Goal: Task Accomplishment & Management: Manage account settings

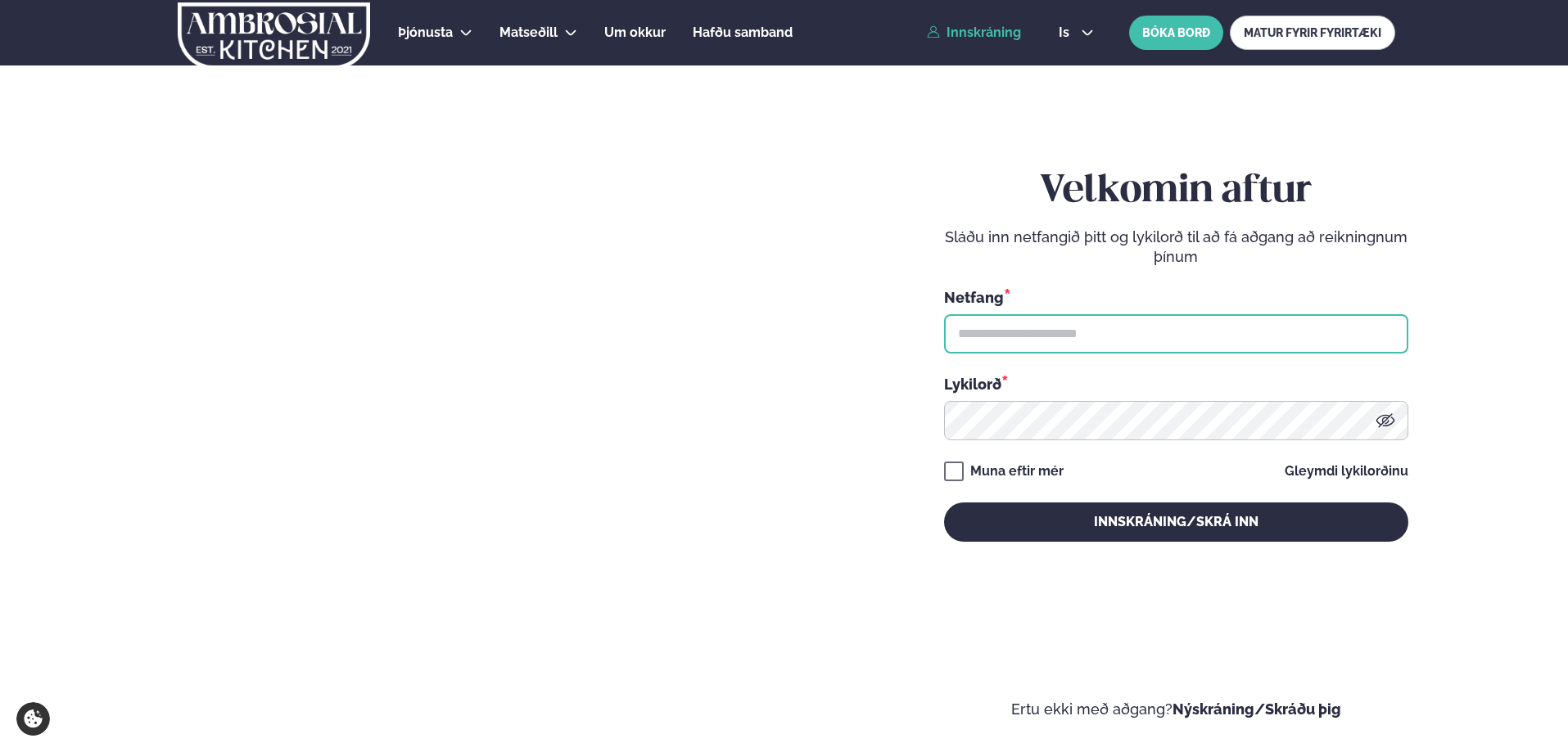
click at [1019, 322] on input "text" at bounding box center [1175, 333] width 464 height 39
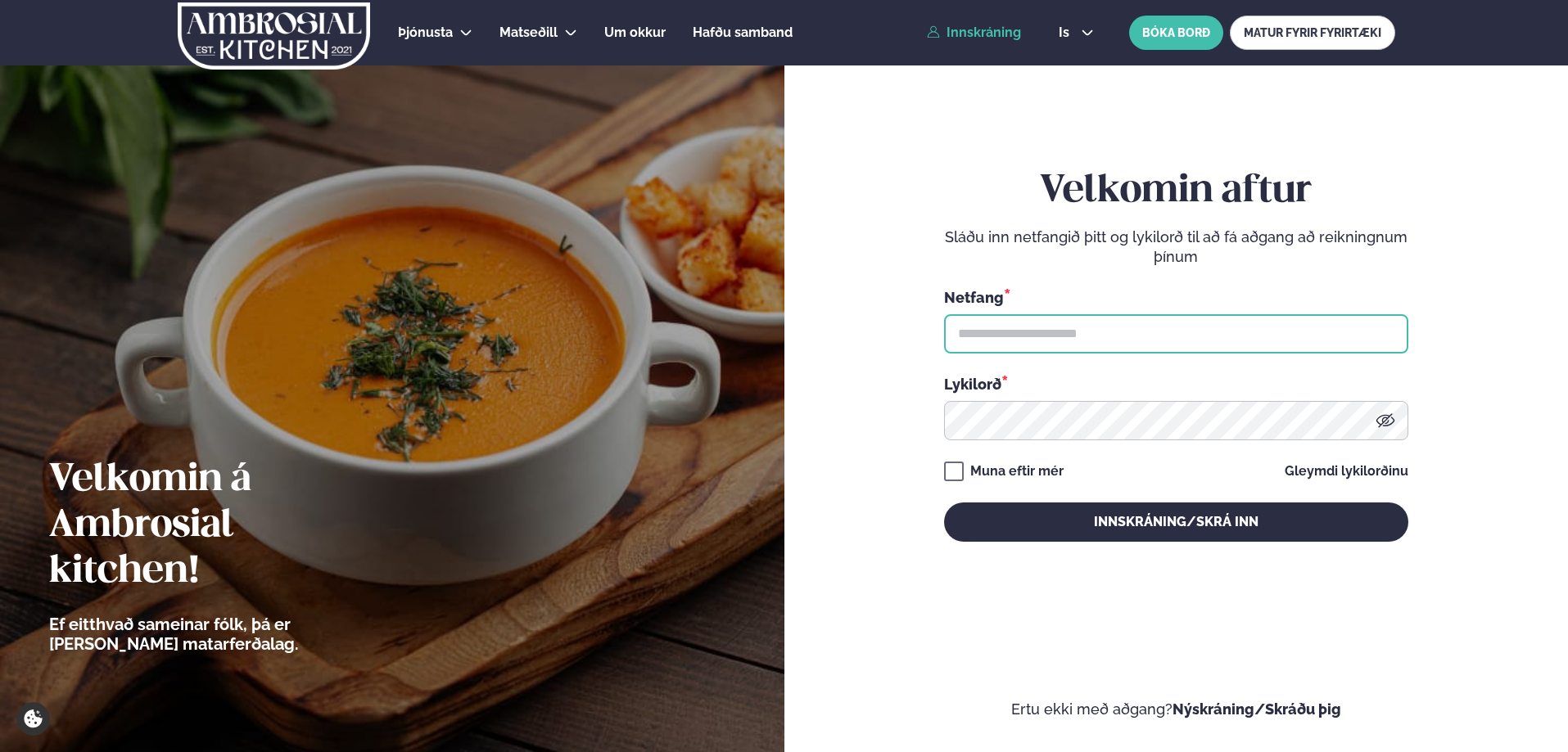
type input "**********"
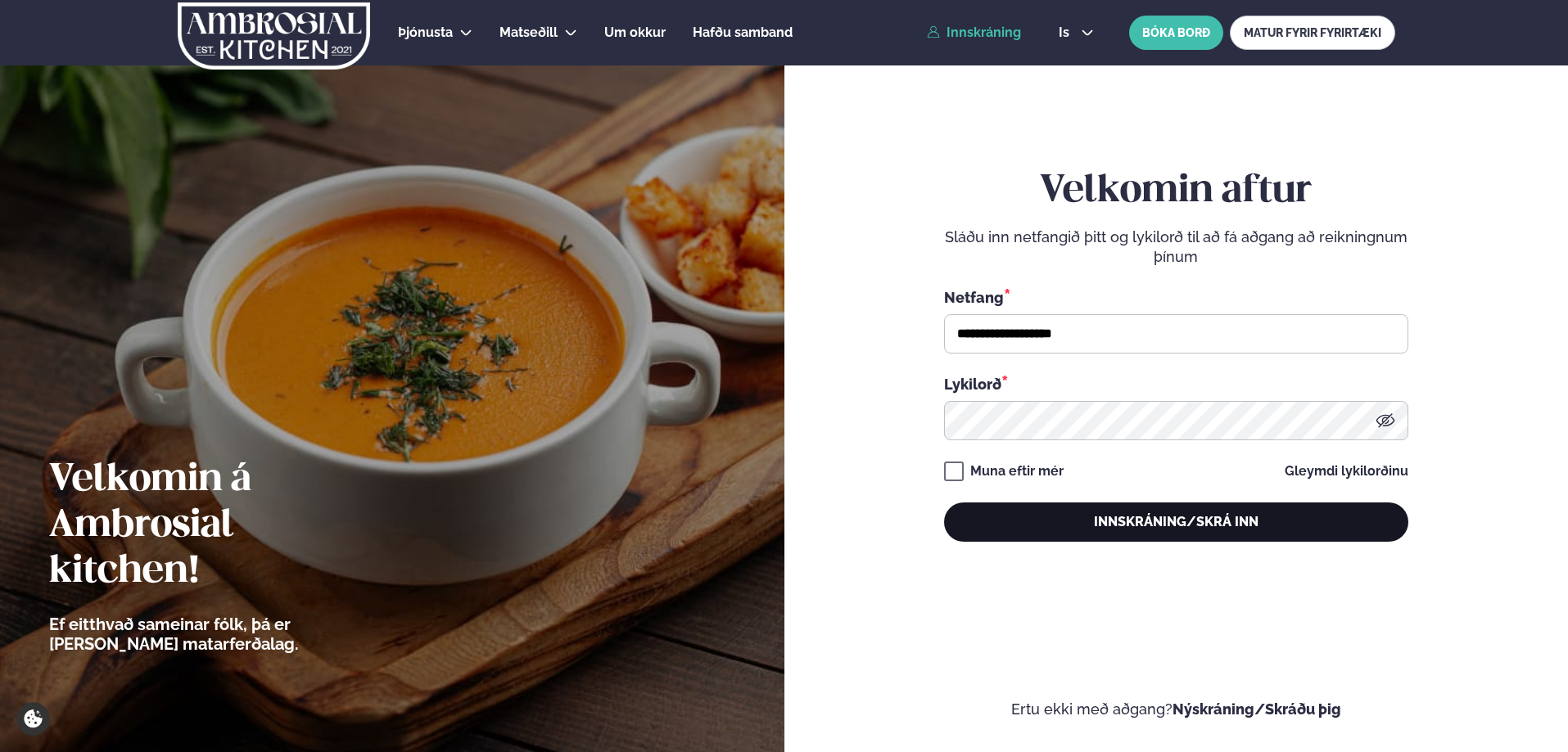
click at [1076, 537] on button "Innskráning/Skrá inn" at bounding box center [1175, 521] width 464 height 39
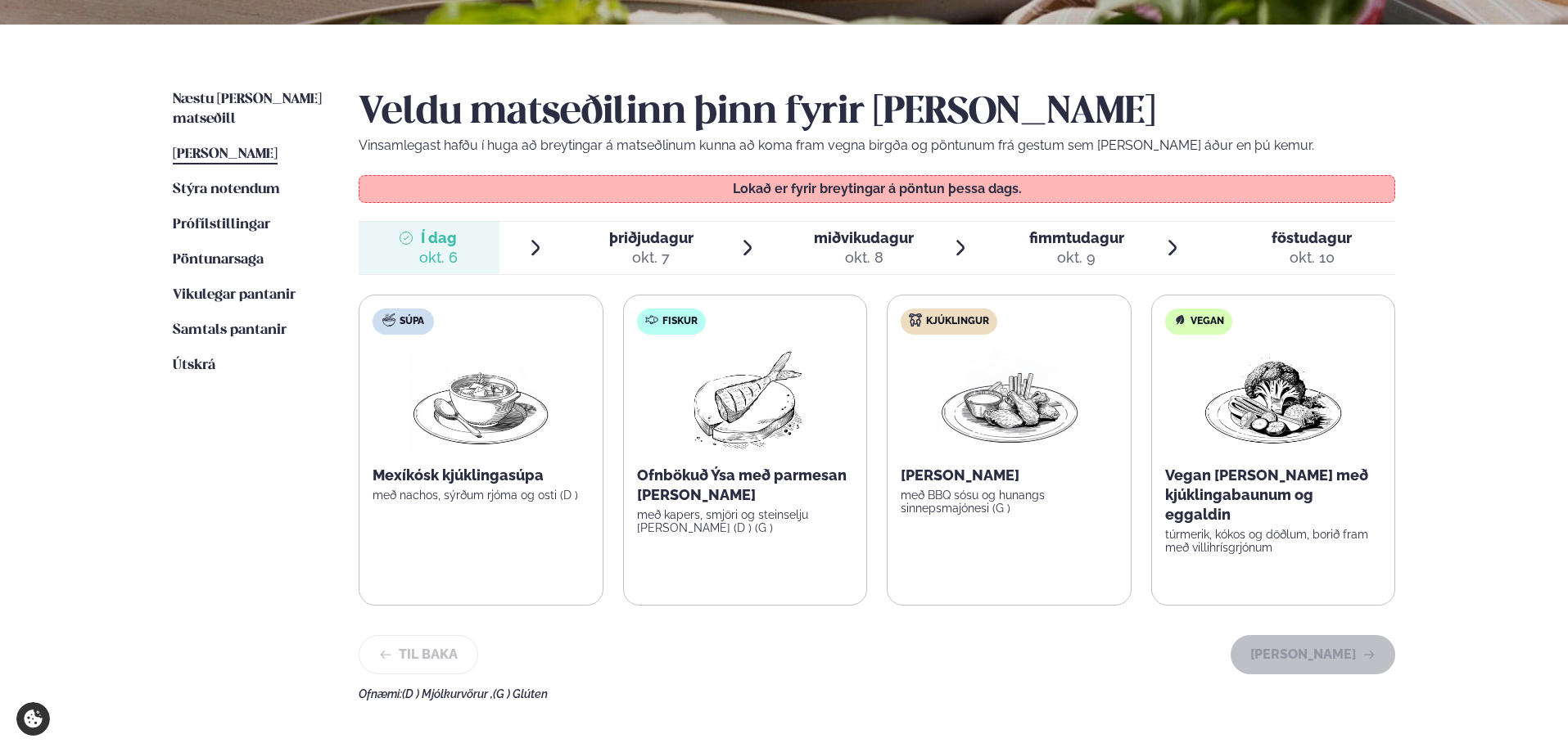
scroll to position [333, 0]
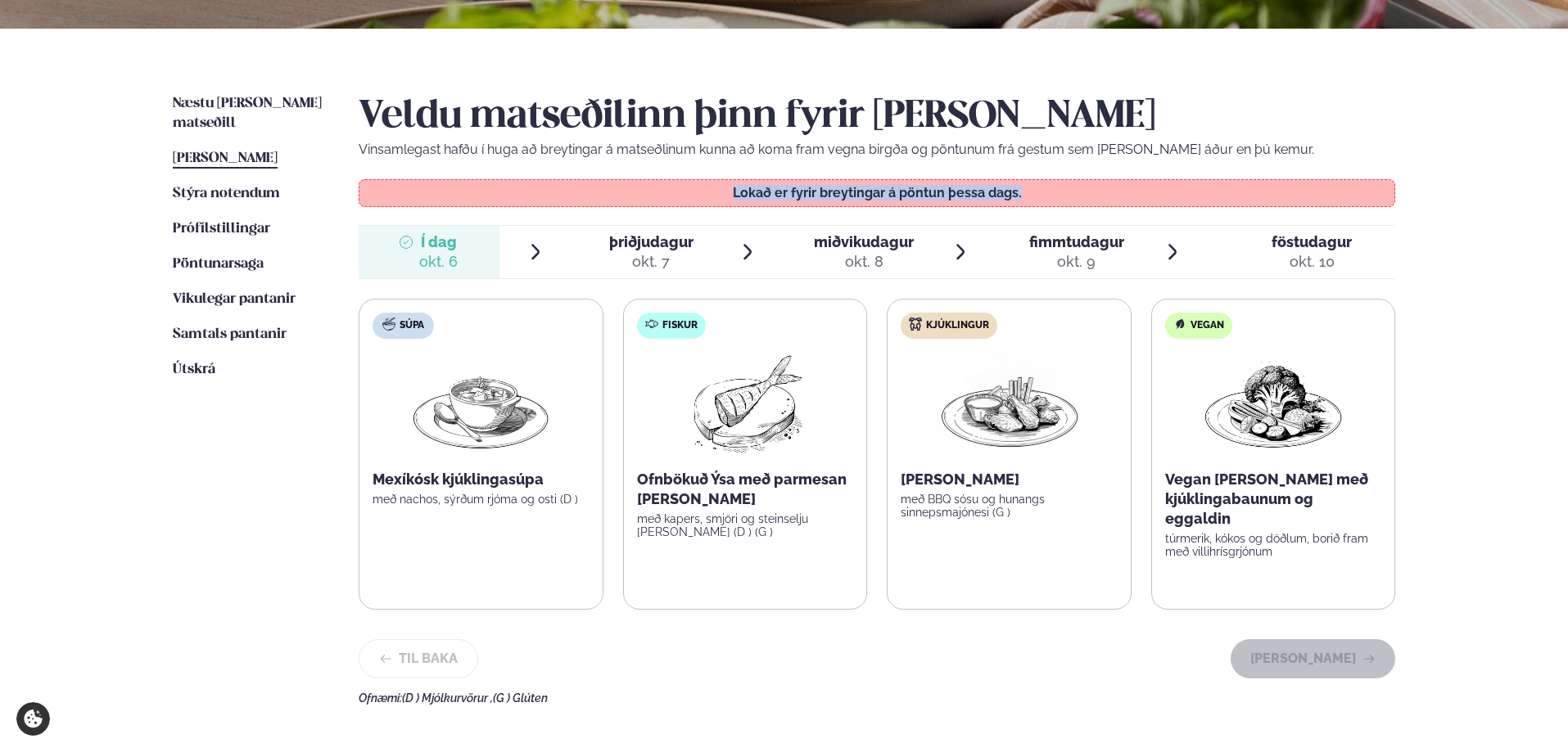
drag, startPoint x: 792, startPoint y: 184, endPoint x: 915, endPoint y: 206, distance: 125.0
click at [915, 206] on div "Veldu matseðilinn þinn fyrir þessa viku Vinsamlegast hafðu í huga að breytingar…" at bounding box center [877, 399] width 1037 height 610
click at [916, 192] on p "Lokað er fyrir breytingar á pöntun þessa dags." at bounding box center [876, 193] width 1002 height 13
click at [650, 257] on div "okt. 7" at bounding box center [651, 261] width 84 height 19
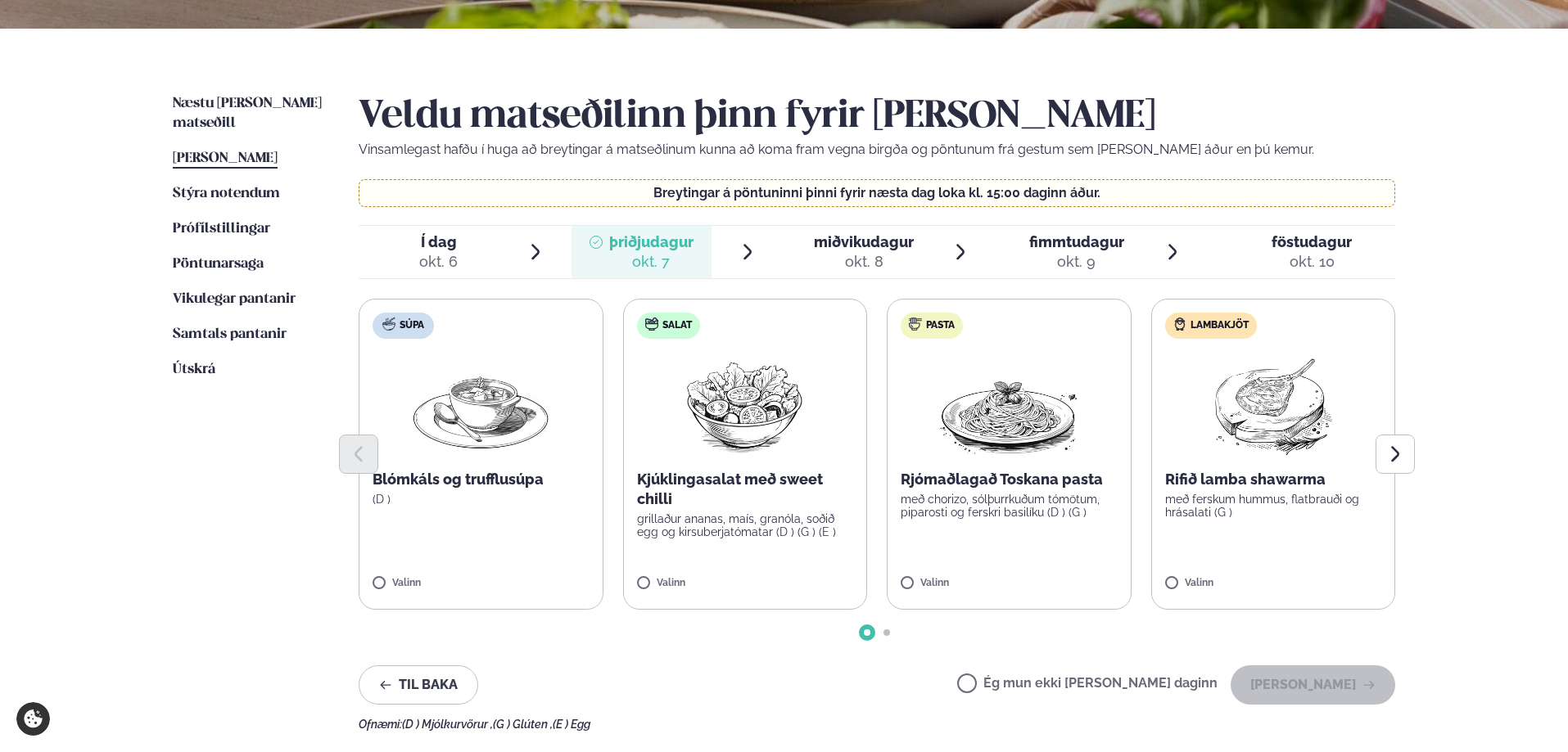
click at [788, 441] on div at bounding box center [877, 454] width 1037 height 39
click at [785, 571] on icon at bounding box center [793, 576] width 17 height 17
click at [676, 571] on div at bounding box center [696, 575] width 62 height 32
click at [1015, 587] on div "Valinn" at bounding box center [1009, 585] width 217 height 14
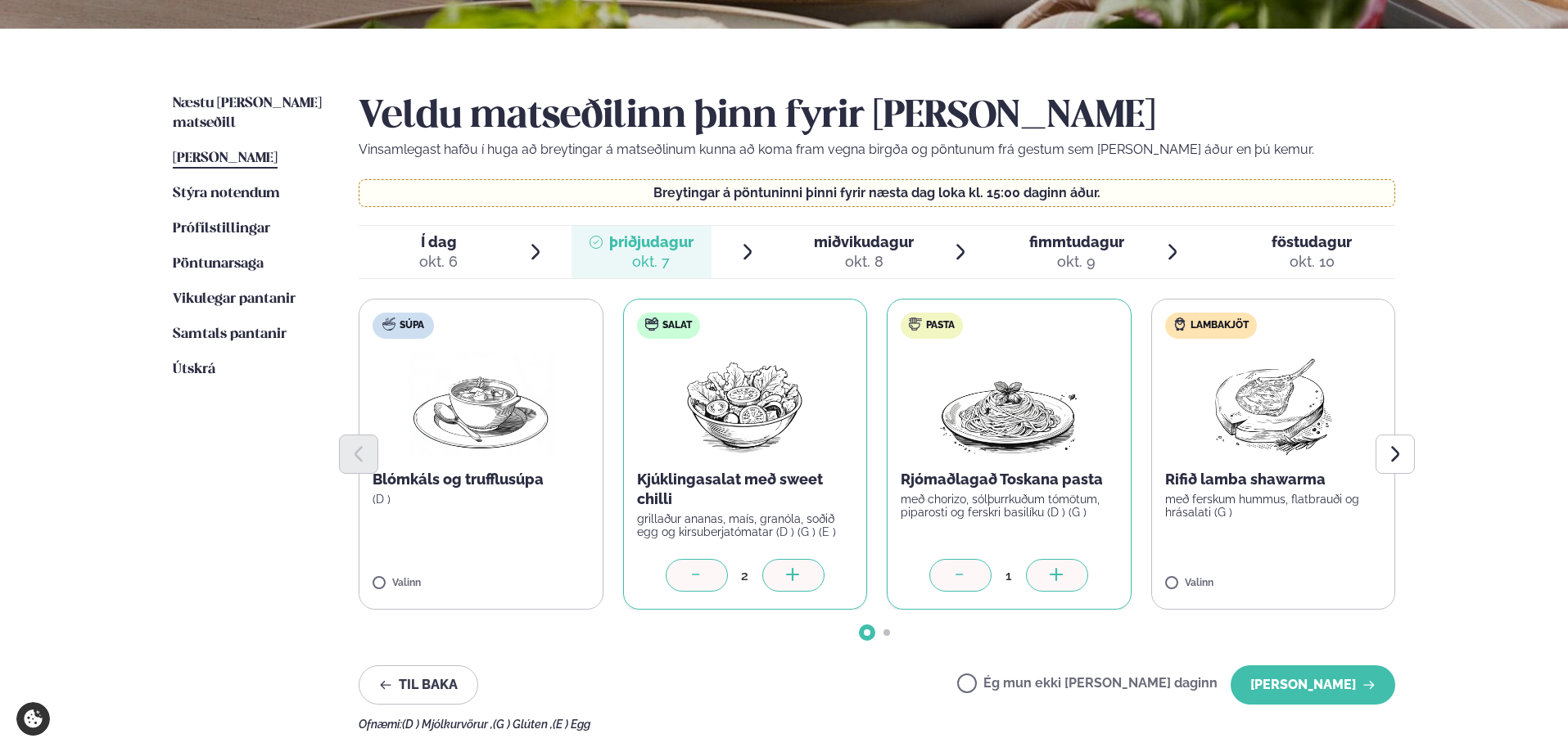
click at [1063, 581] on icon at bounding box center [1057, 576] width 17 height 17
click at [1063, 580] on icon at bounding box center [1057, 576] width 17 height 17
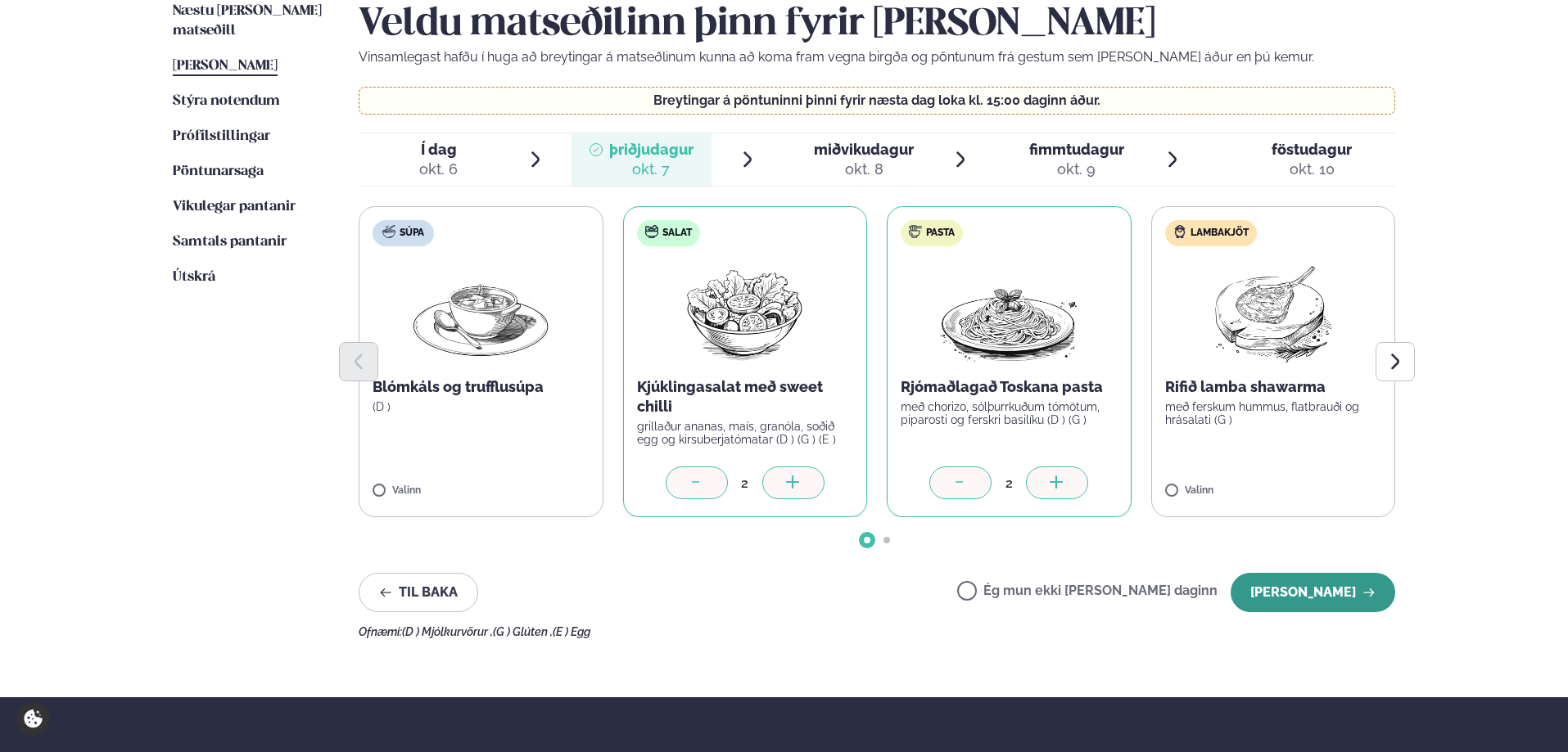
scroll to position [439, 0]
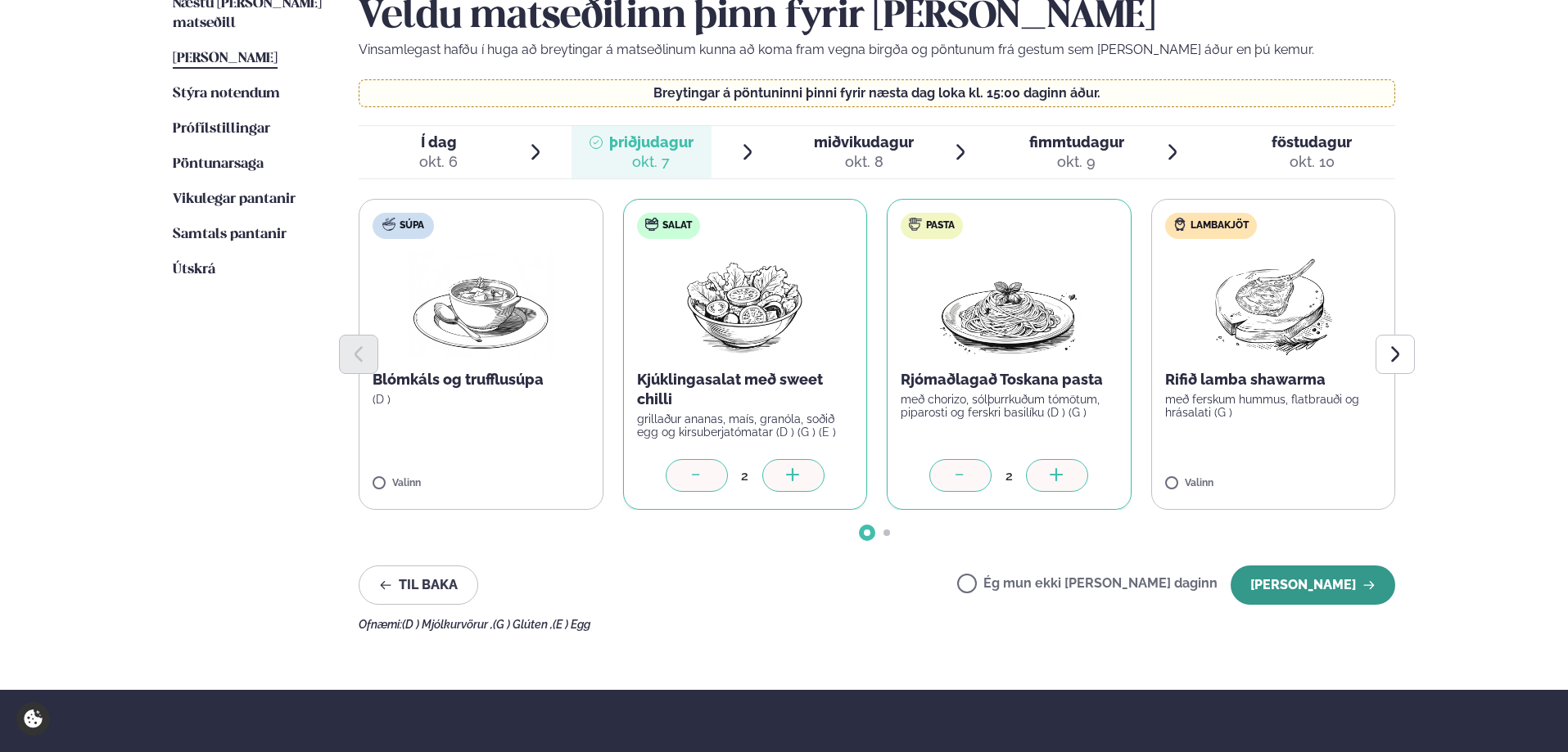
click at [1313, 591] on button "Halda áfram" at bounding box center [1313, 585] width 165 height 39
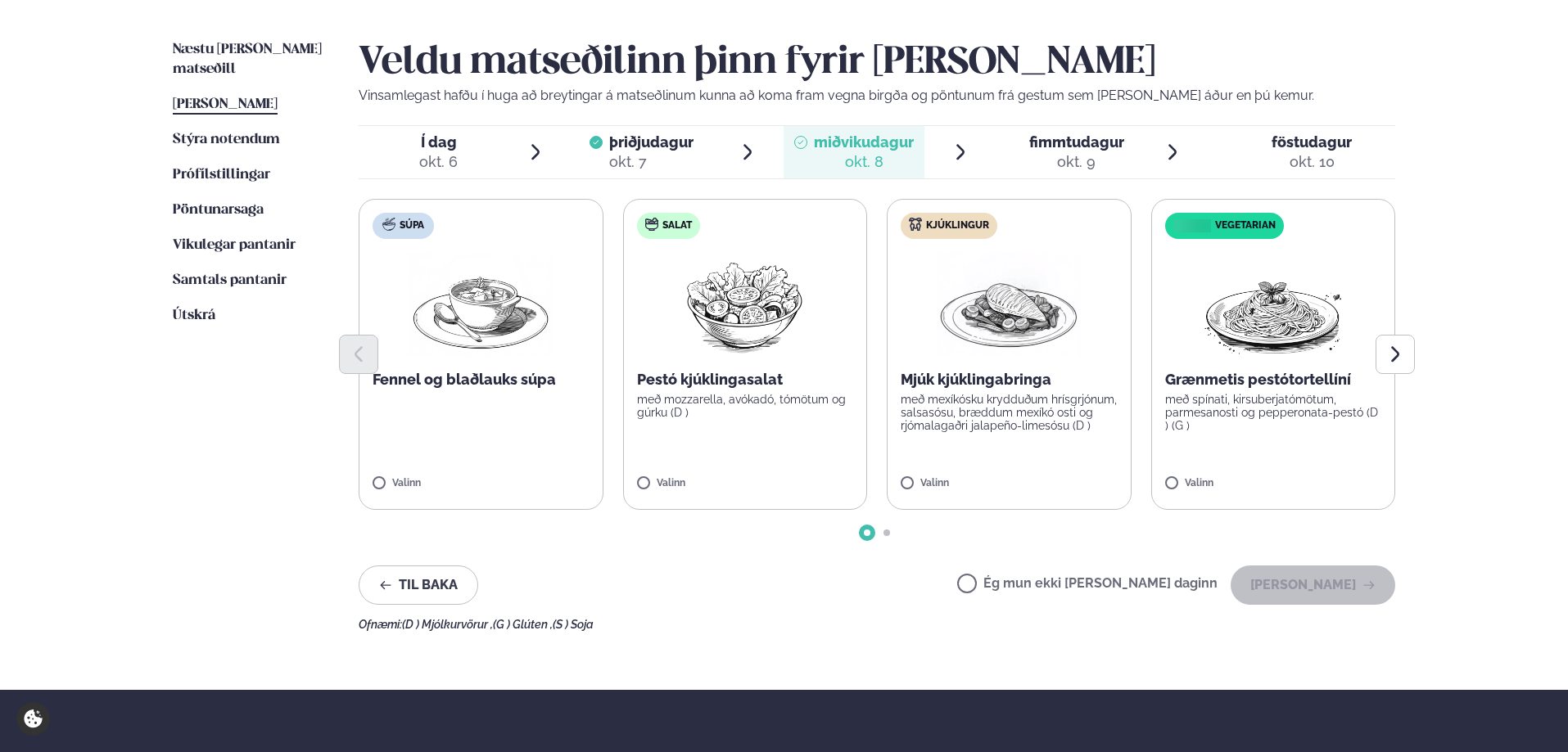
scroll to position [384, 0]
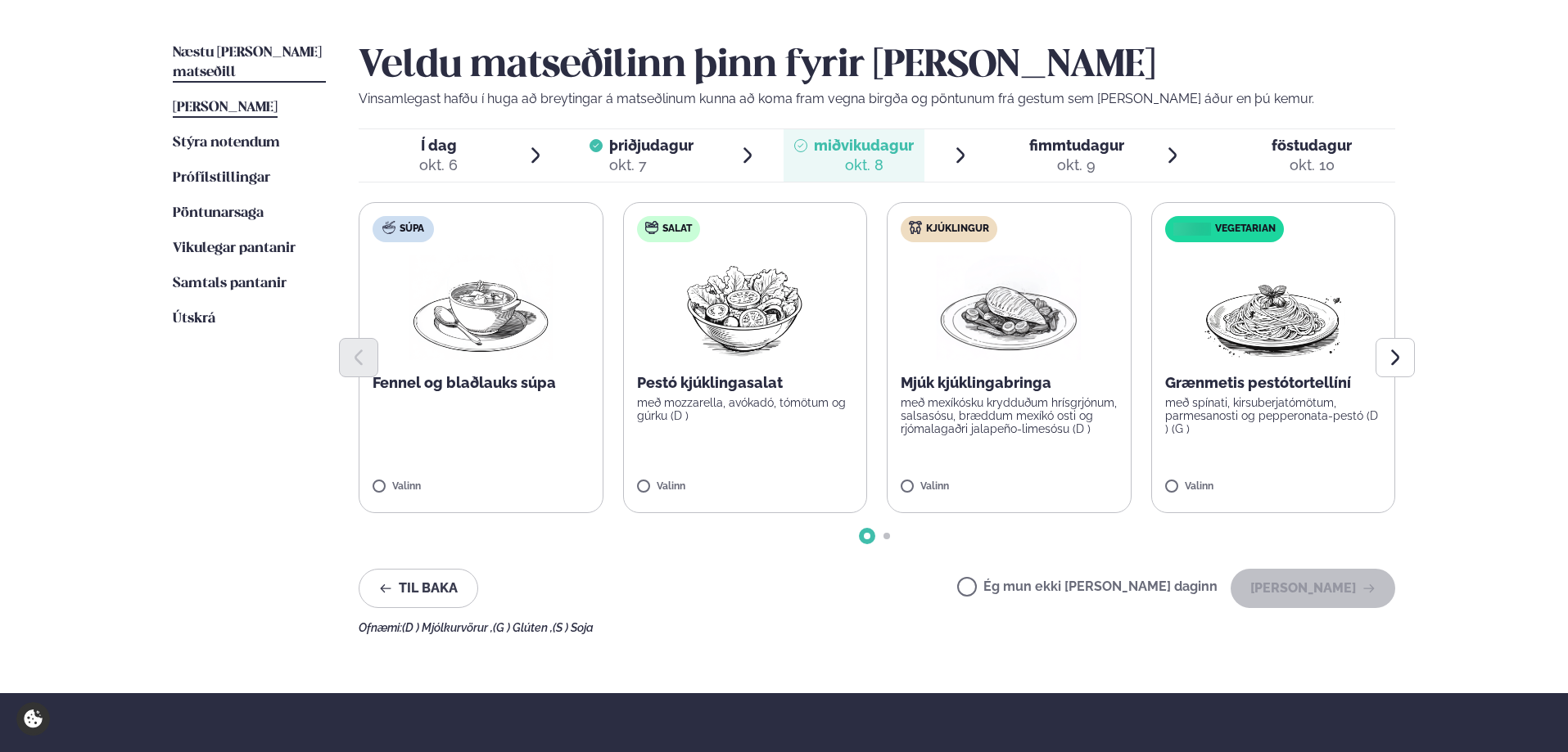
click at [255, 53] on span "Næstu viku matseðill" at bounding box center [247, 62] width 149 height 33
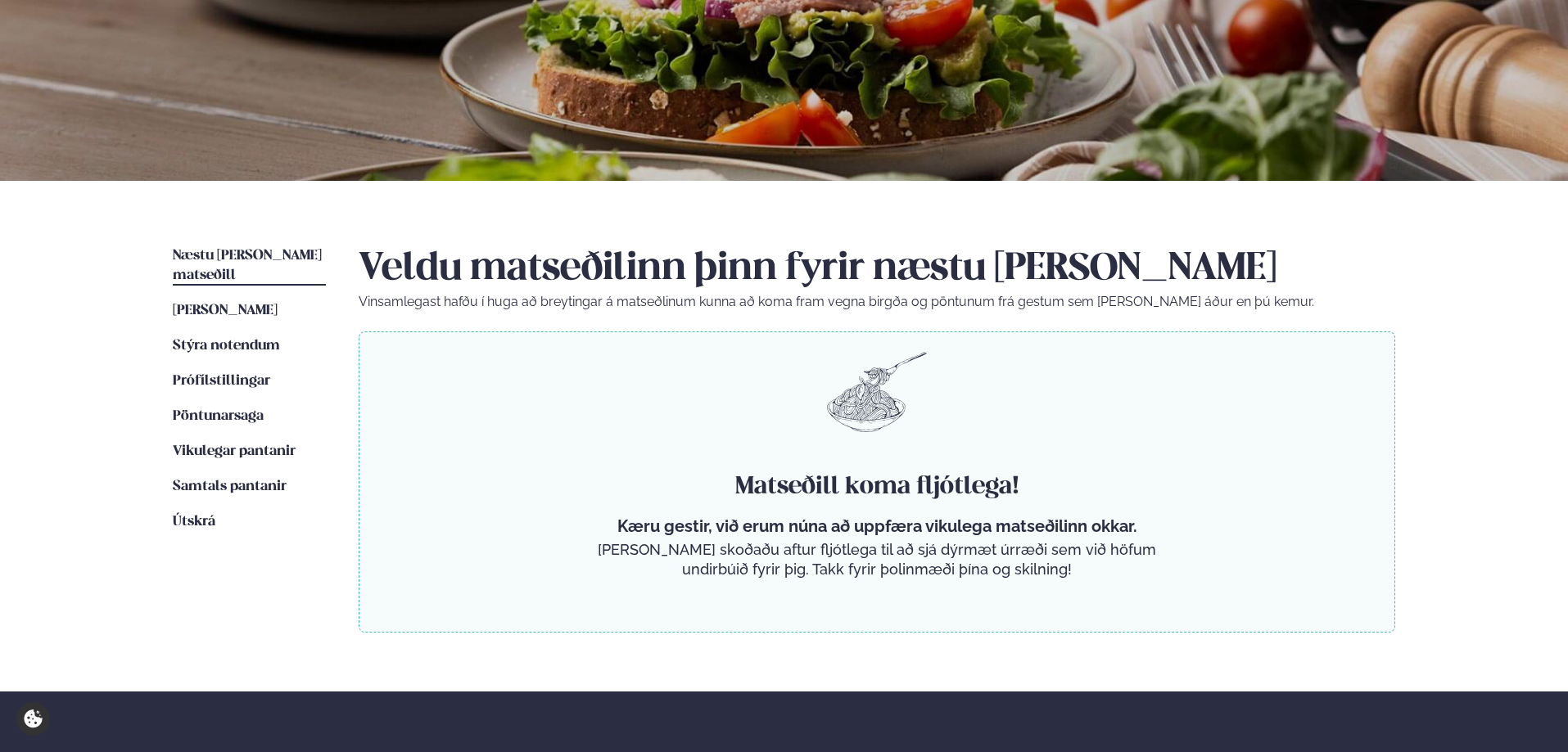
scroll to position [185, 0]
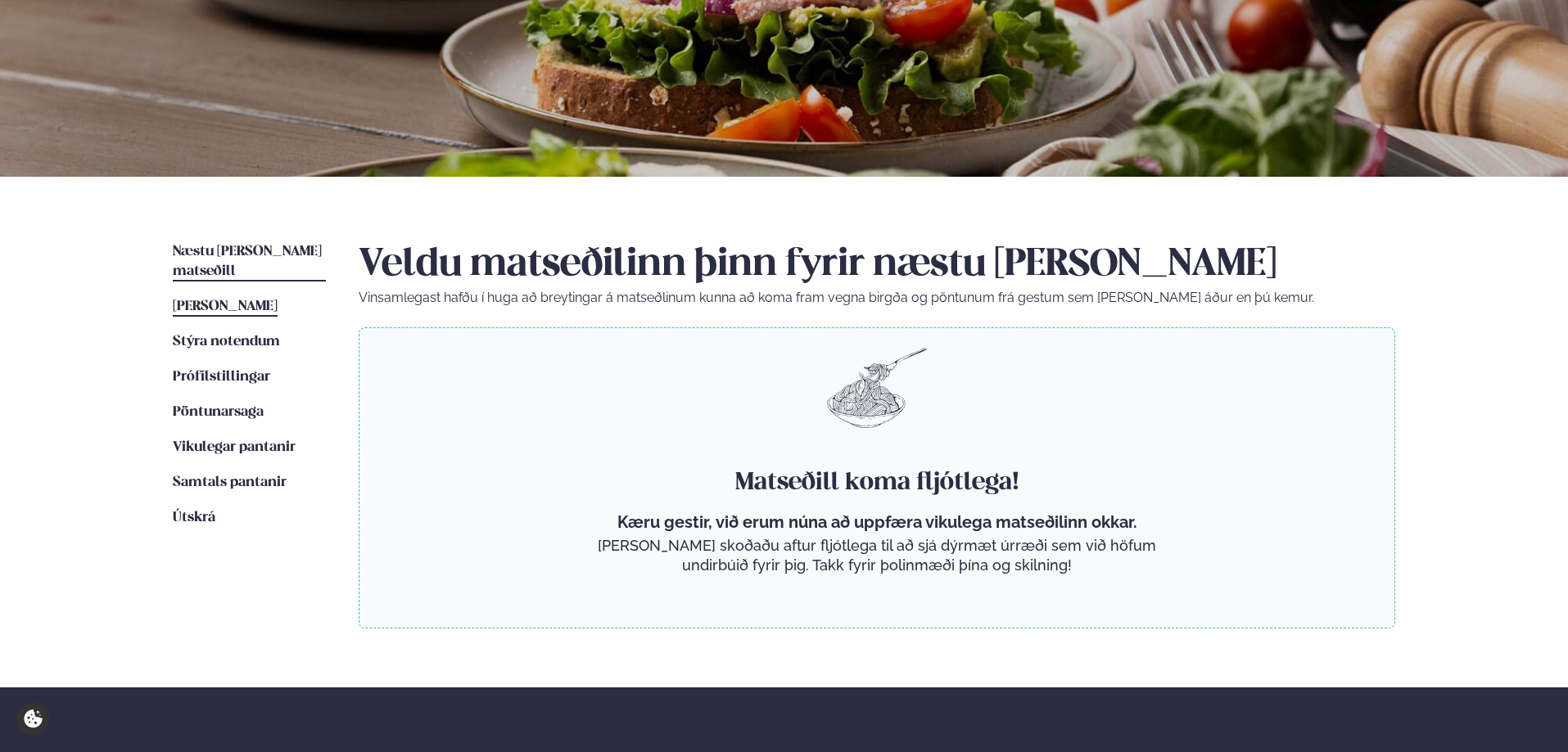
click at [277, 300] on span "Þessa viku matseðill" at bounding box center [225, 307] width 104 height 14
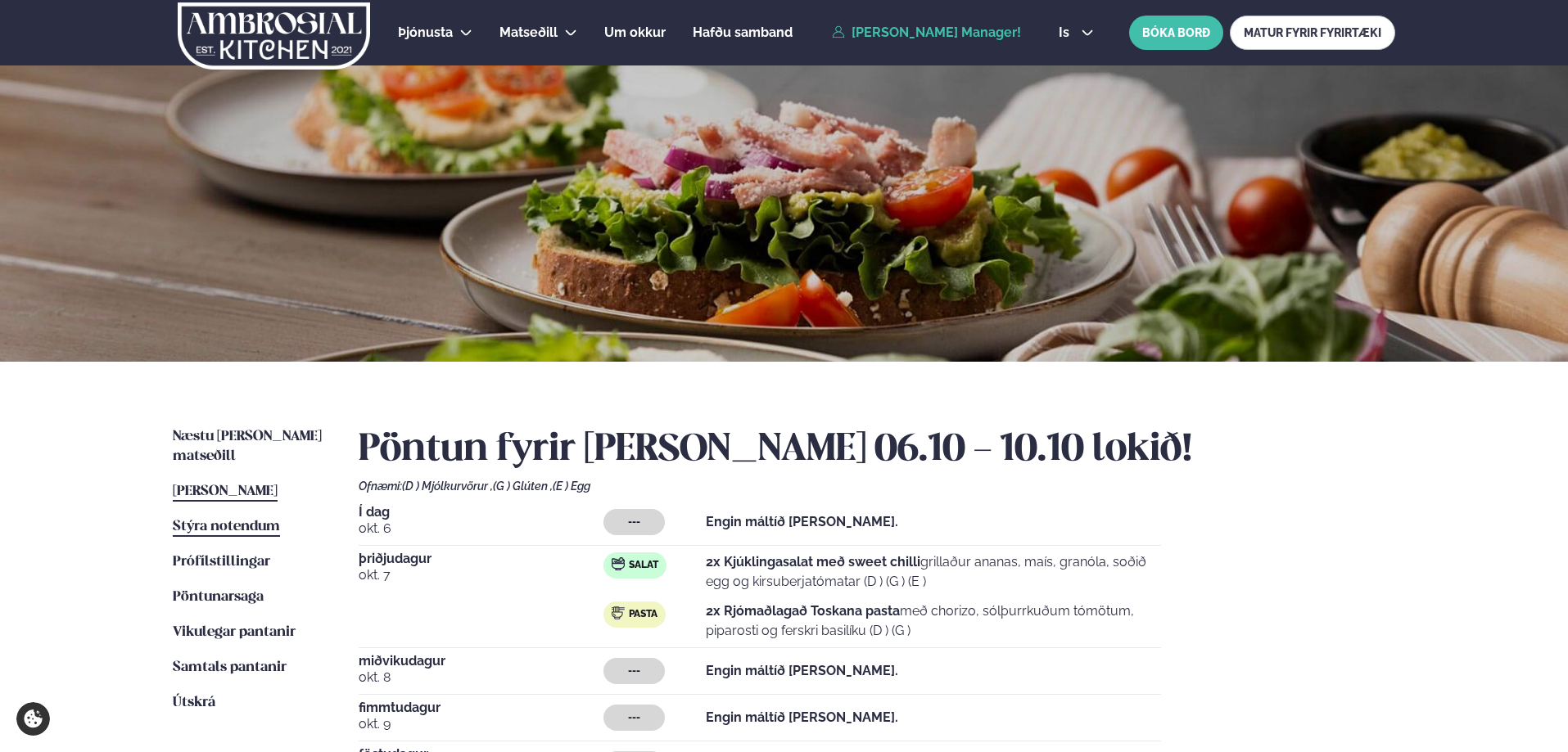
click at [220, 520] on span "Stýra notendum" at bounding box center [226, 527] width 107 height 14
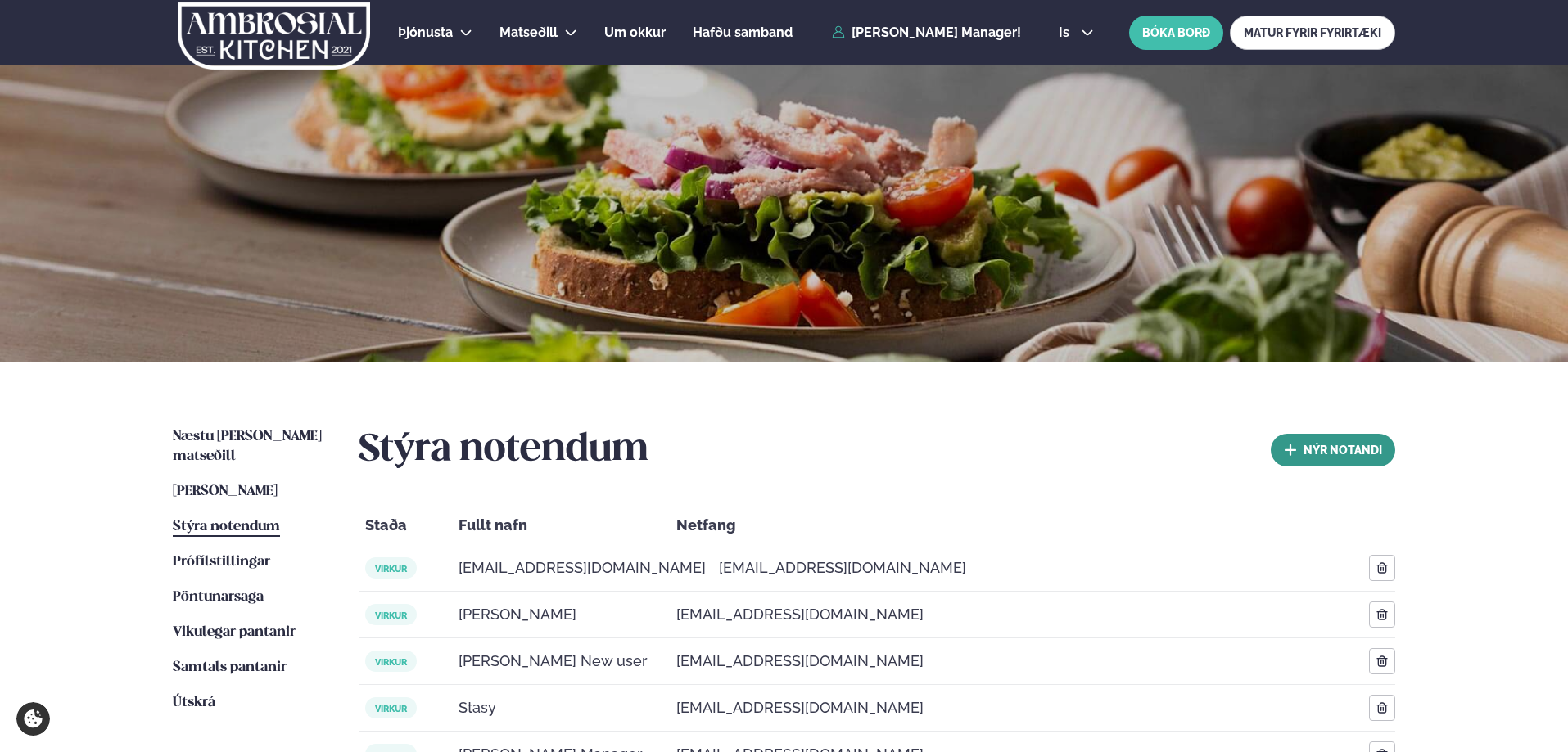
click at [1315, 444] on button "nýr Notandi" at bounding box center [1333, 450] width 125 height 32
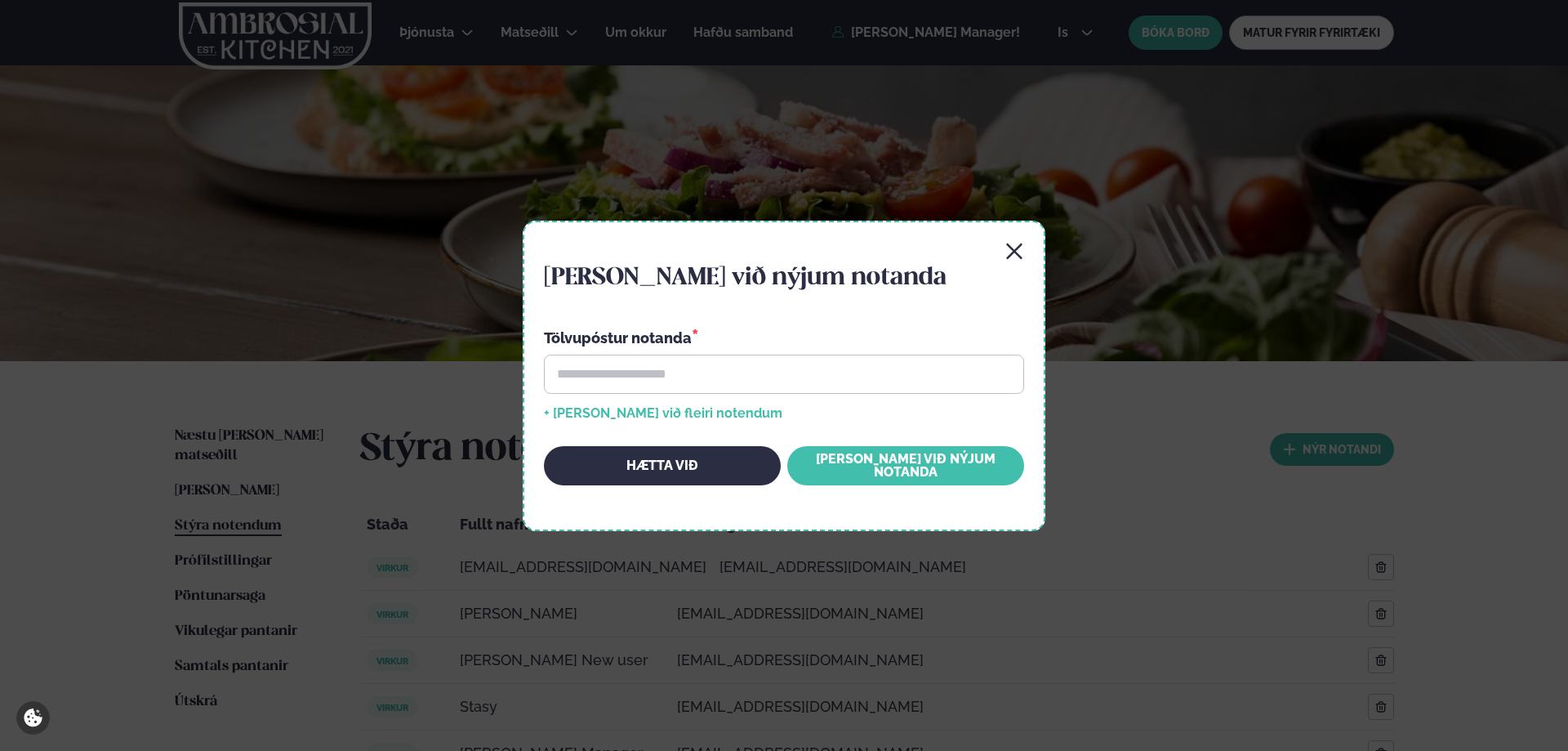
click at [1234, 362] on div "Bæta við nýjum notanda Tölvupóstur notanda * + Bæta við fleiri notendum Hætta v…" at bounding box center [784, 376] width 1568 height 751
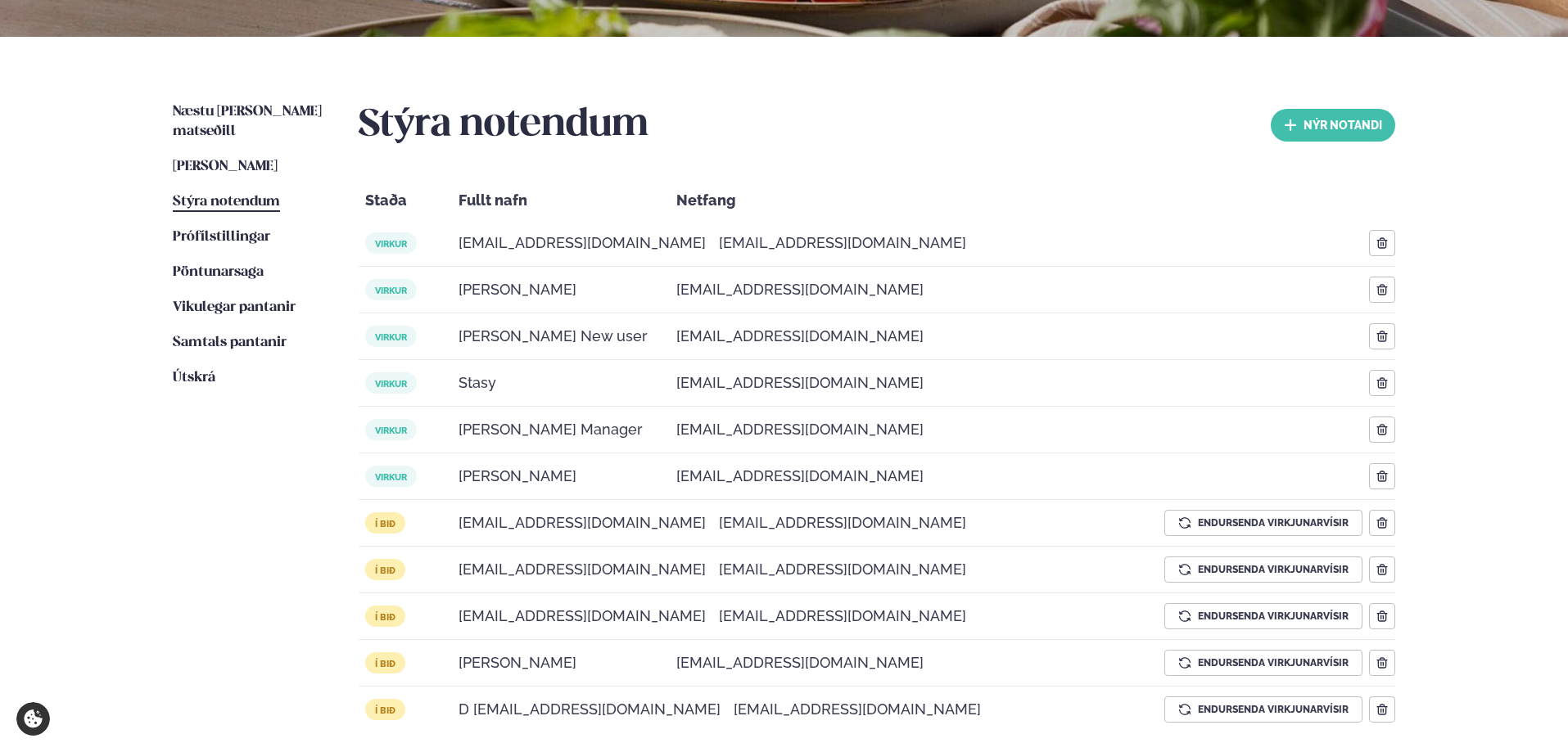
scroll to position [360, 0]
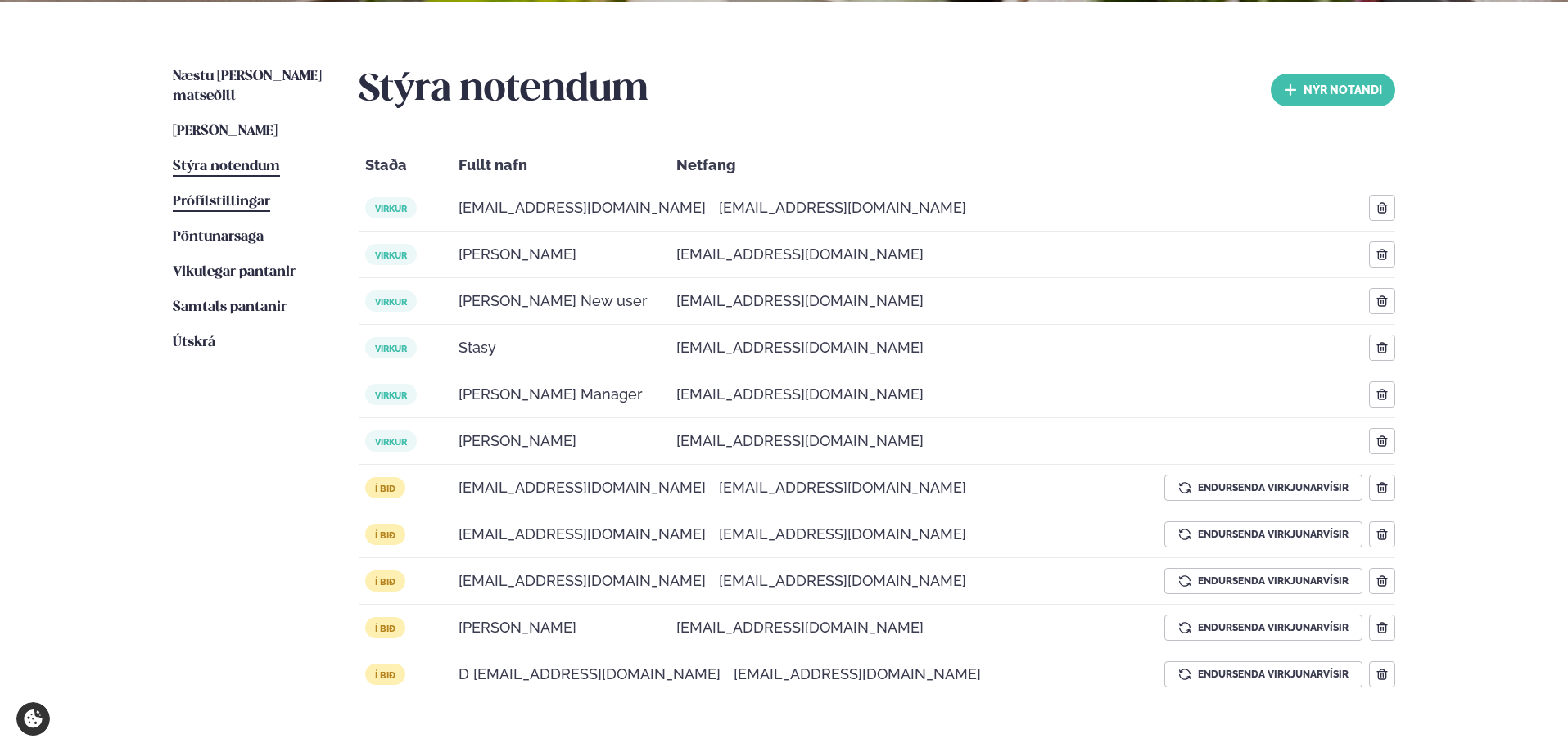
click at [260, 195] on span "Prófílstillingar" at bounding box center [221, 202] width 97 height 14
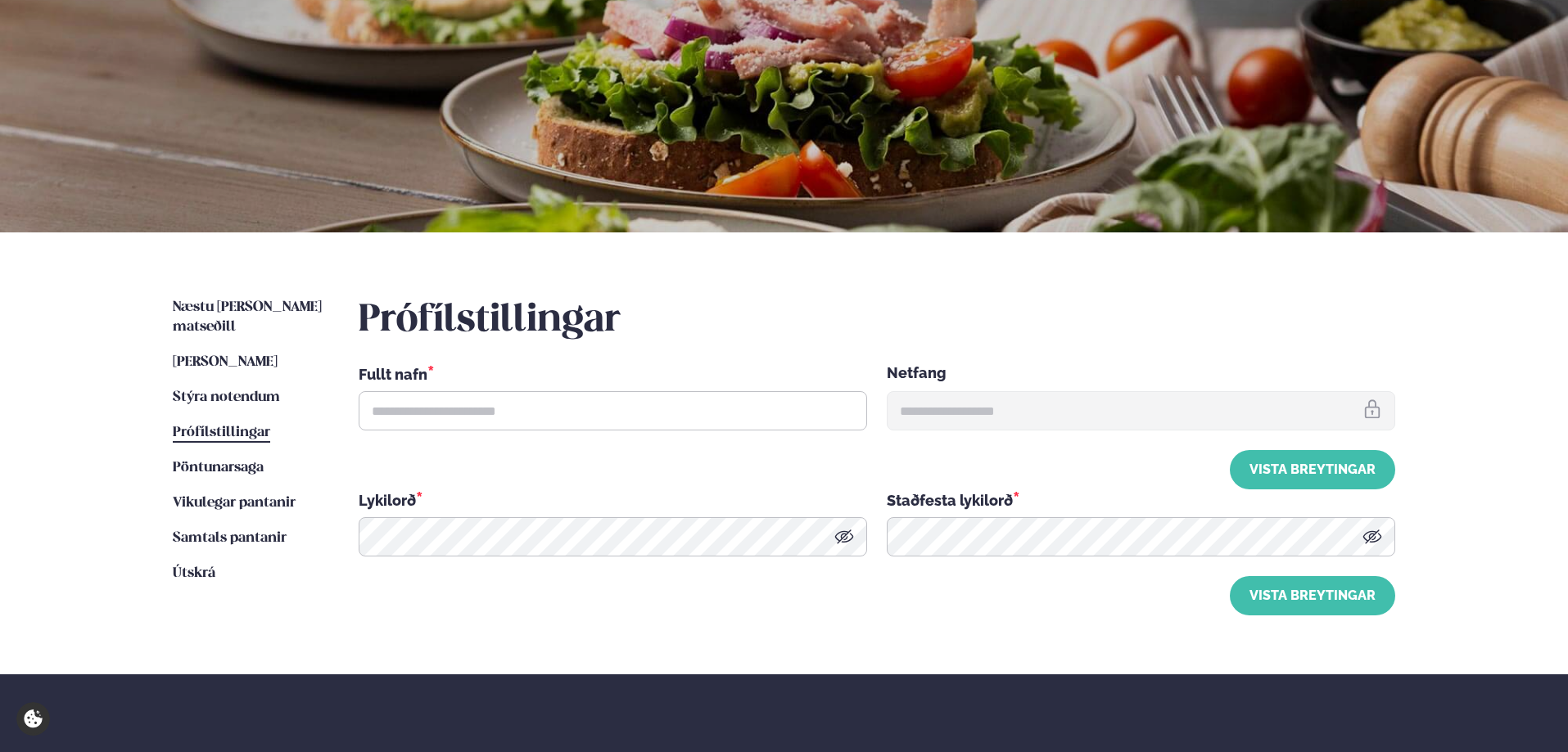
type input "**********"
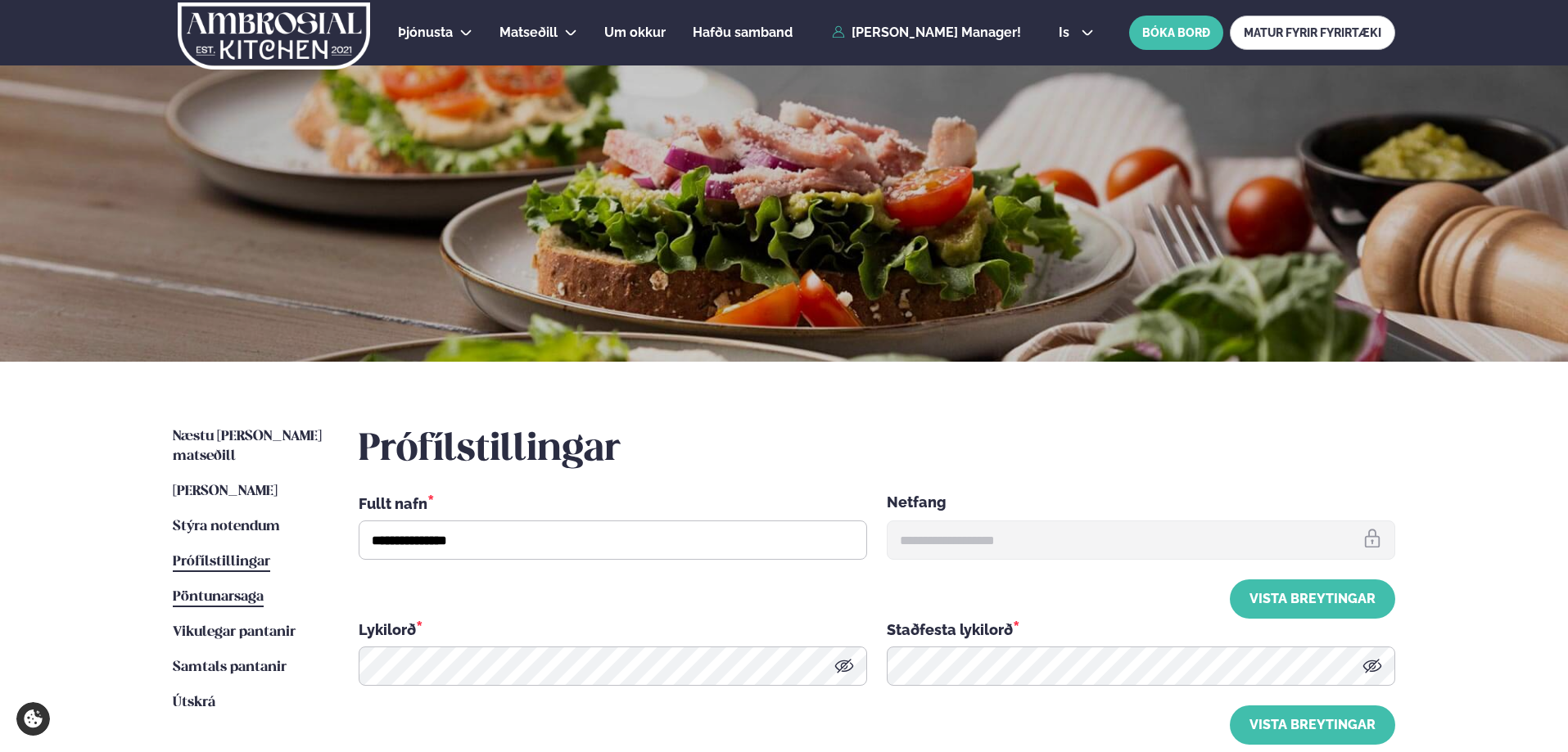
click at [228, 590] on span "Pöntunarsaga" at bounding box center [218, 597] width 91 height 14
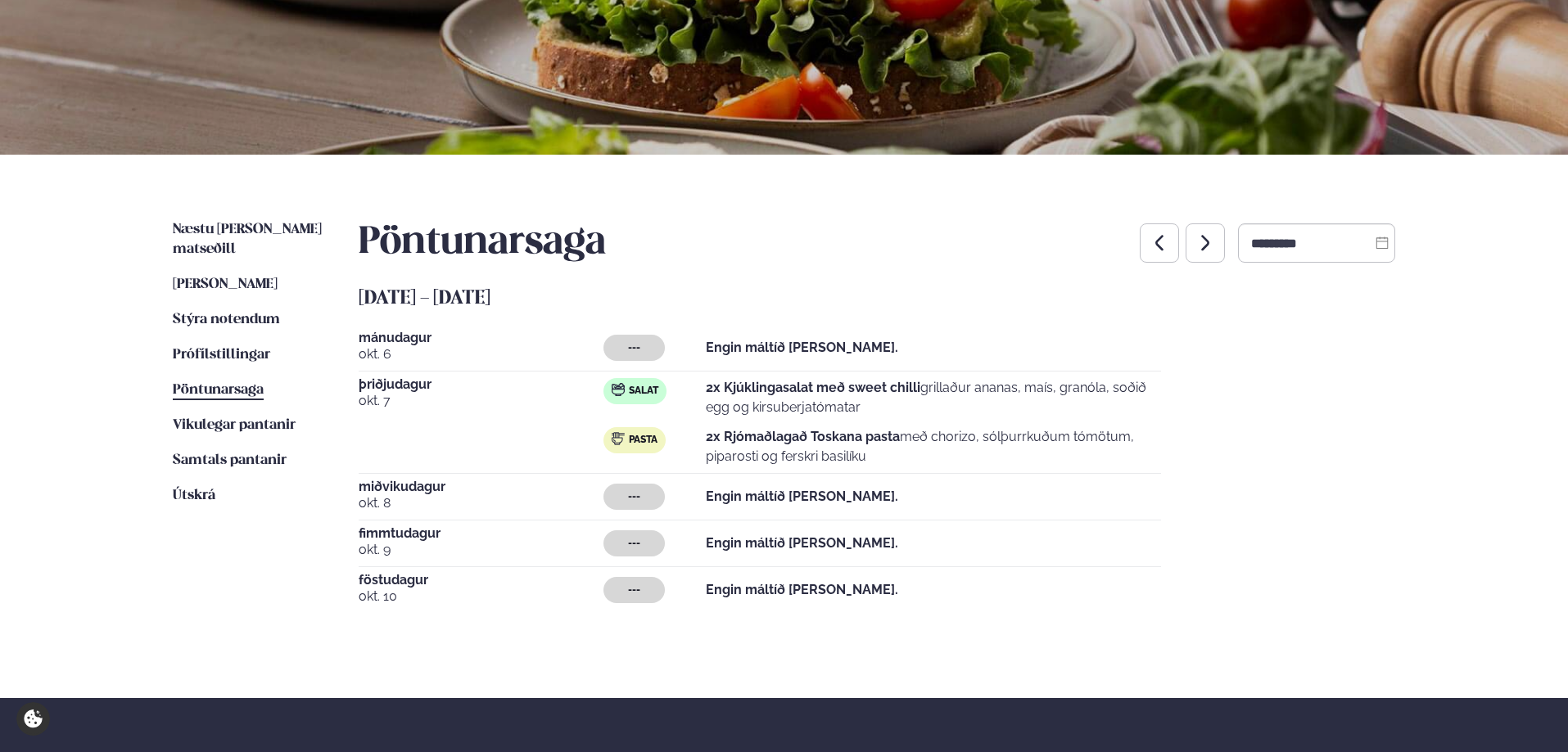
scroll to position [306, 0]
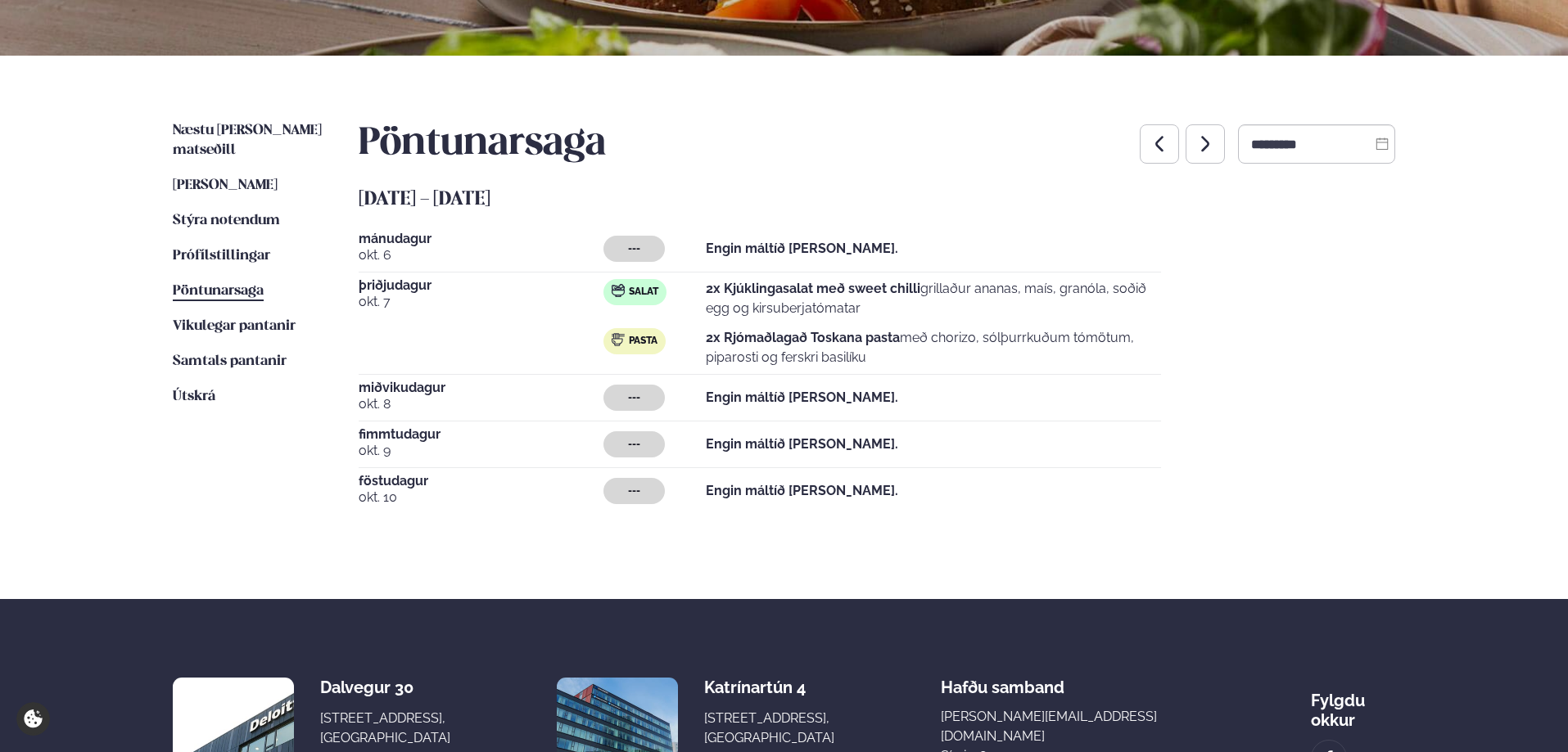
click at [1146, 158] on button "button" at bounding box center [1158, 144] width 39 height 39
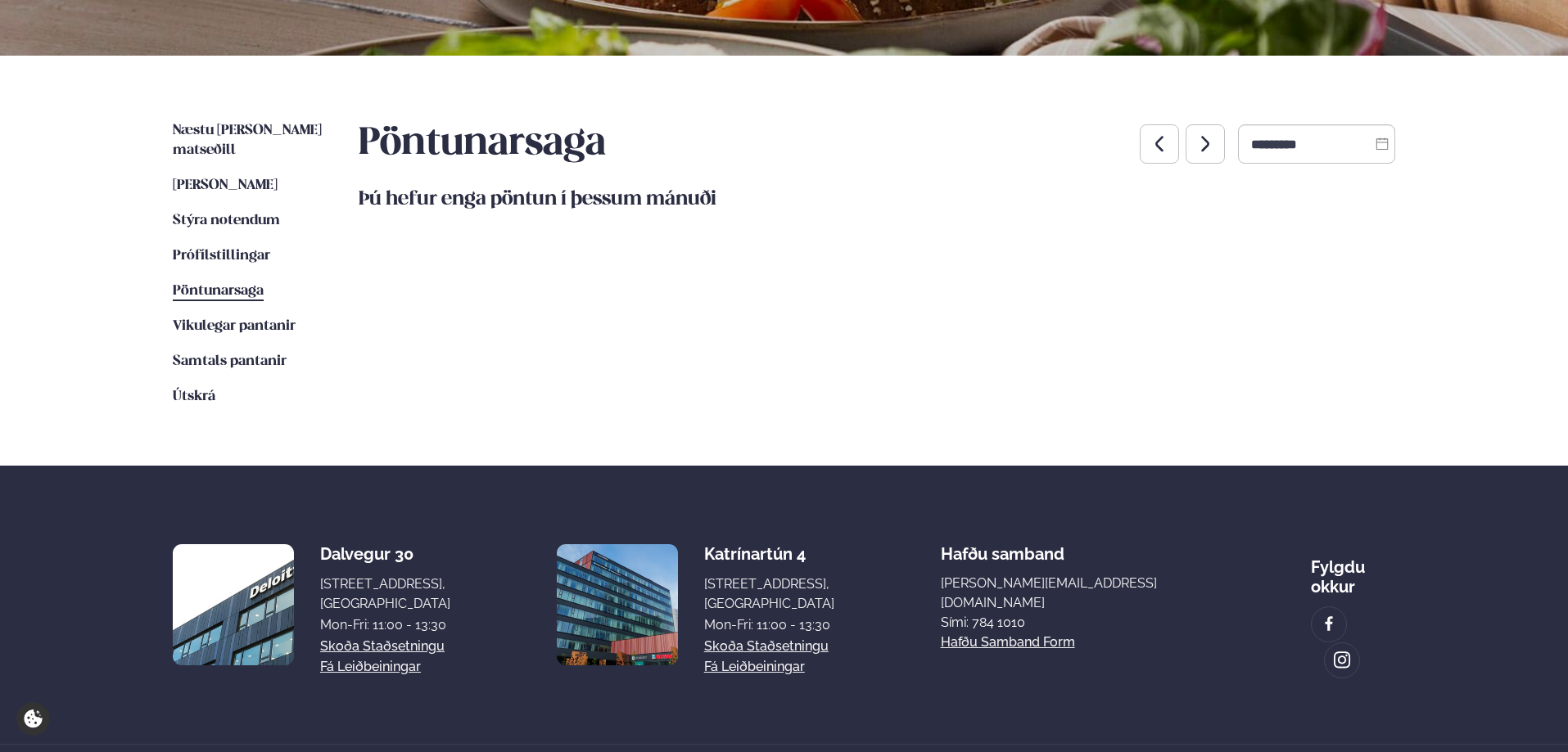
click at [1195, 137] on icon "button" at bounding box center [1205, 144] width 19 height 19
type input "*********"
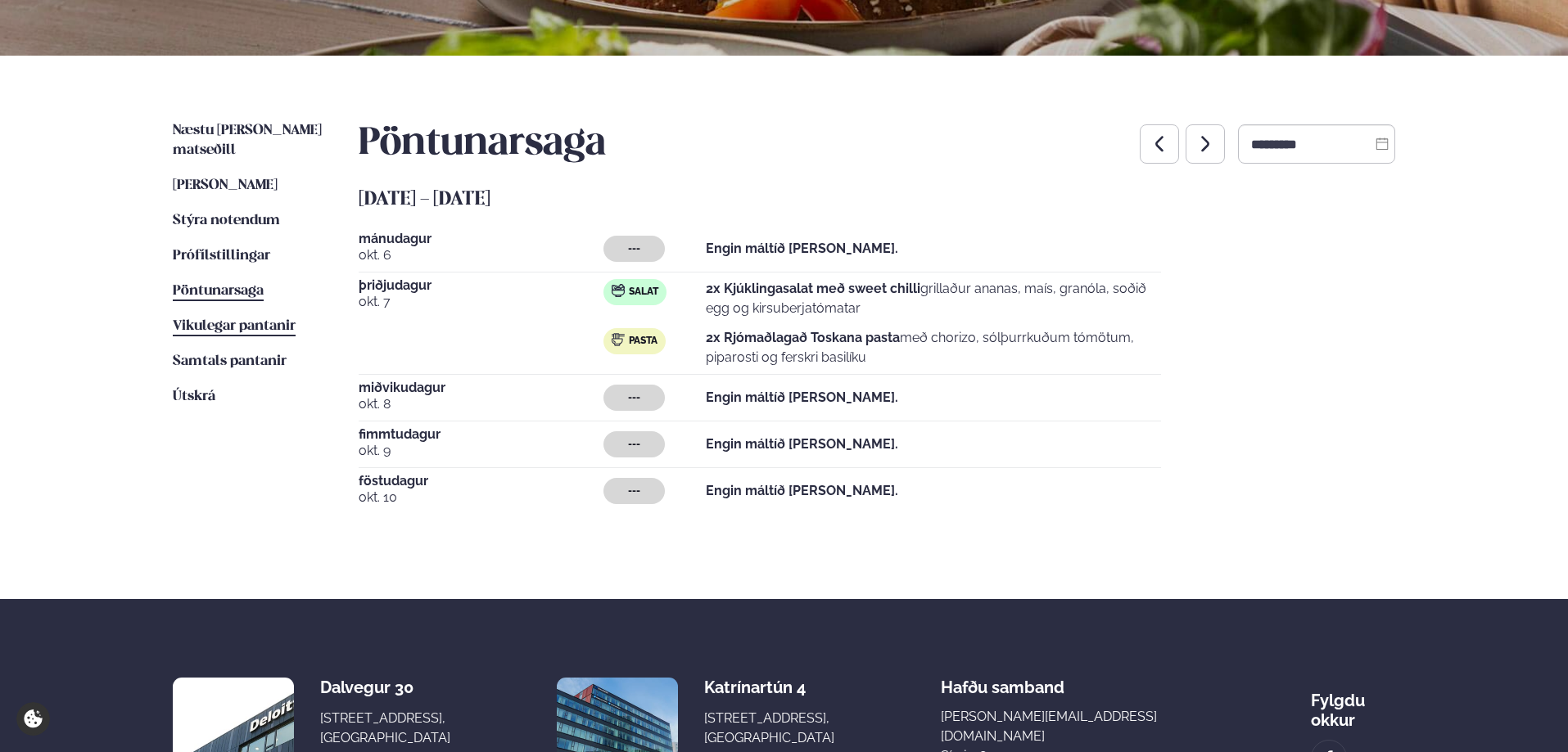
click at [265, 316] on link "Vikulegar pantanir Vikulegar pantanir" at bounding box center [234, 326] width 123 height 19
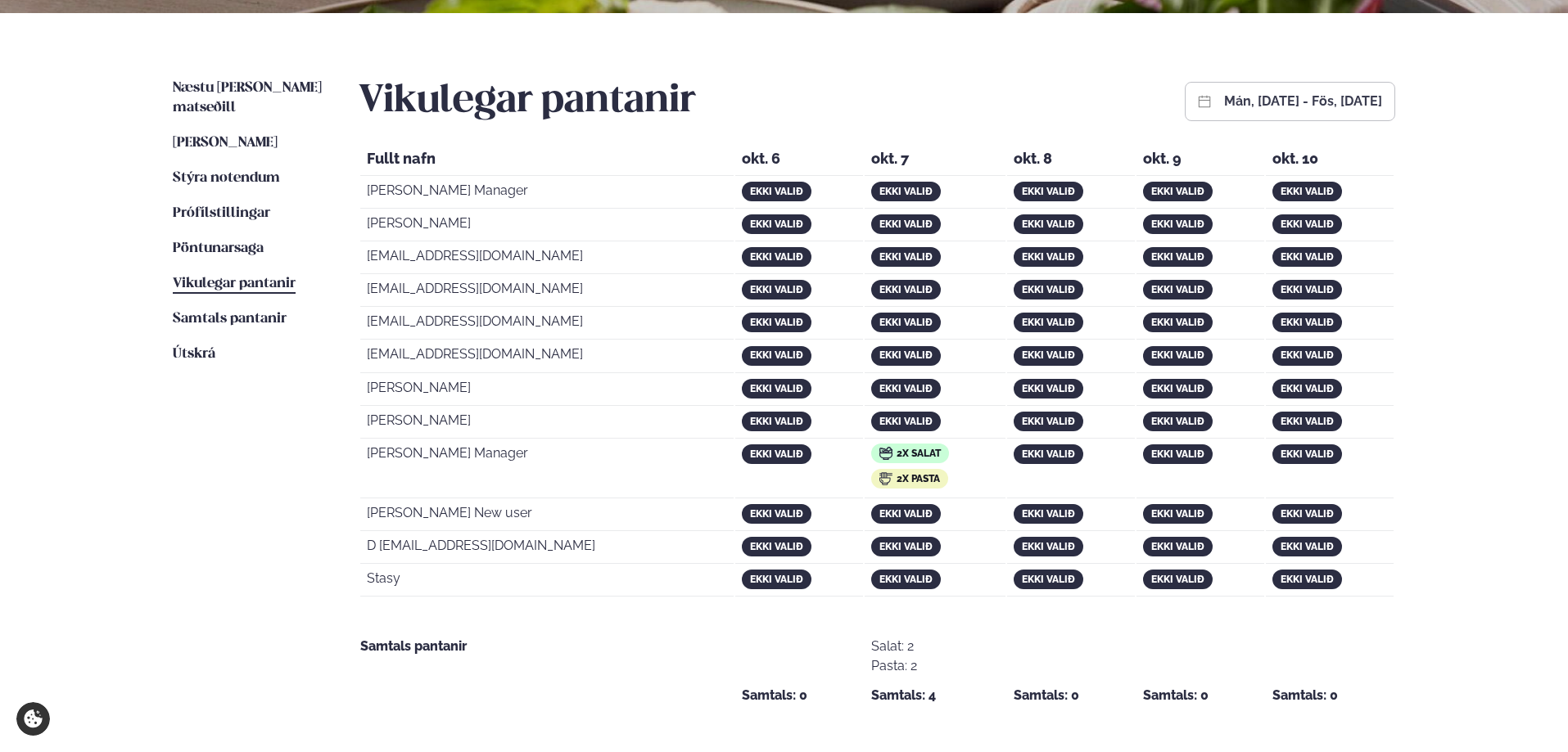
scroll to position [358, 0]
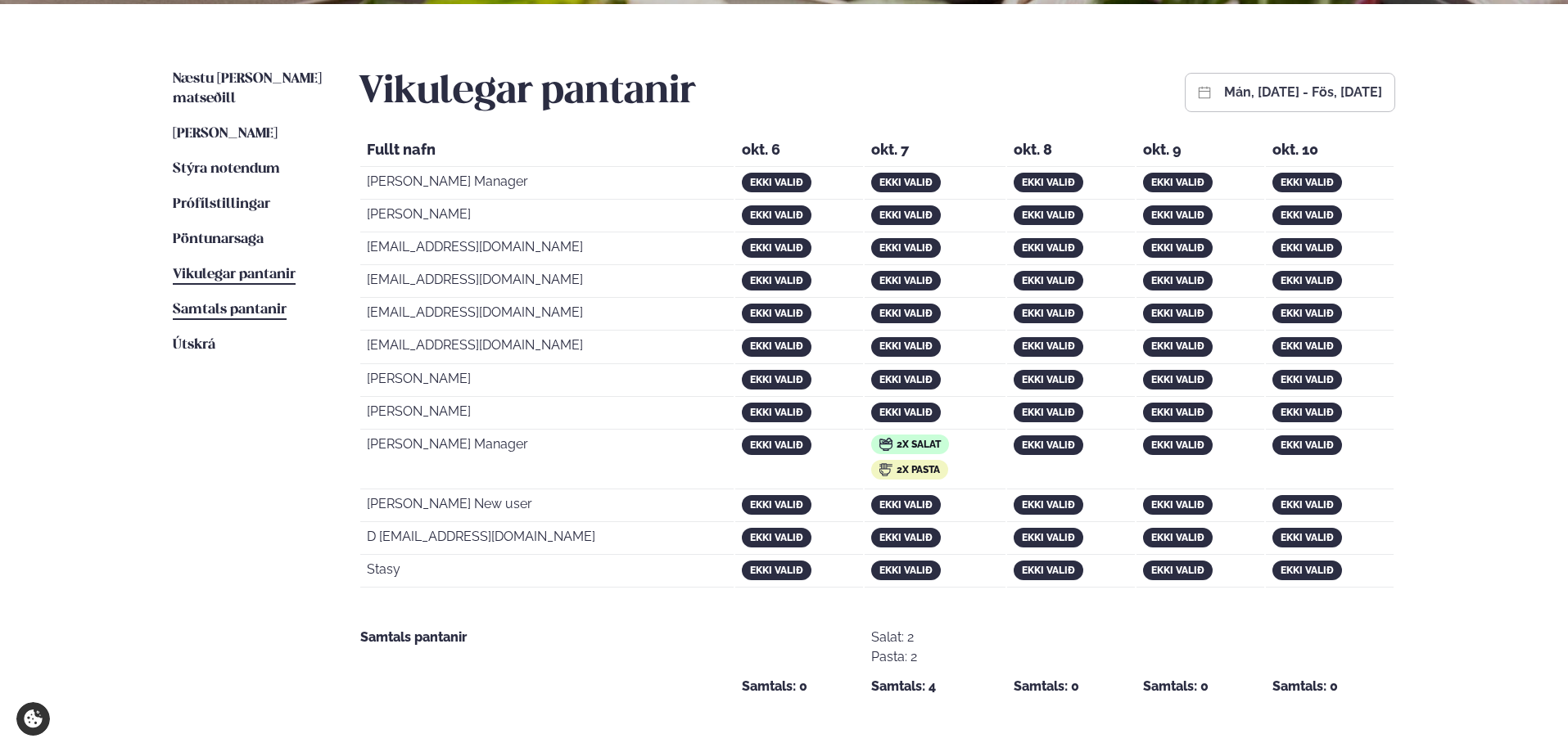
click at [260, 302] on span "Samtals pantanir" at bounding box center [230, 309] width 114 height 14
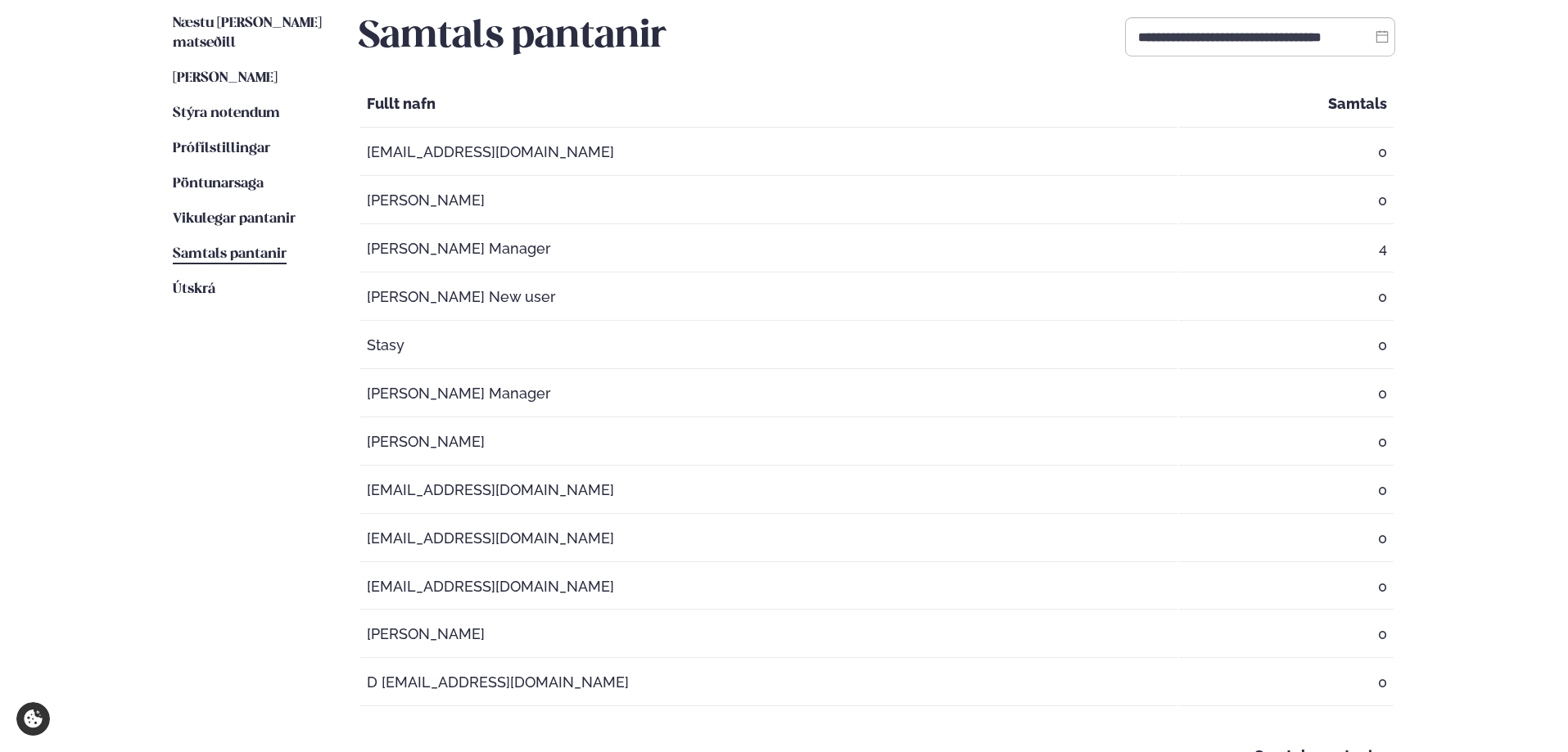
scroll to position [408, 0]
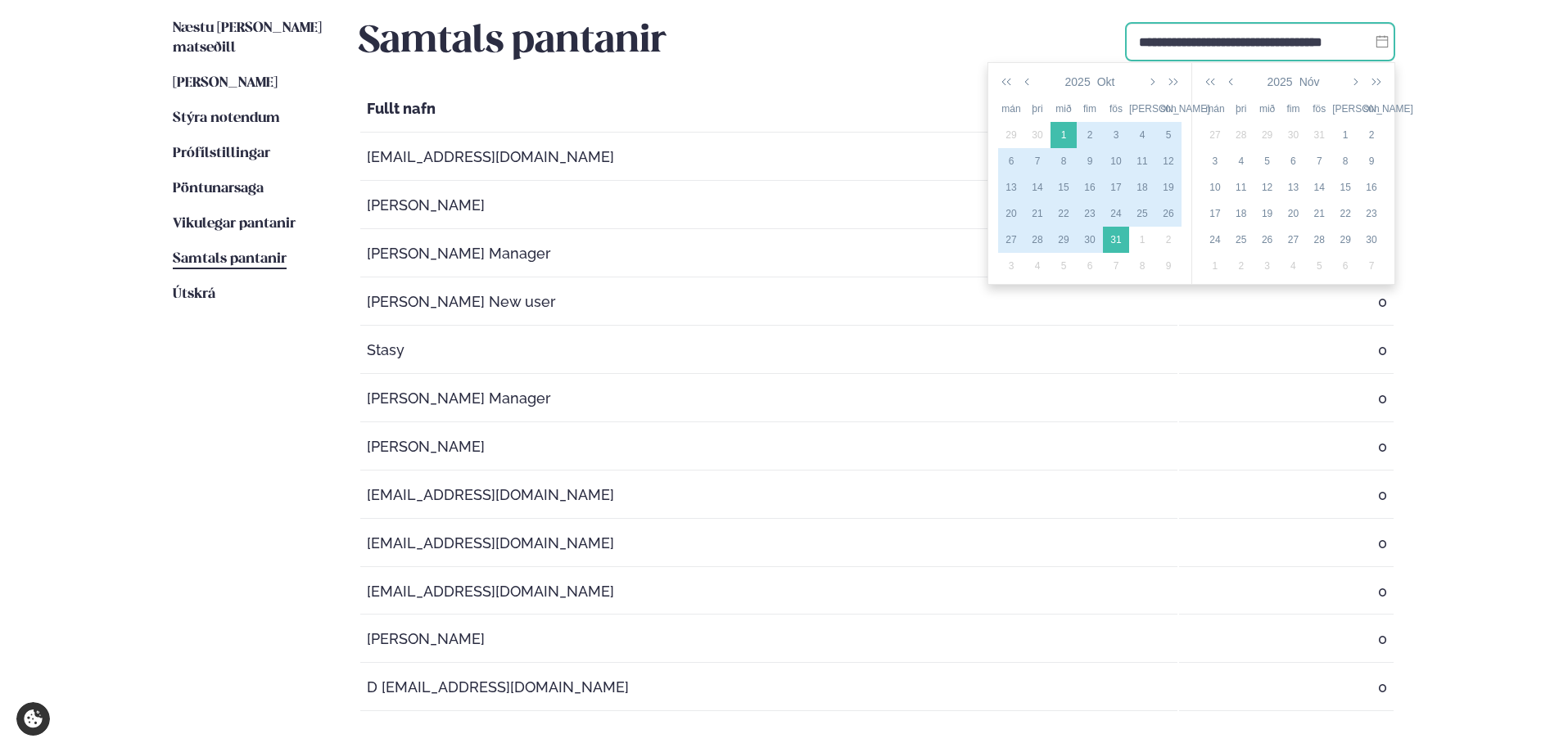
click at [1230, 52] on input "**********" at bounding box center [1260, 41] width 270 height 39
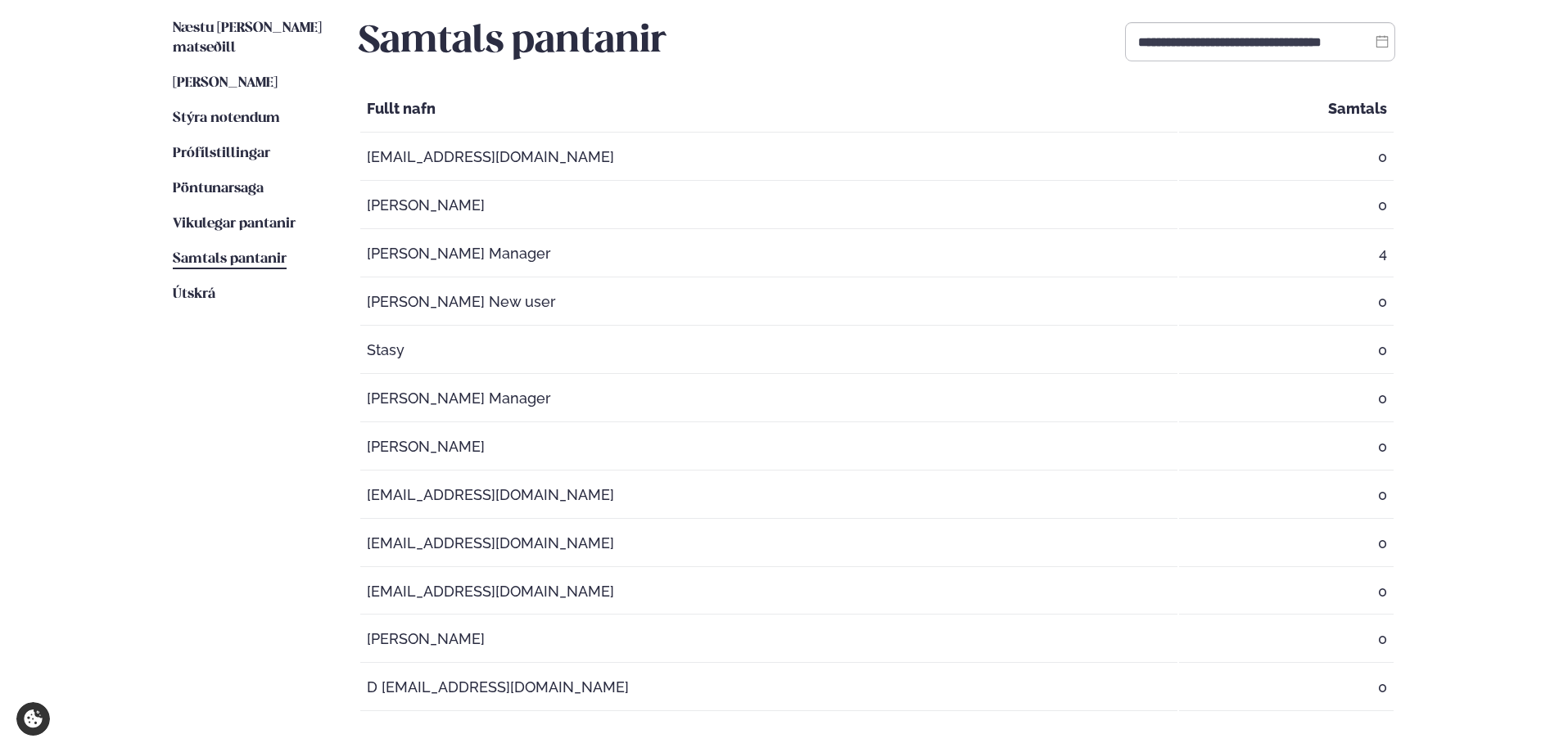
click at [923, 382] on td "Dimitri Manager" at bounding box center [769, 398] width 817 height 46
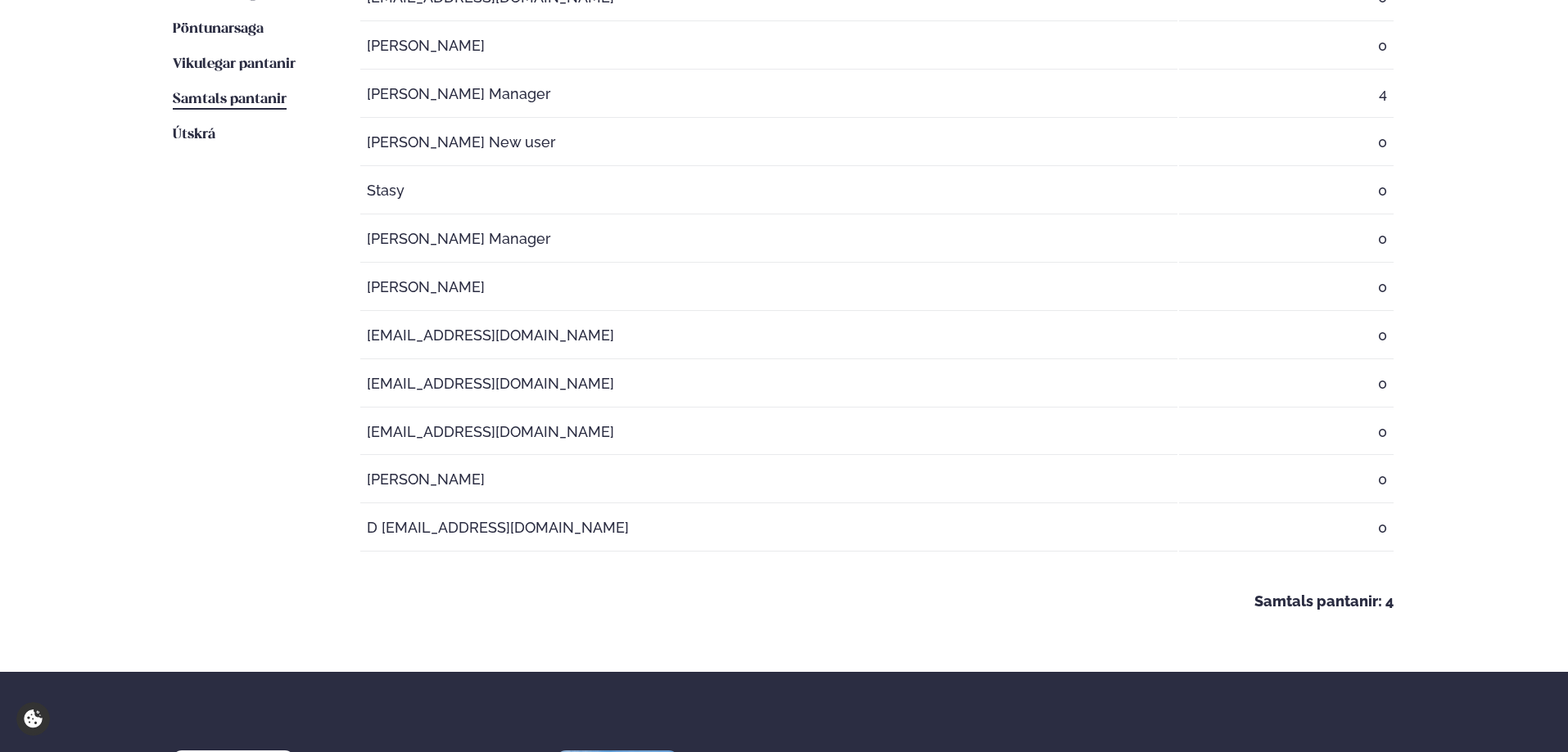
scroll to position [632, 0]
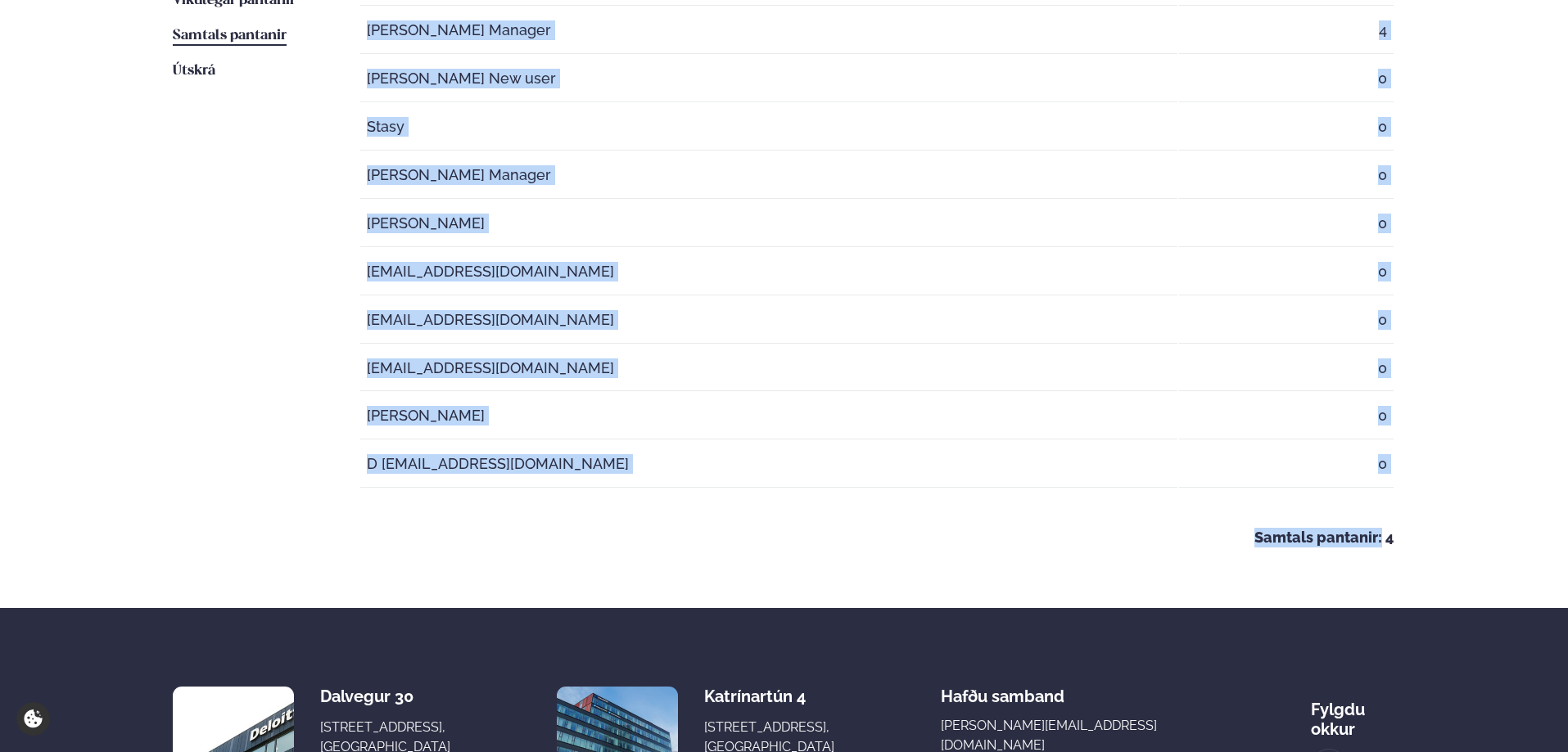
drag, startPoint x: 1379, startPoint y: 533, endPoint x: 1420, endPoint y: 533, distance: 41.0
click at [1420, 533] on div "**********" at bounding box center [784, 169] width 1321 height 878
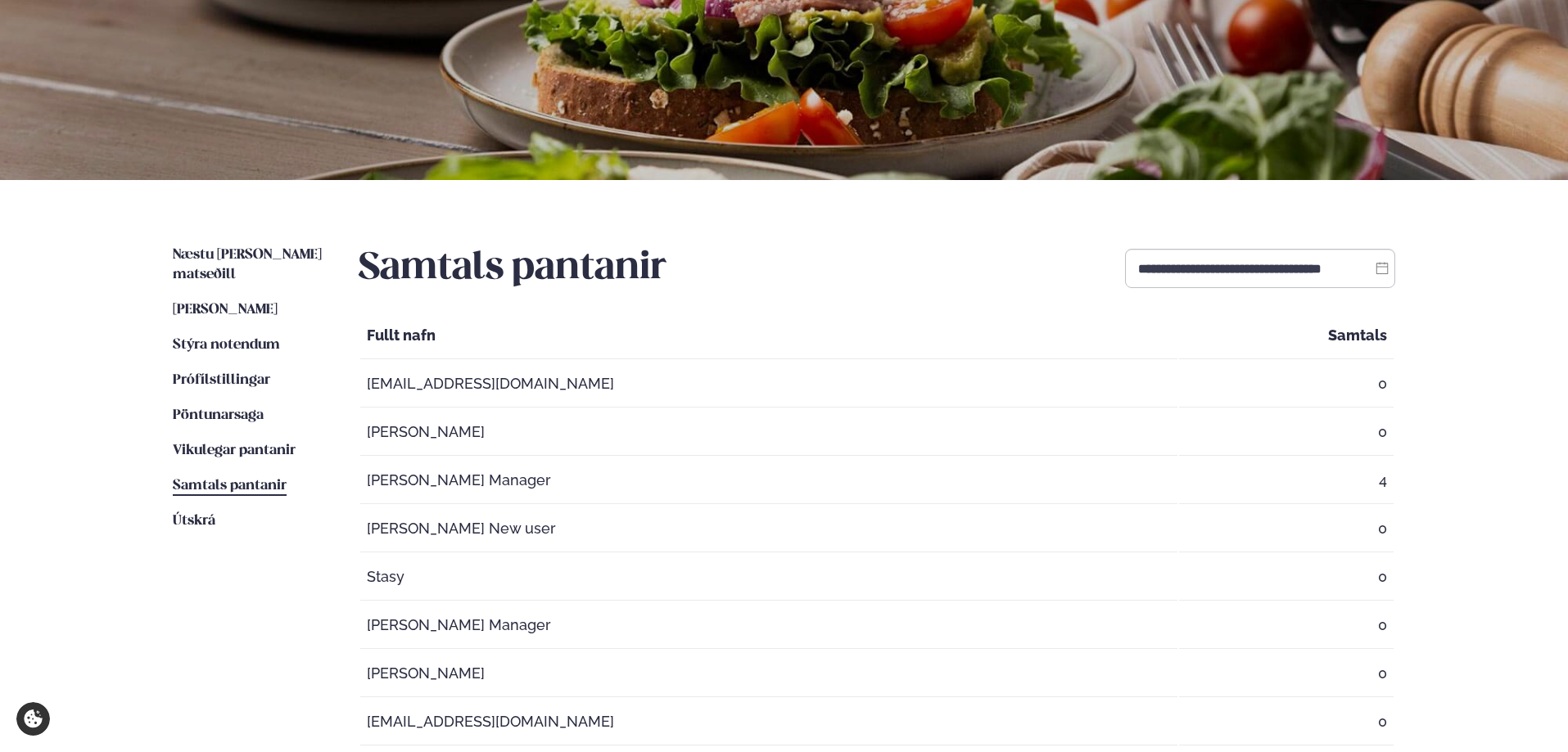
scroll to position [0, 0]
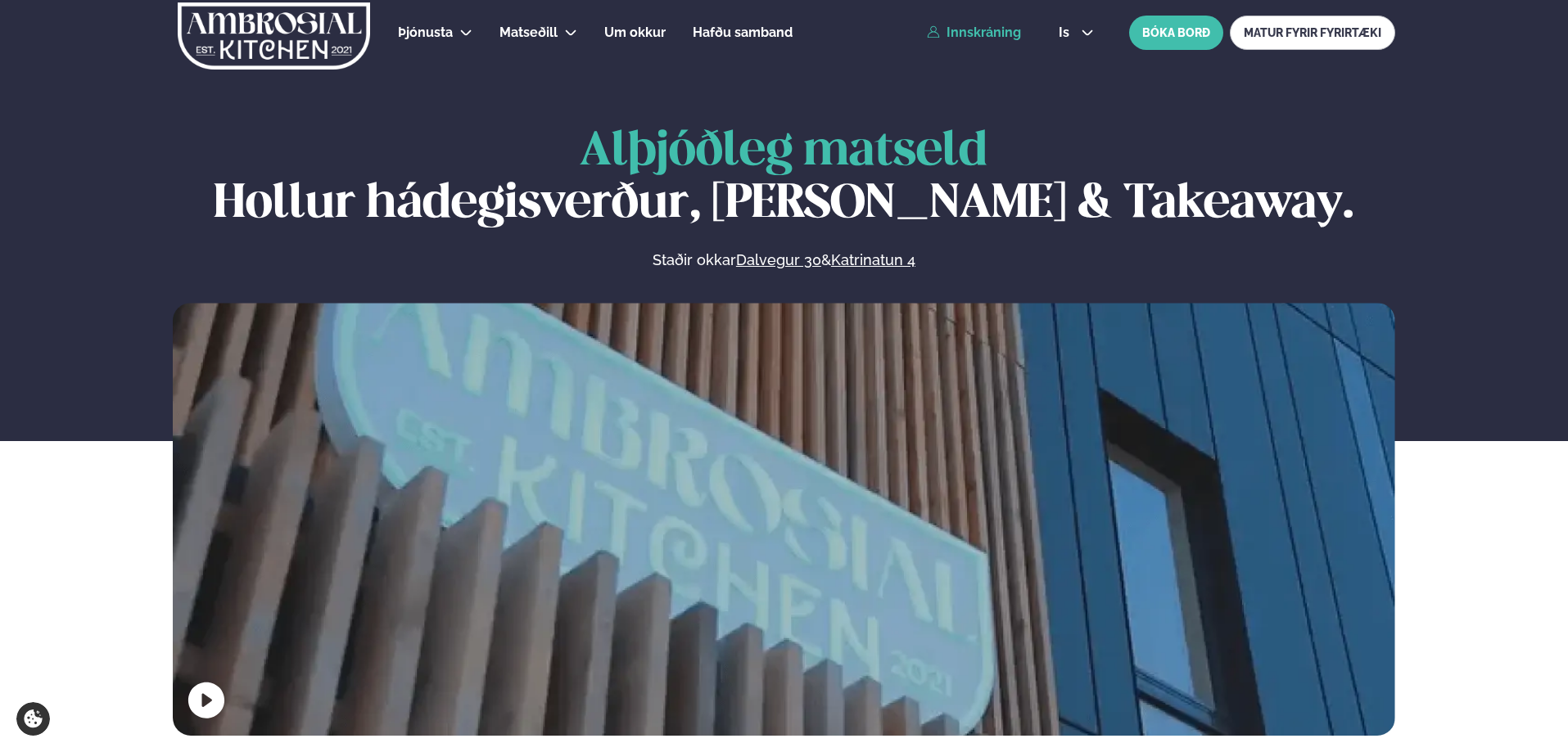
click at [983, 35] on link "Innskráning" at bounding box center [973, 32] width 94 height 15
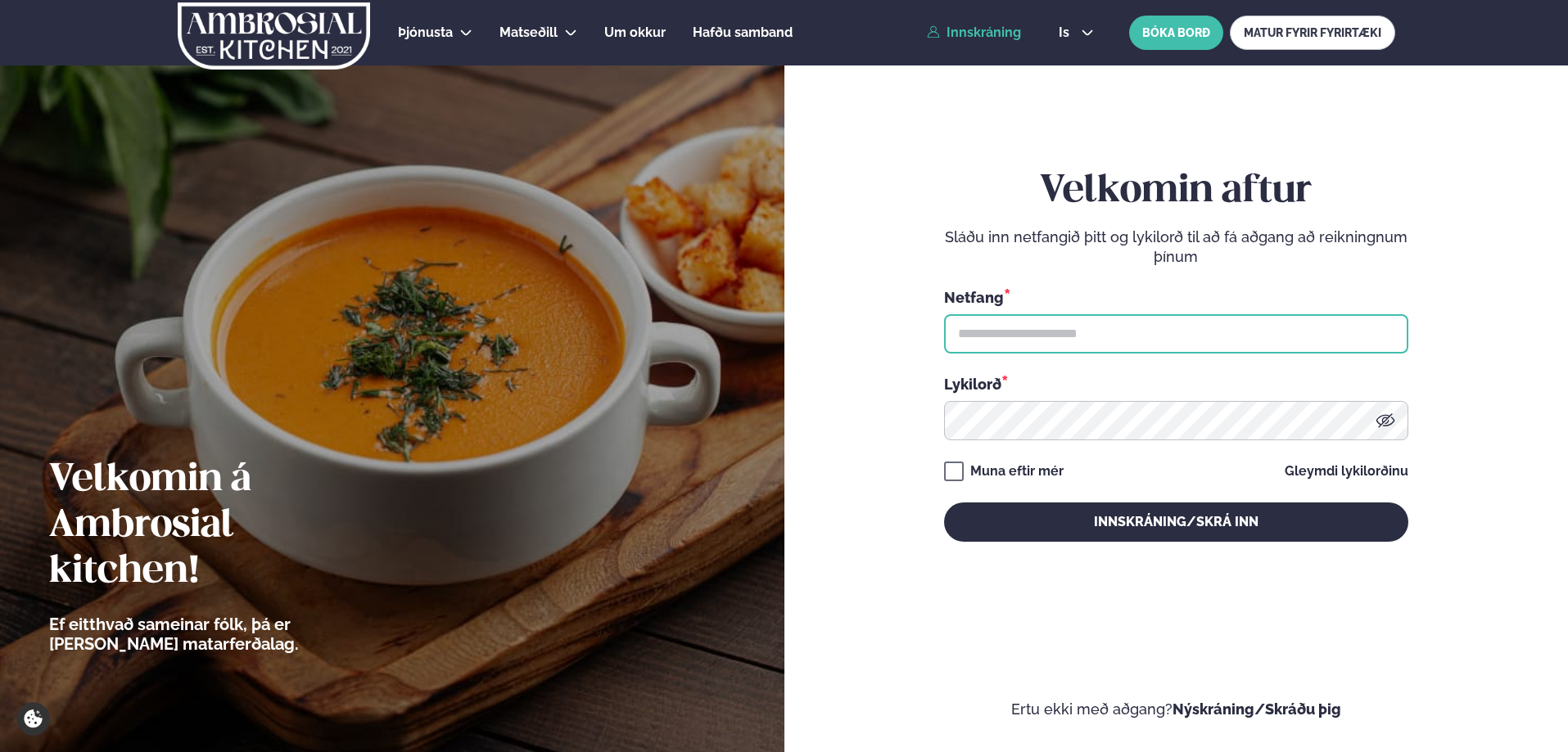
click at [1045, 324] on input "text" at bounding box center [1175, 333] width 464 height 39
type input "**********"
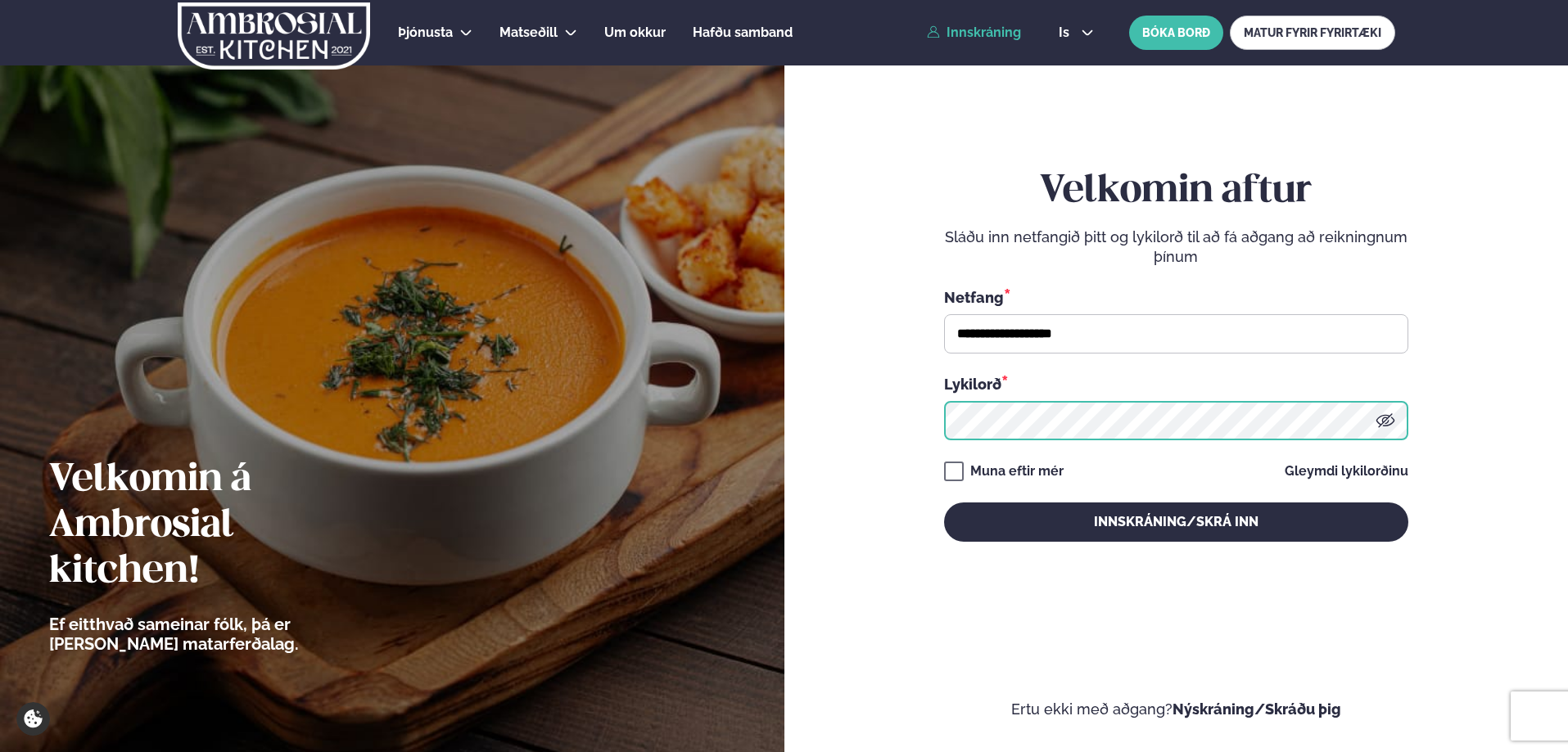
click at [944, 502] on button "Innskráning/Skrá inn" at bounding box center [1175, 521] width 464 height 39
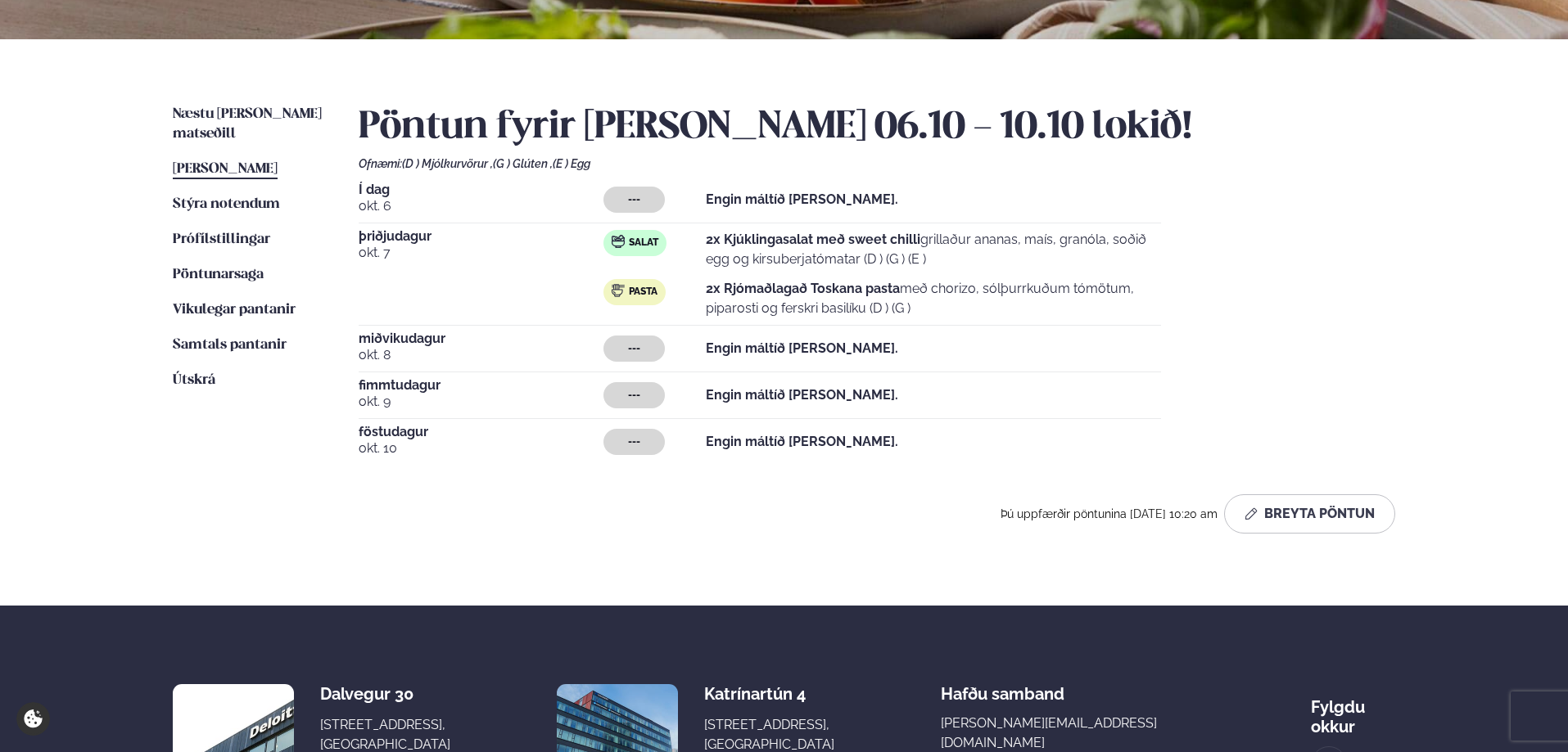
scroll to position [360, 0]
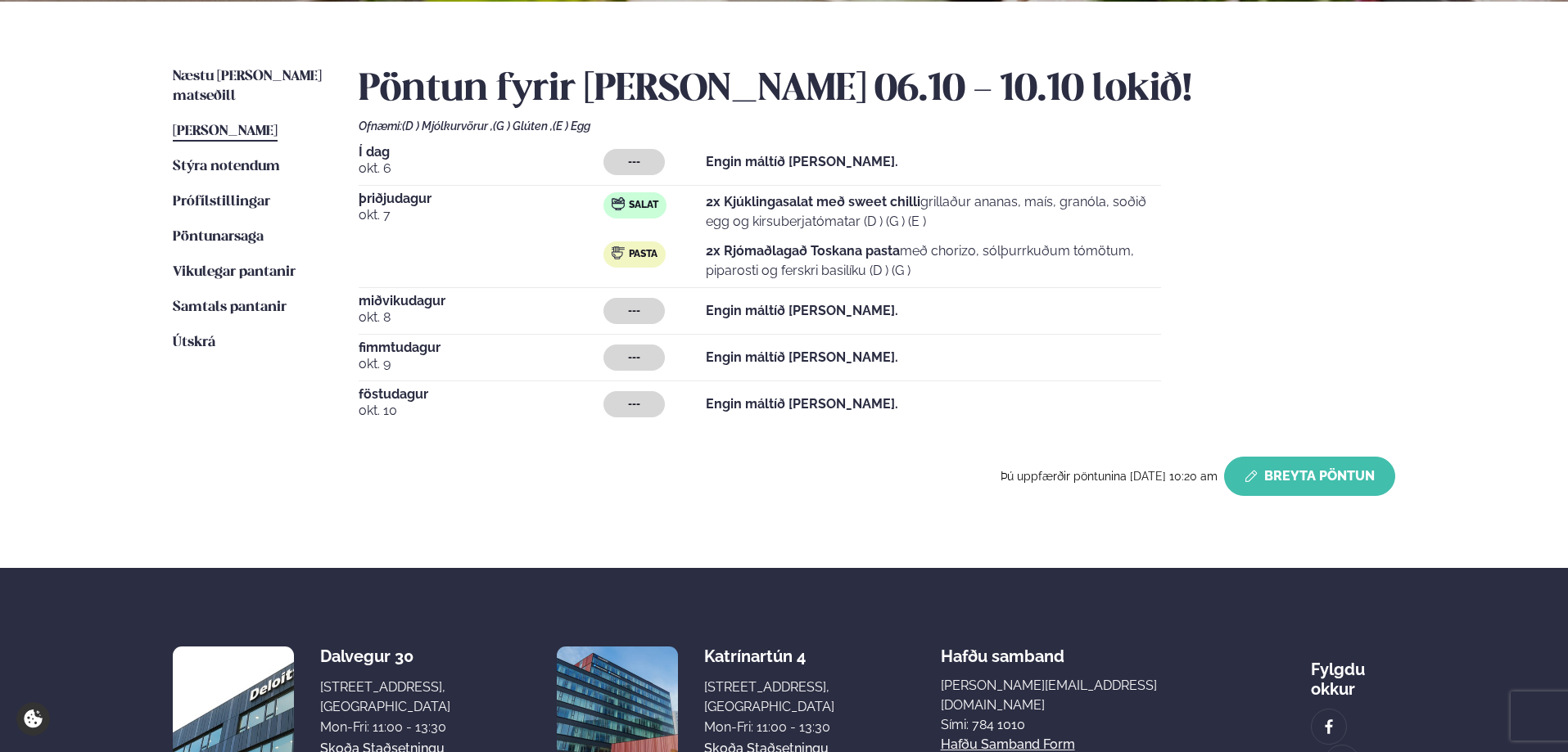
click at [1320, 483] on button "Breyta Pöntun" at bounding box center [1308, 476] width 171 height 39
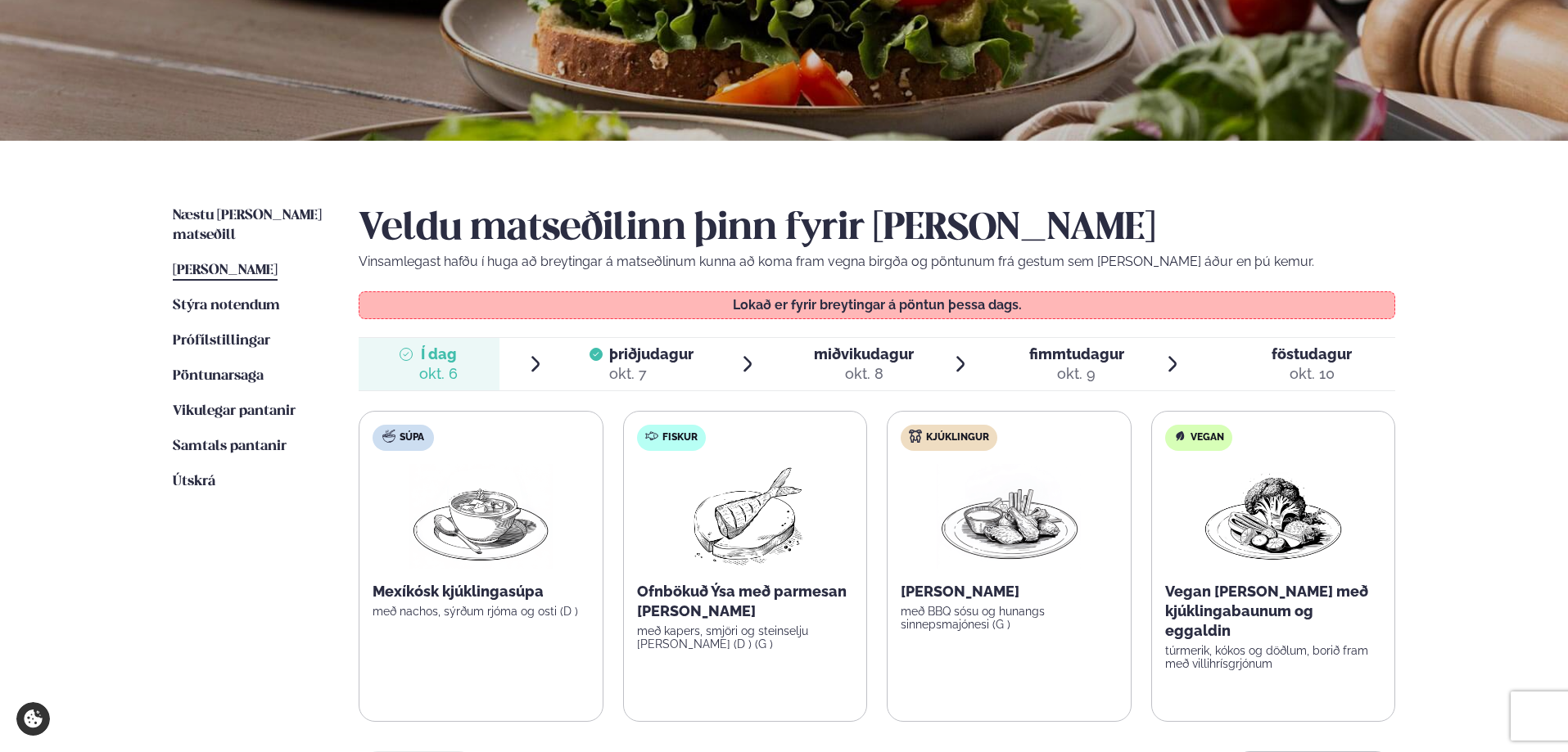
scroll to position [166, 0]
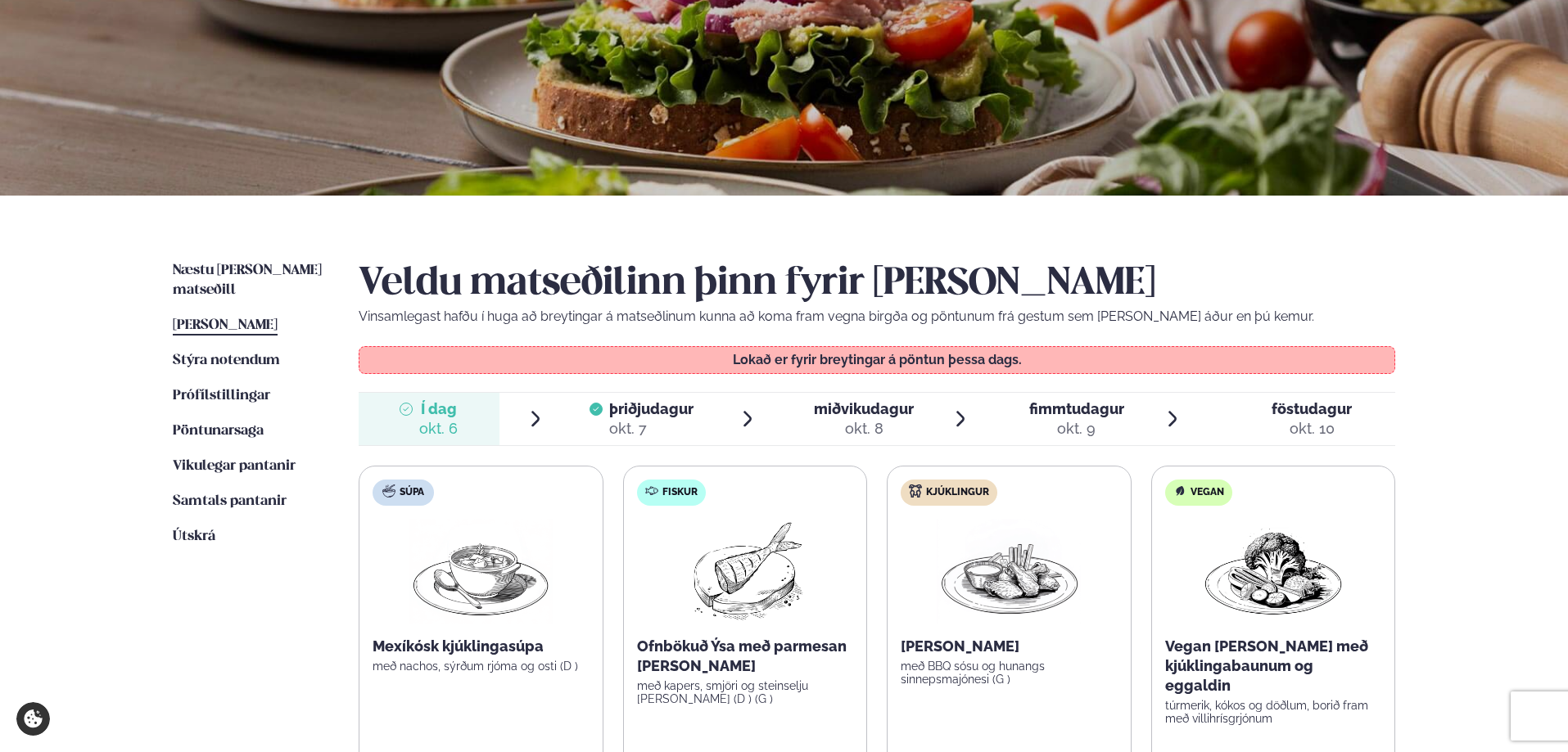
click at [251, 460] on ul "Næstu viku matseðill Næsta vika Þessa viku matseðill Þessa viku Stýra notendum …" at bounding box center [249, 566] width 153 height 610
click at [251, 459] on span "Vikulegar pantanir" at bounding box center [234, 466] width 123 height 14
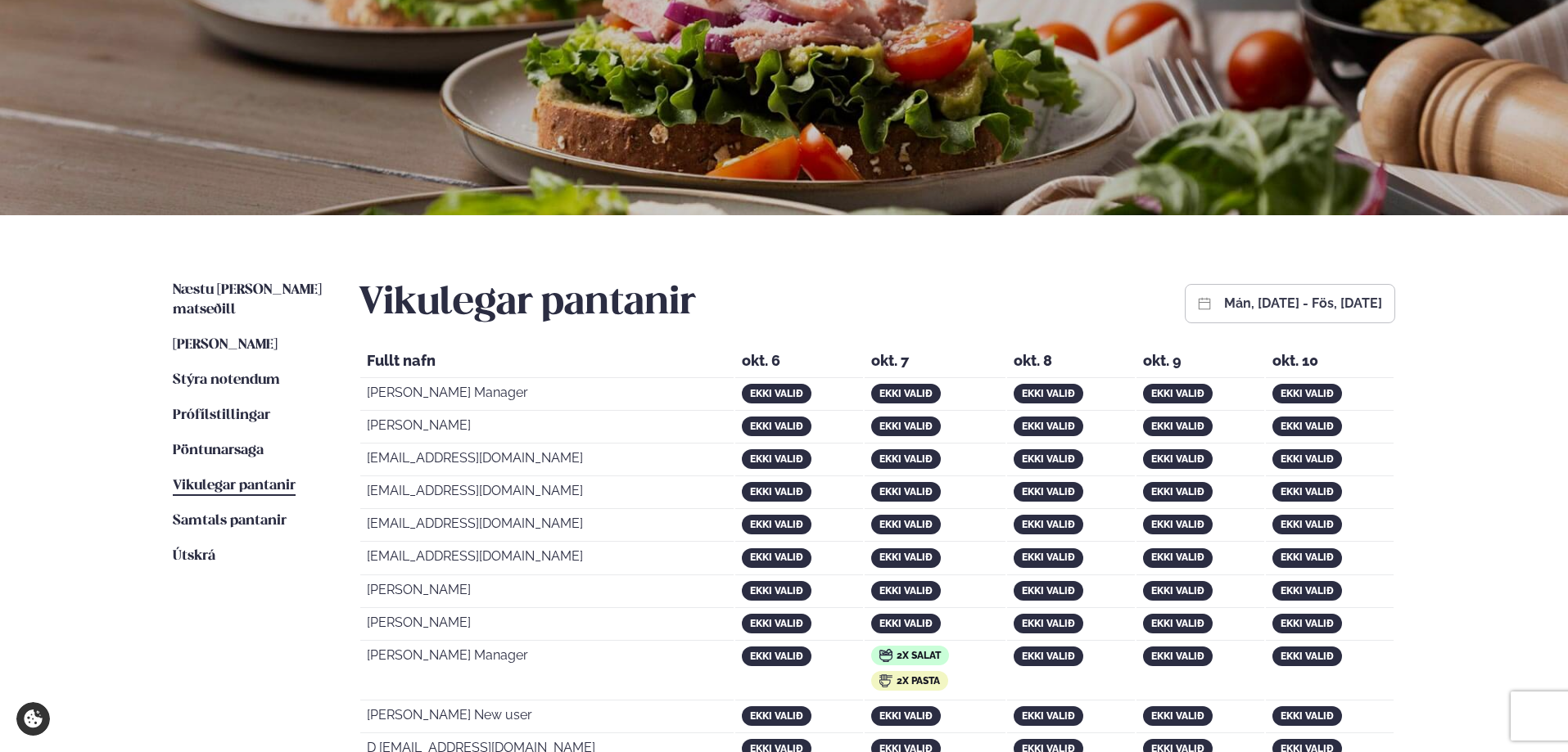
scroll to position [287, 0]
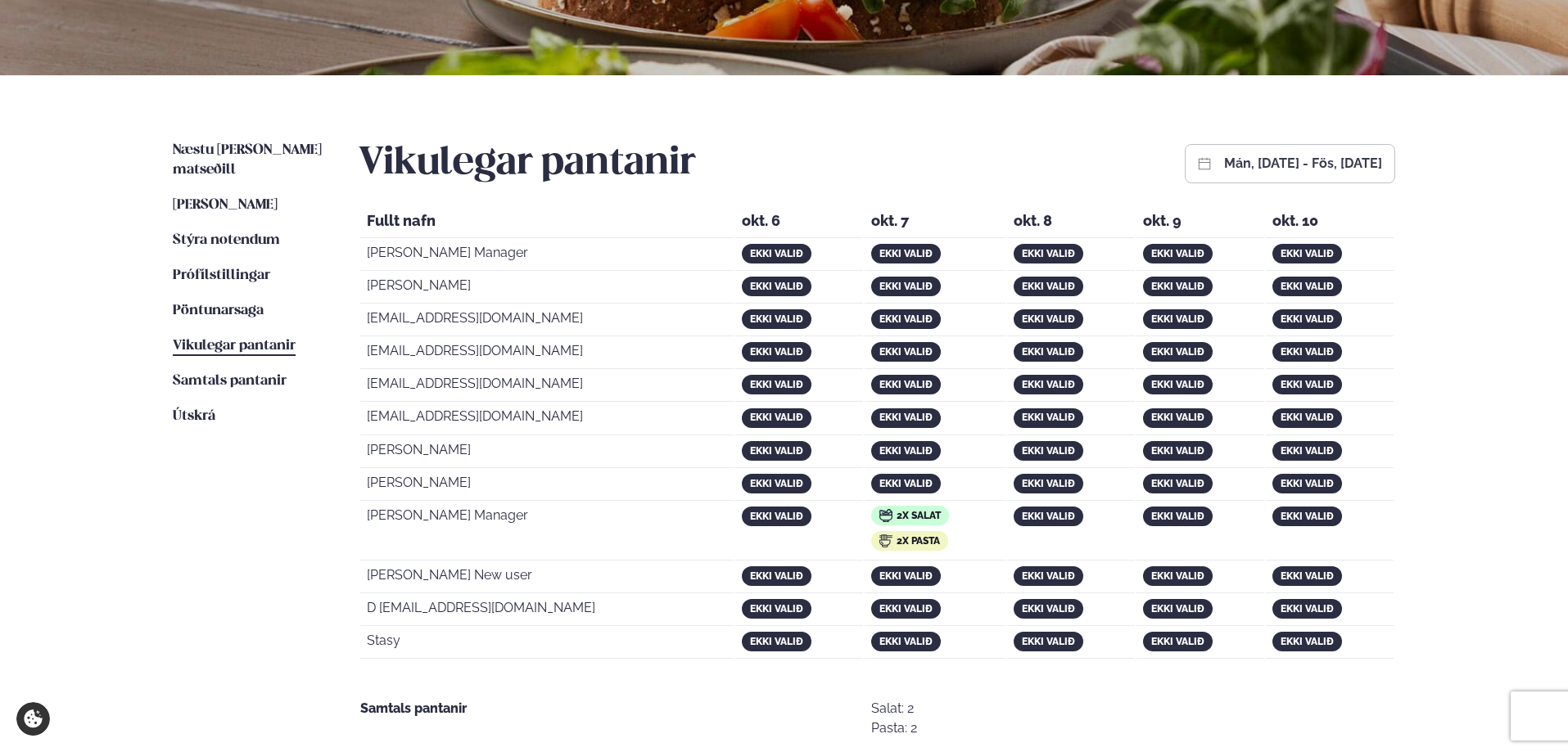
drag, startPoint x: 613, startPoint y: 172, endPoint x: 841, endPoint y: 501, distance: 400.3
click at [841, 501] on div "Vikulegar pantanir mán, okt 06, 2025 - fös, okt 10, 2025 Fullt nafn okt. 6 okt.…" at bounding box center [877, 455] width 1037 height 628
click at [865, 500] on td "ekki valið" at bounding box center [935, 485] width 141 height 31
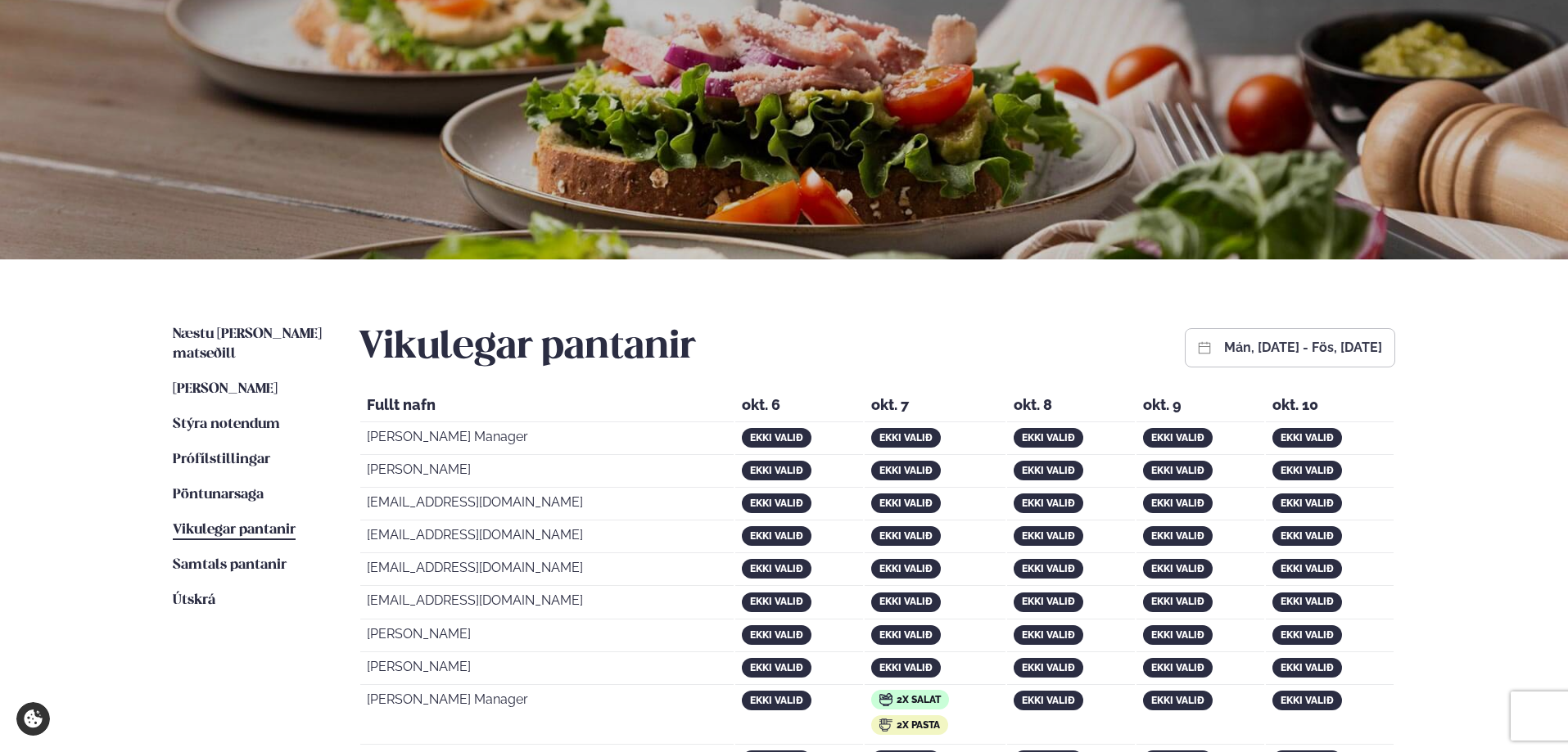
scroll to position [0, 0]
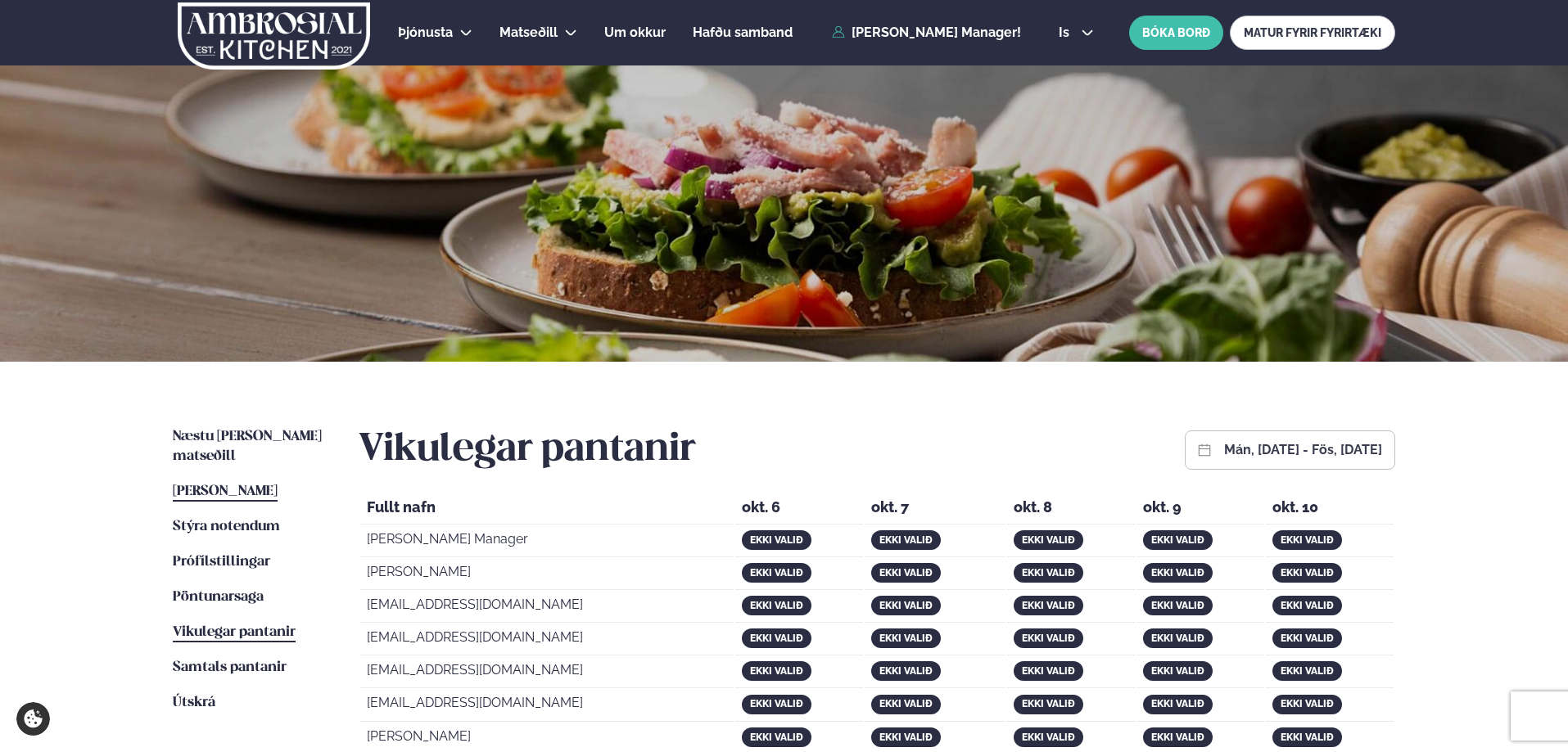
click at [273, 485] on span "Þessa viku matseðill" at bounding box center [225, 492] width 104 height 14
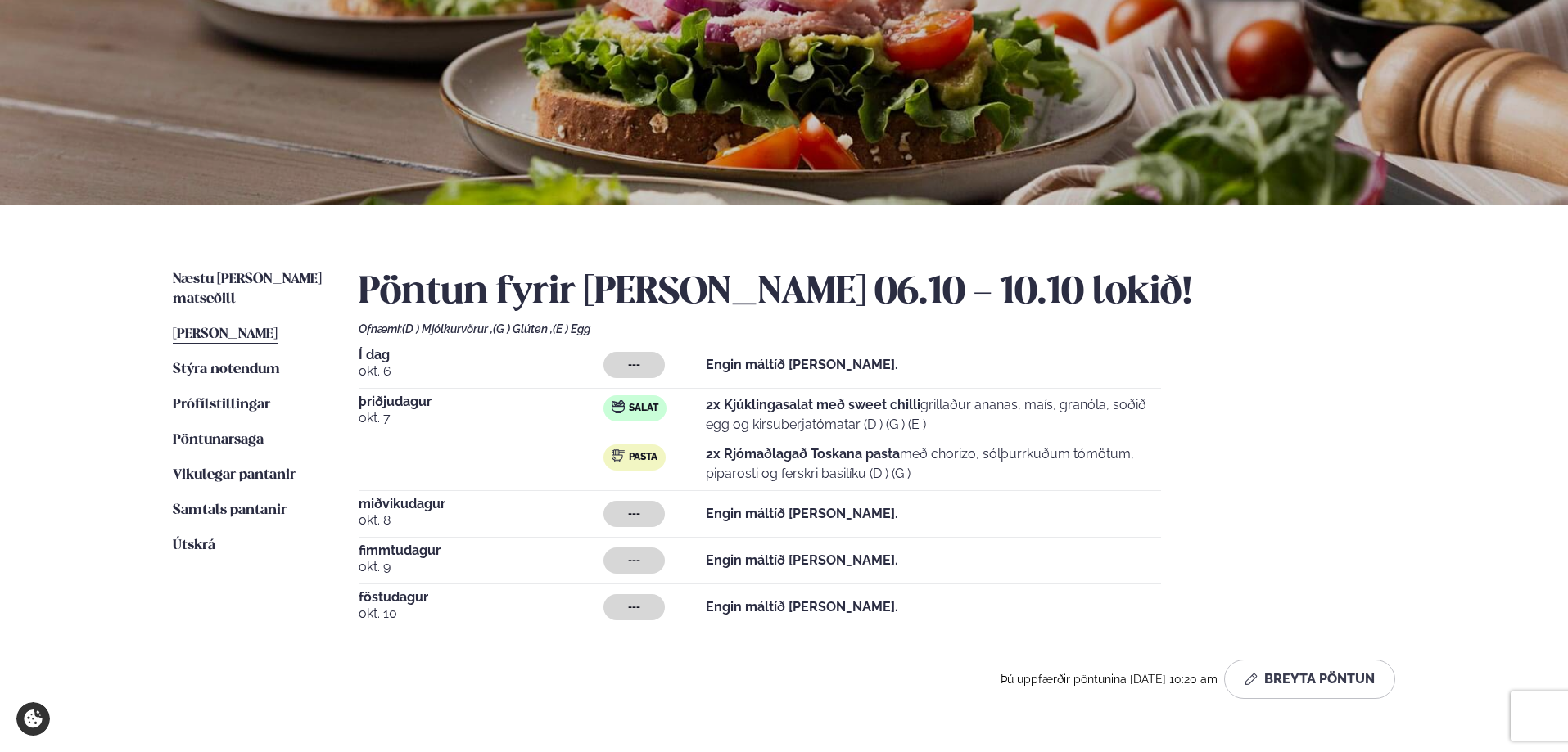
scroll to position [155, 0]
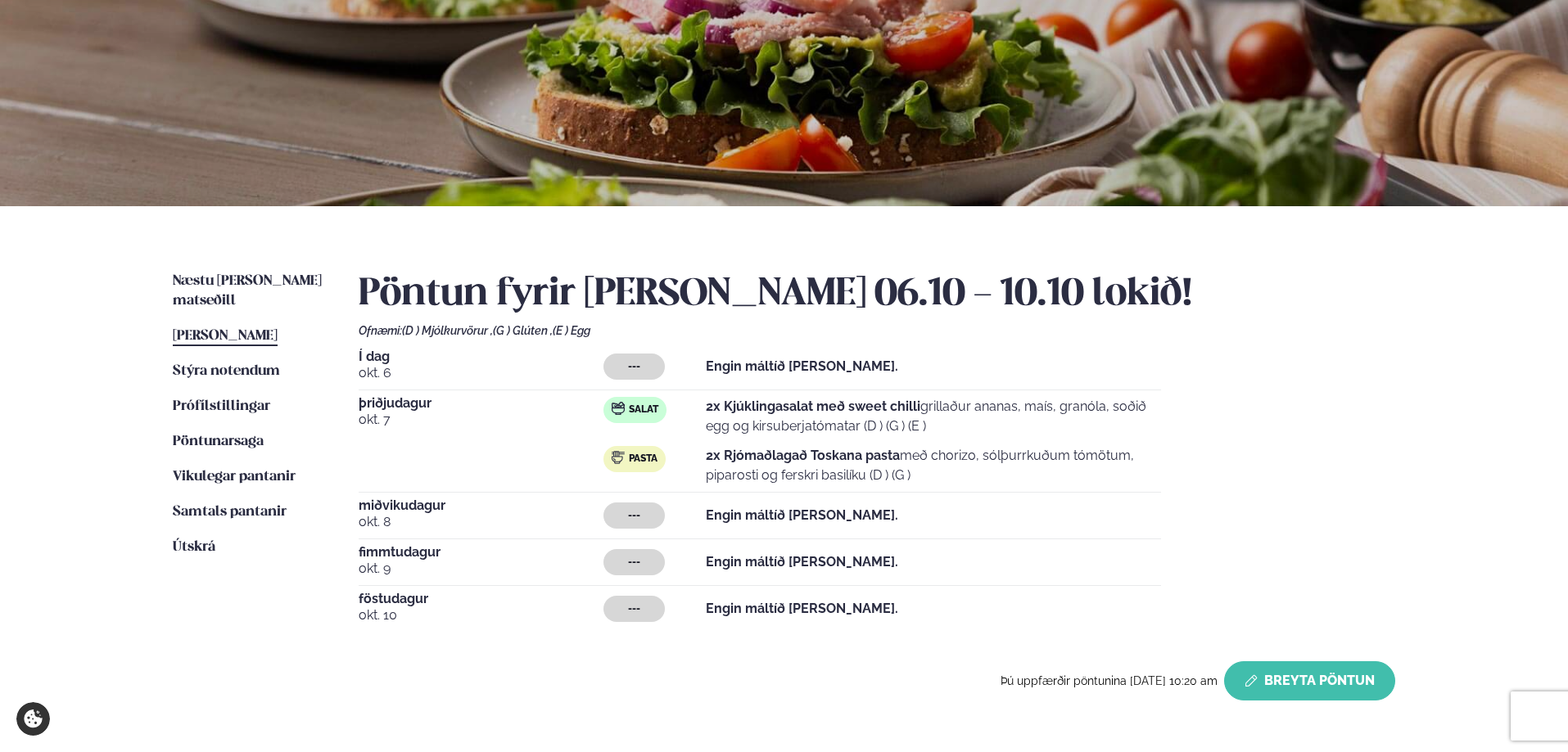
click at [1298, 668] on button "Breyta Pöntun" at bounding box center [1308, 680] width 171 height 39
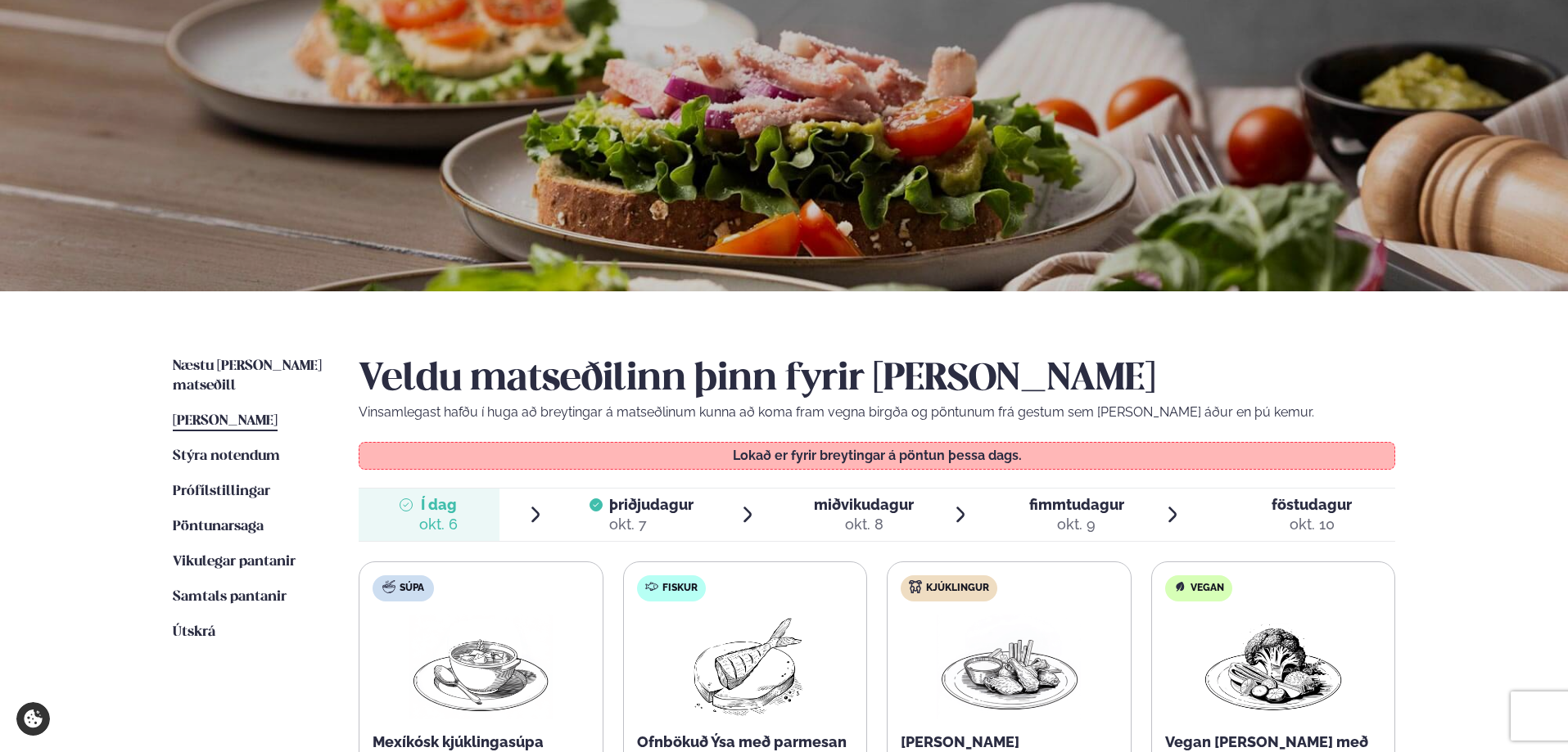
scroll to position [0, 0]
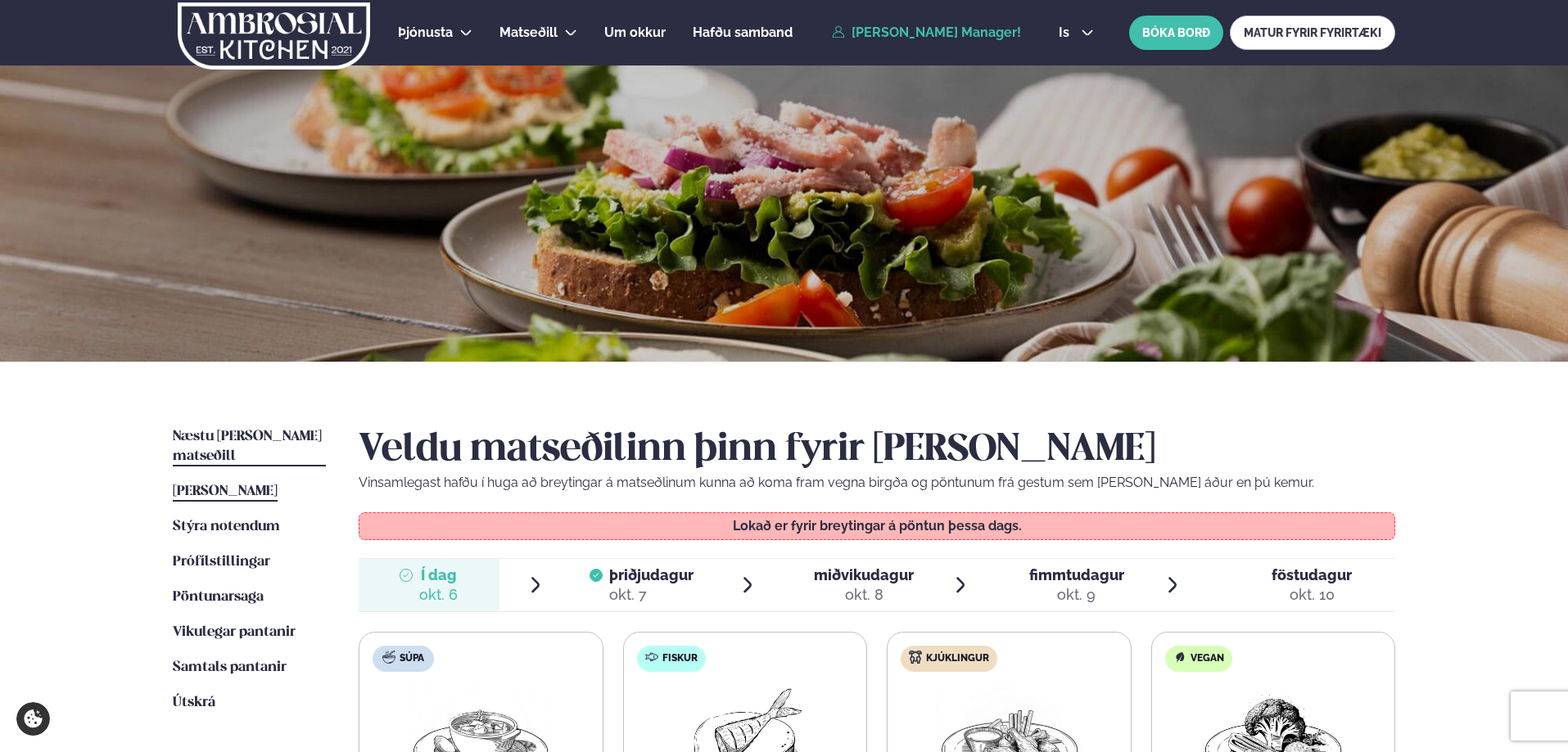
click at [274, 443] on link "Næstu viku matseðill Næsta vika" at bounding box center [249, 446] width 153 height 39
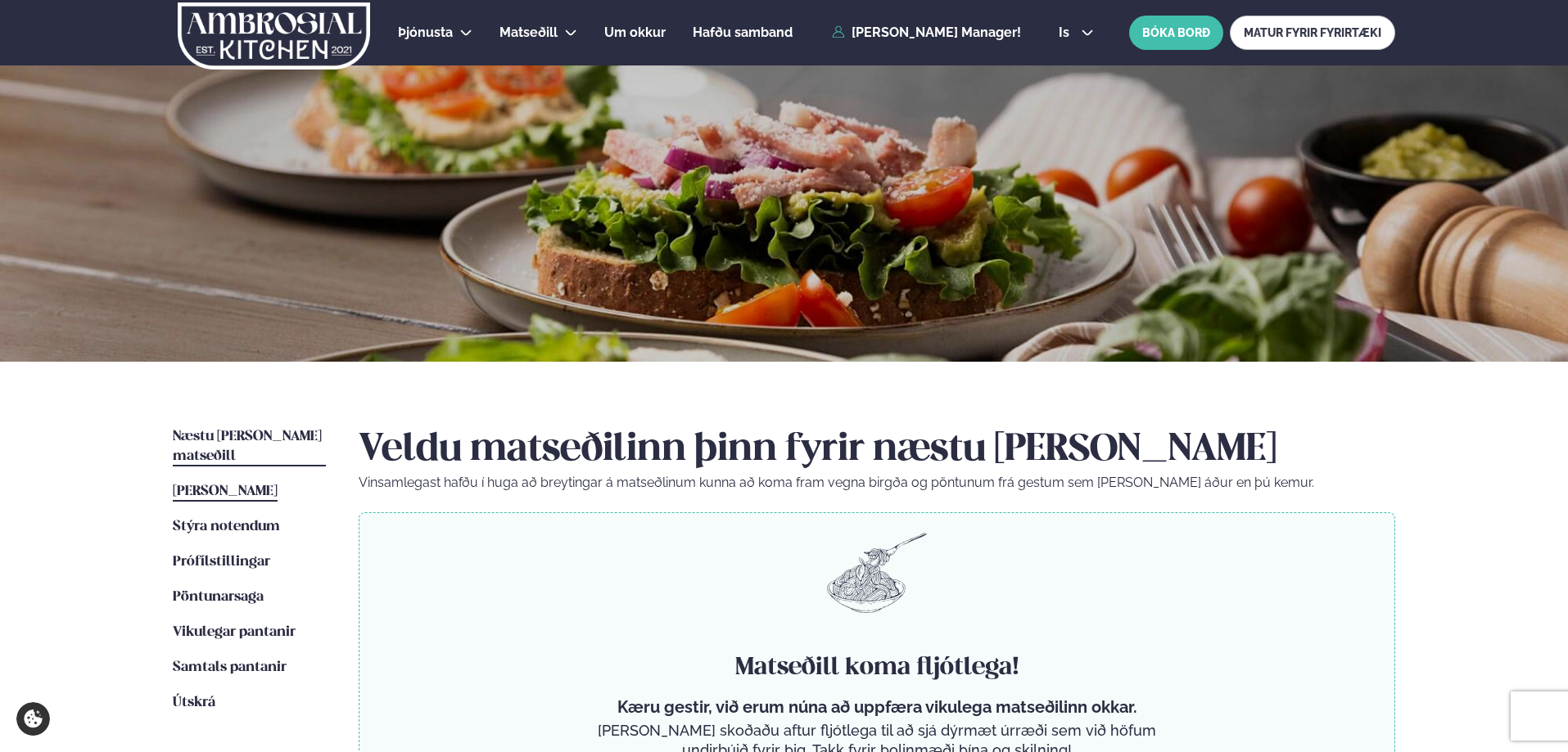
click at [277, 485] on span "Þessa viku matseðill" at bounding box center [225, 492] width 104 height 14
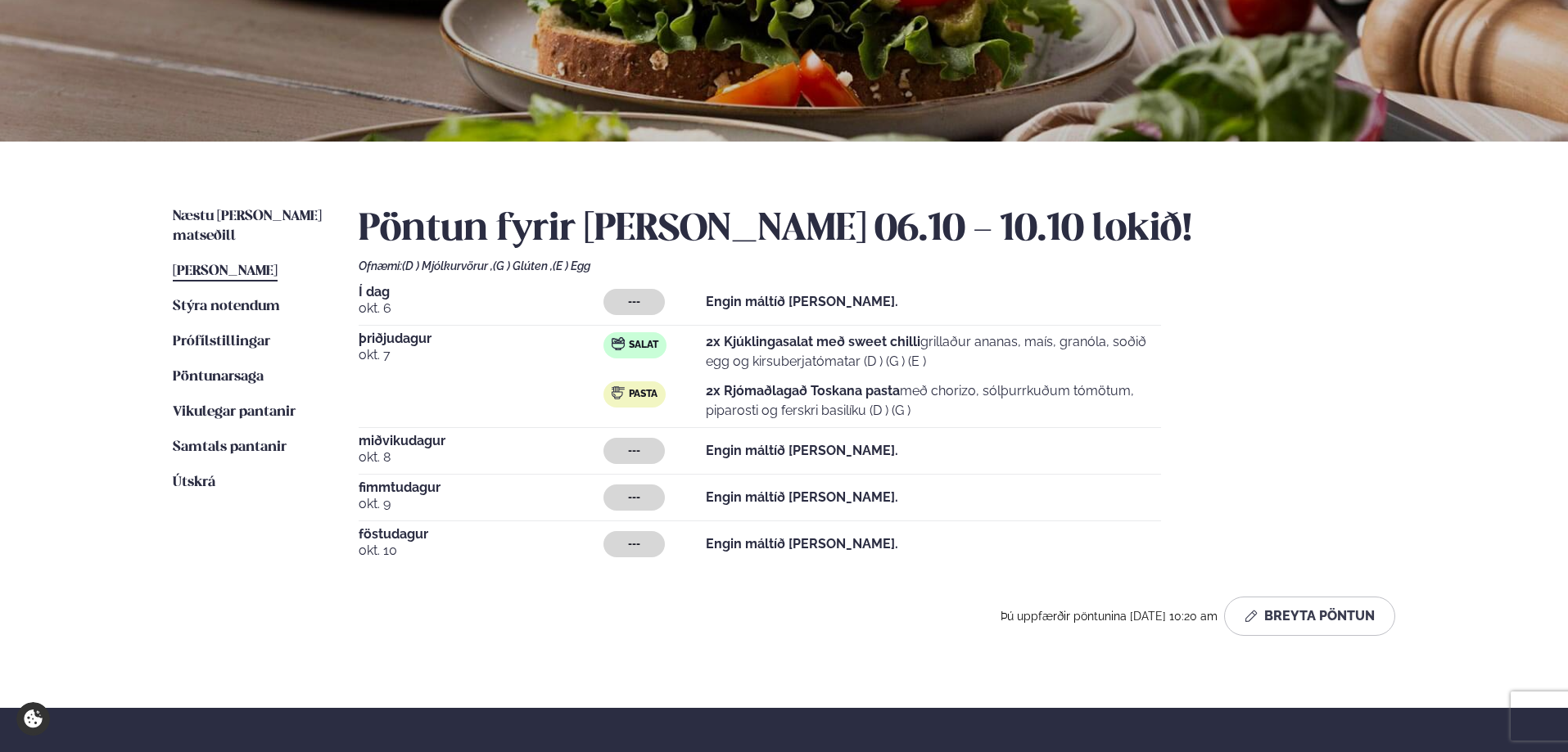
scroll to position [285, 0]
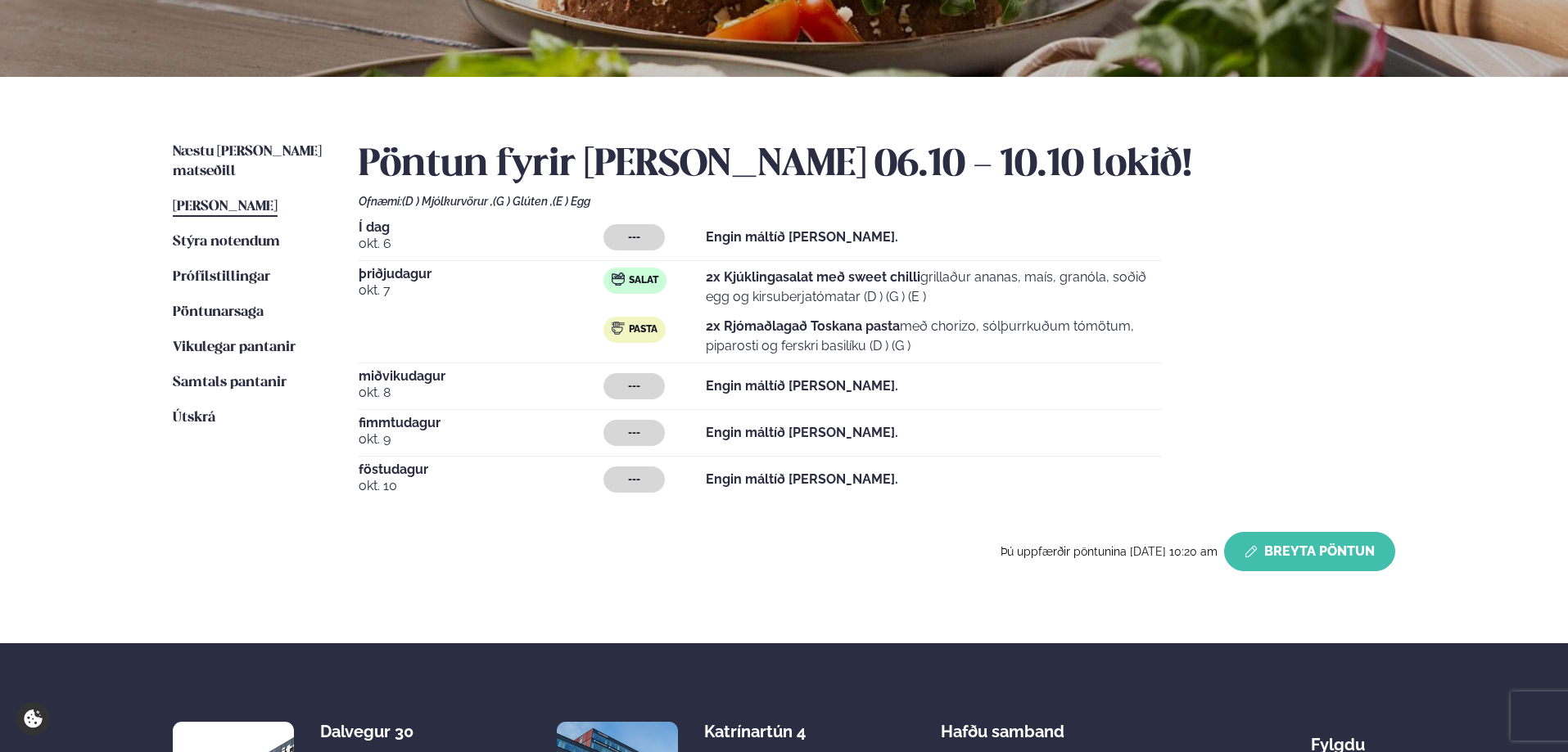
click at [1272, 545] on button "Breyta Pöntun" at bounding box center [1308, 551] width 171 height 39
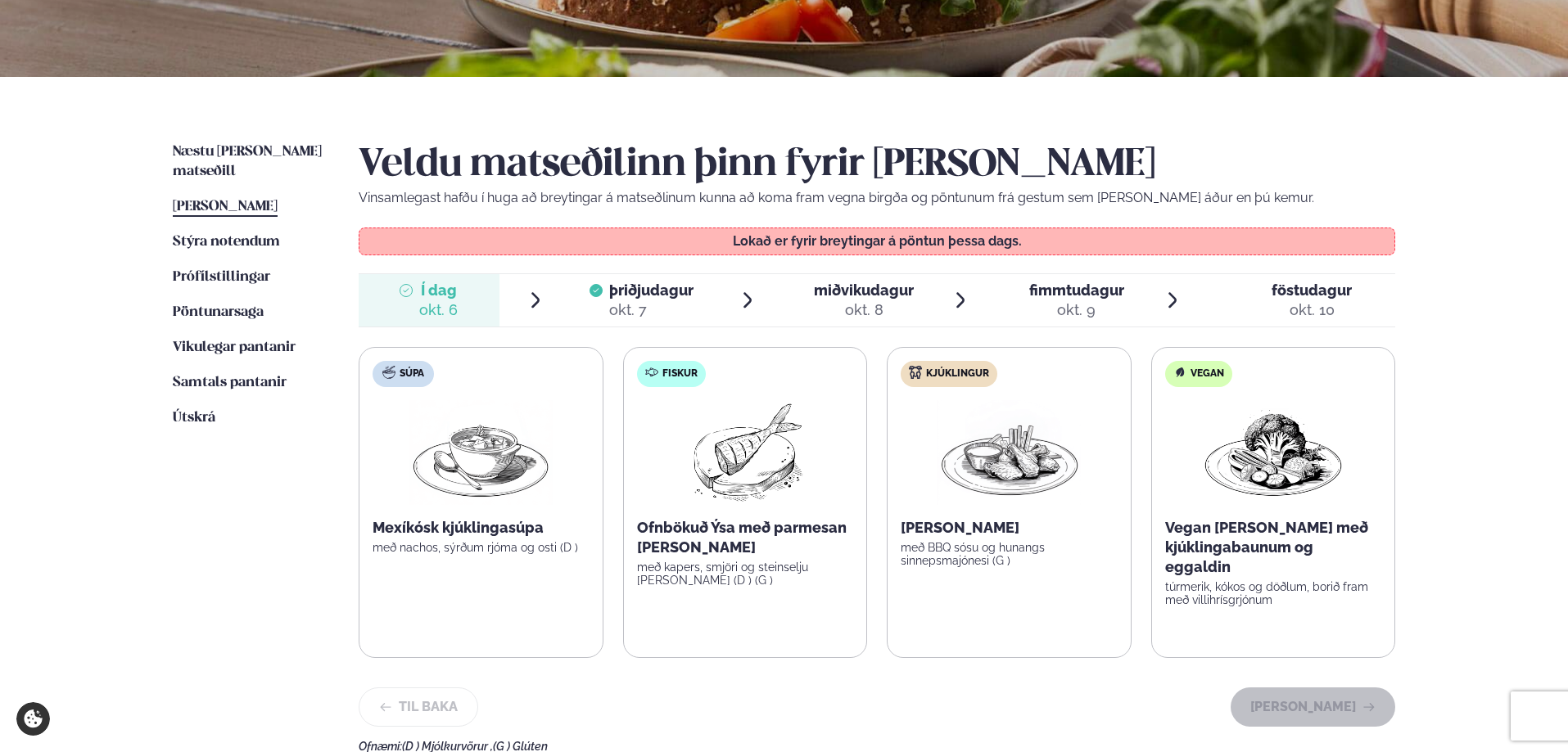
click at [621, 305] on div "okt. 7" at bounding box center [651, 310] width 84 height 19
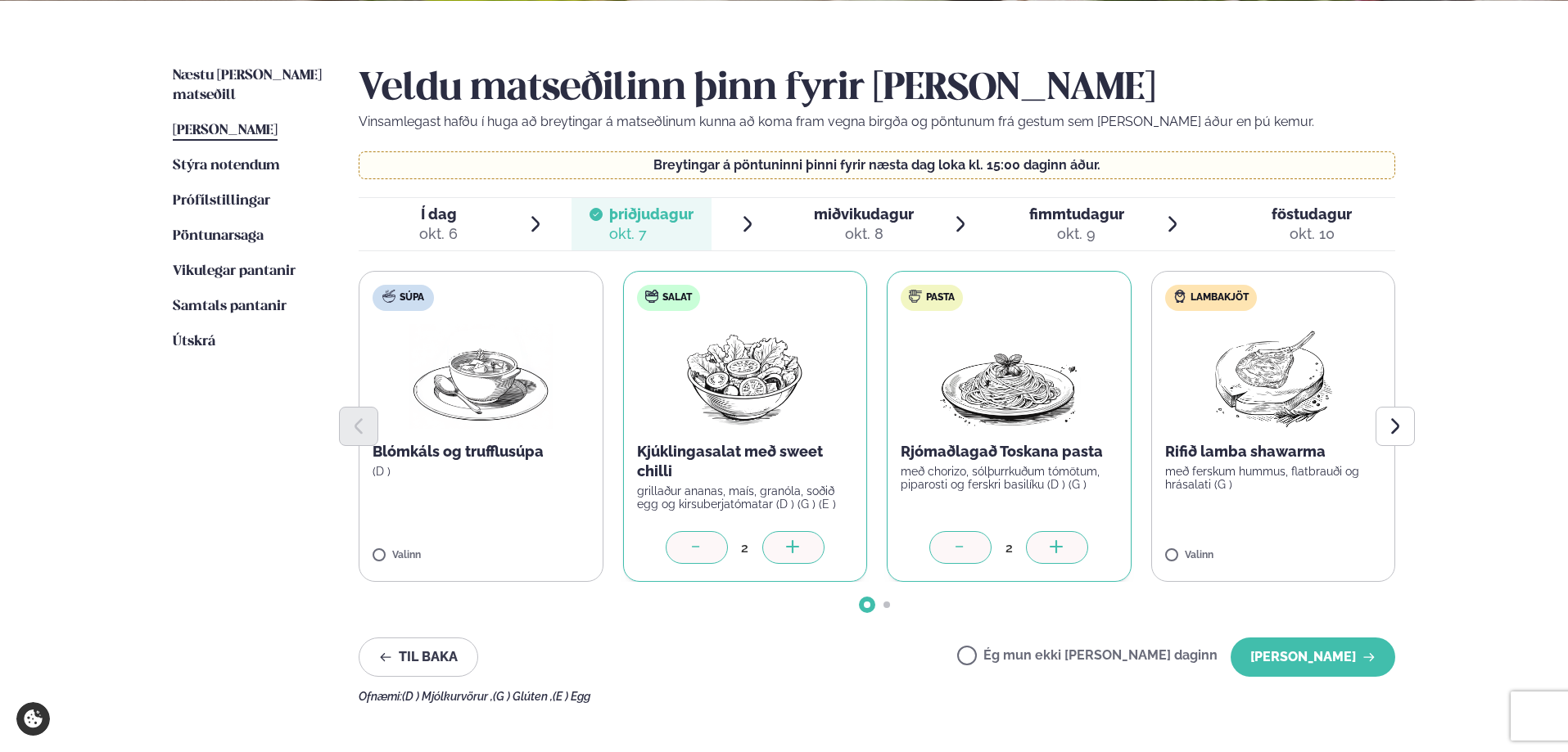
scroll to position [421, 0]
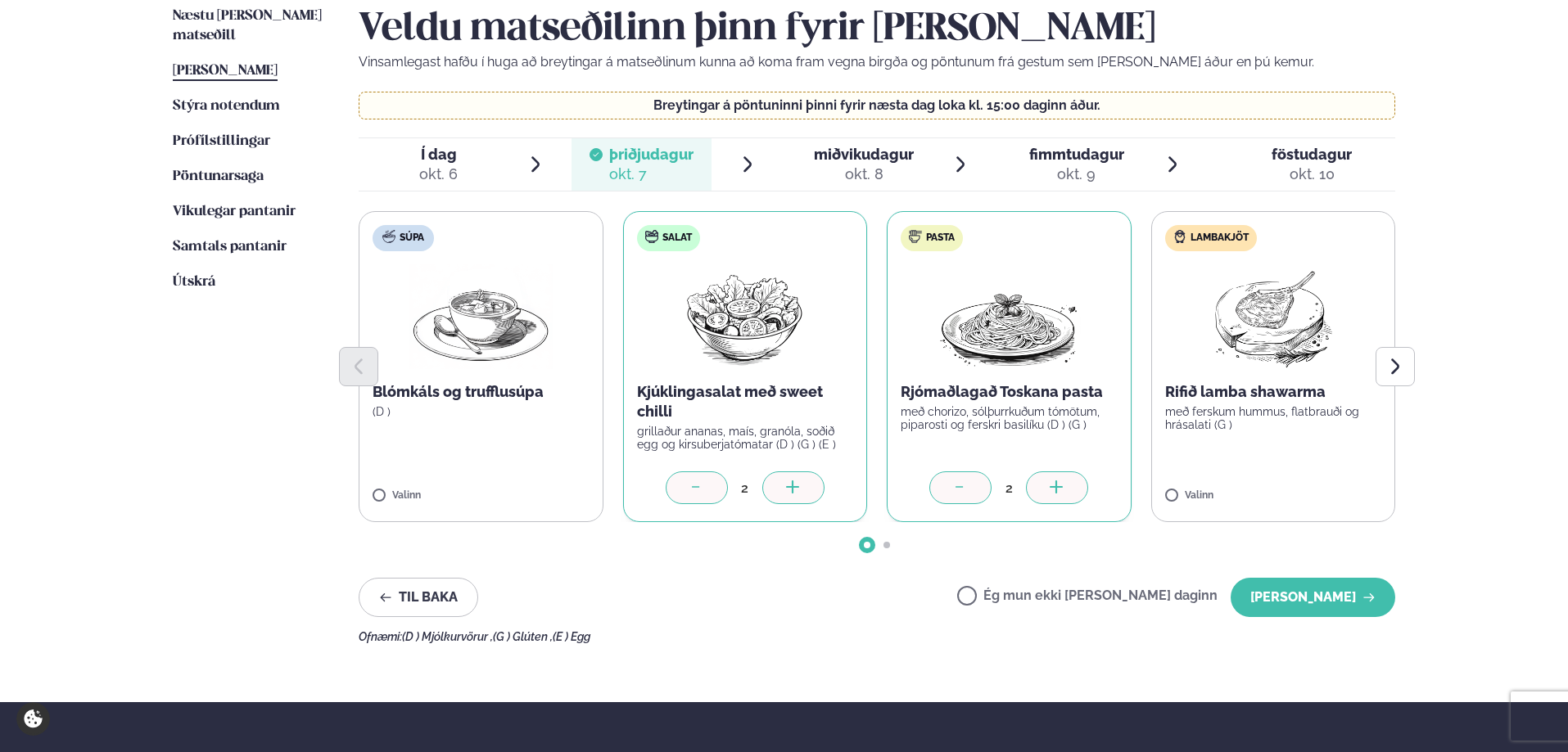
click at [695, 486] on icon at bounding box center [695, 486] width 7 height 1
click at [805, 486] on div at bounding box center [793, 487] width 62 height 32
click at [1311, 491] on div at bounding box center [1320, 487] width 62 height 32
click at [1311, 491] on div at bounding box center [1321, 487] width 62 height 32
click at [1095, 595] on label "Ég mun ekki borða þann daginn" at bounding box center [1087, 598] width 260 height 18
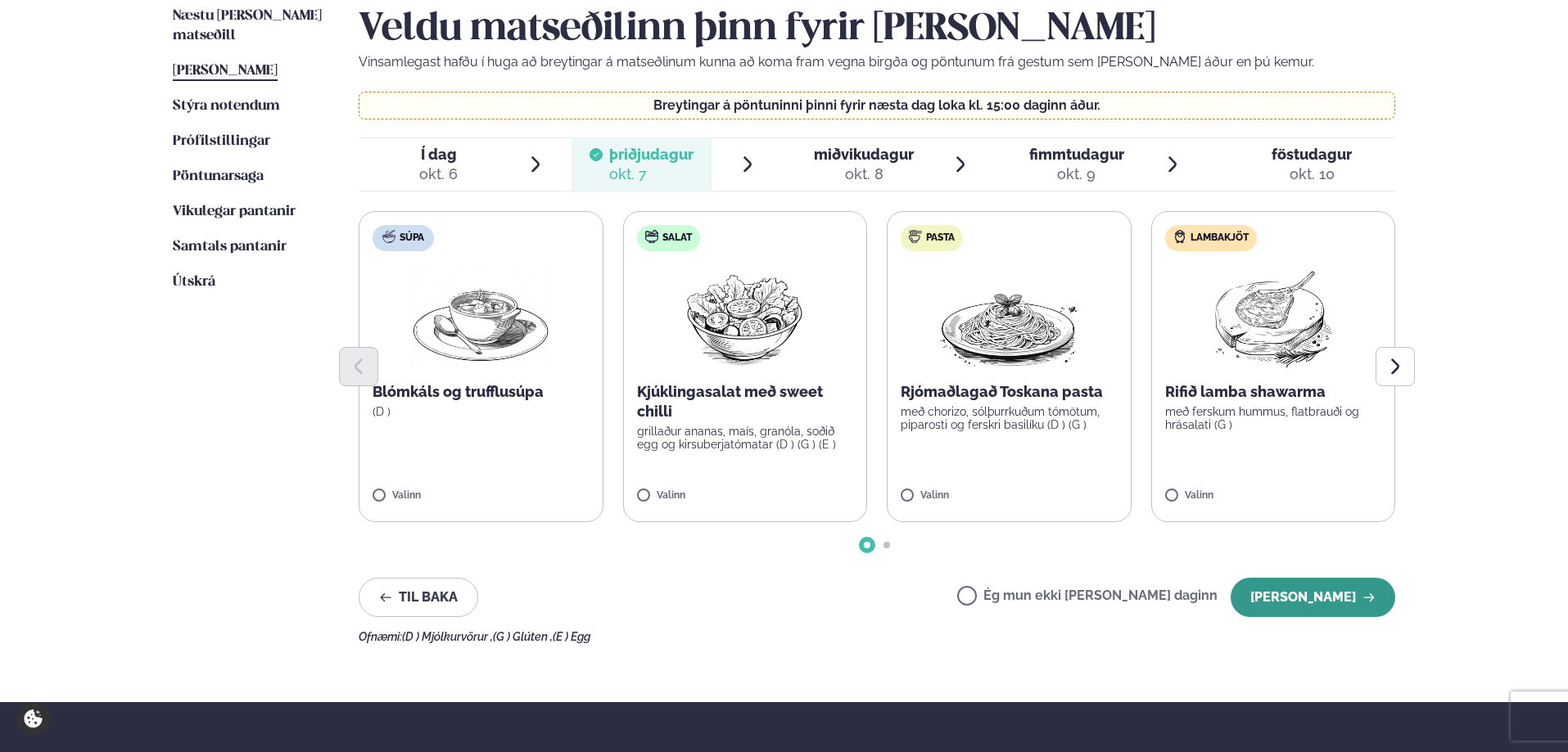
click at [1354, 600] on button "Halda áfram" at bounding box center [1313, 597] width 165 height 39
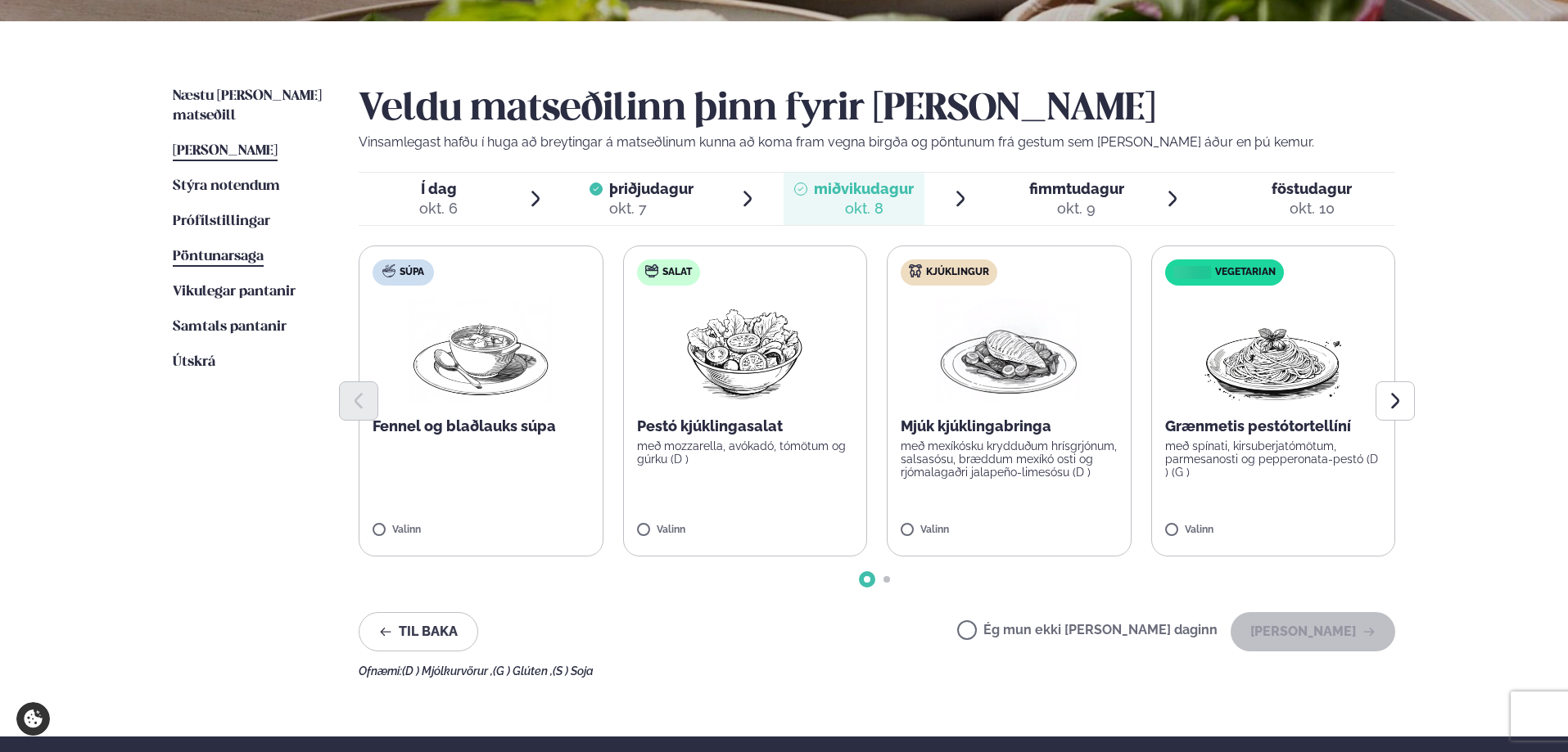
scroll to position [303, 0]
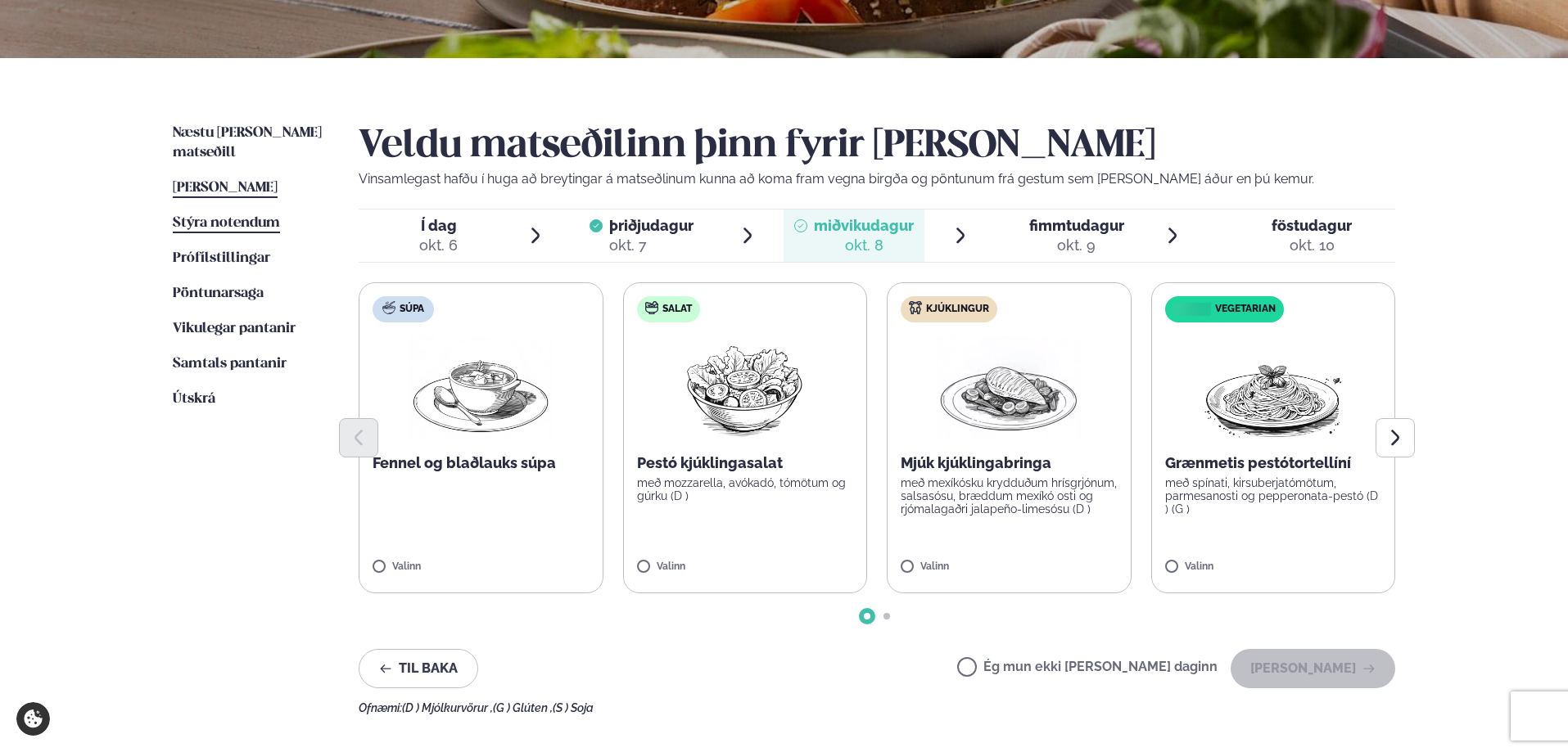
click at [244, 216] on span "Stýra notendum" at bounding box center [226, 223] width 107 height 14
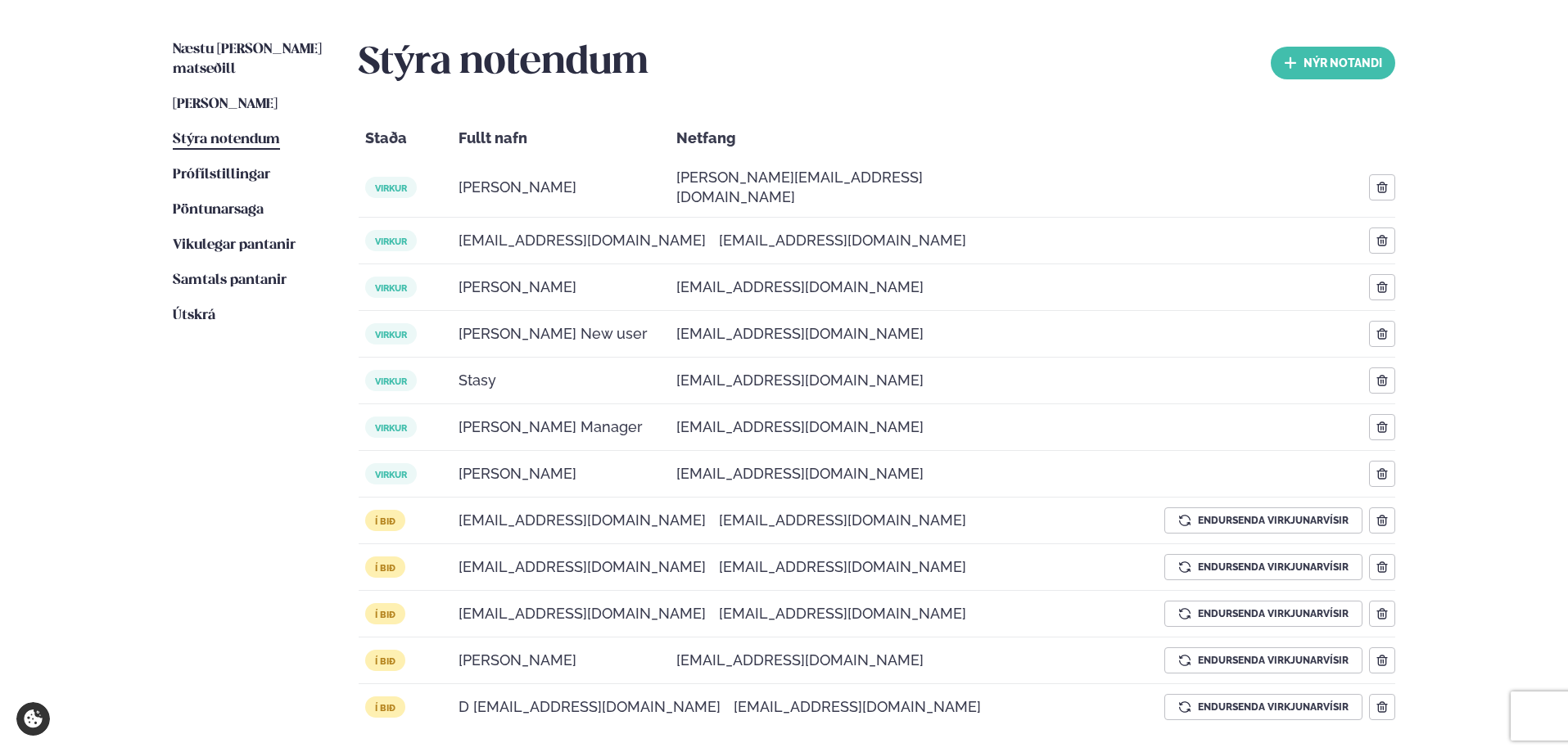
scroll to position [387, 0]
click at [1387, 514] on icon "button" at bounding box center [1381, 521] width 13 height 13
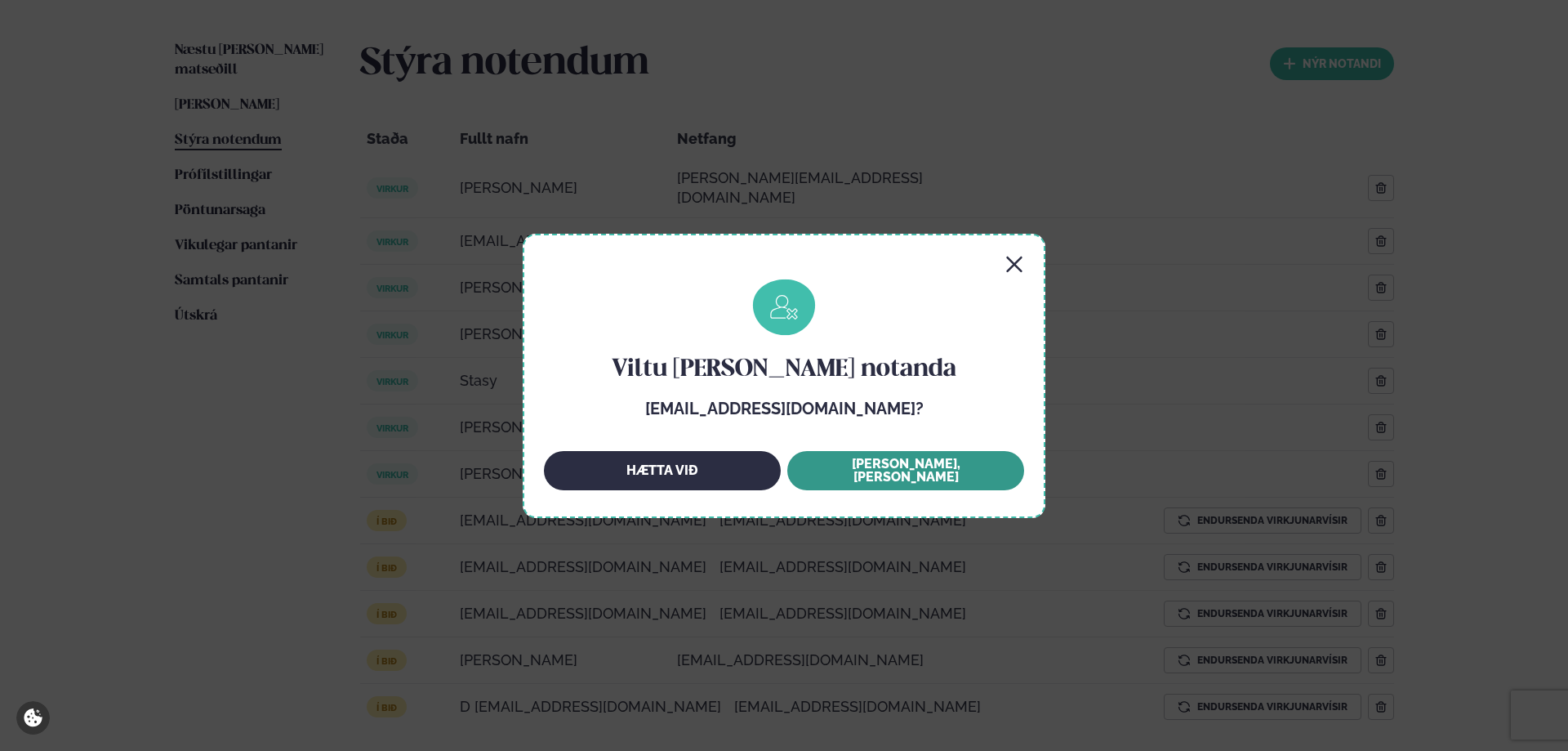
click at [871, 480] on button "Já, EYÐA" at bounding box center [906, 470] width 237 height 39
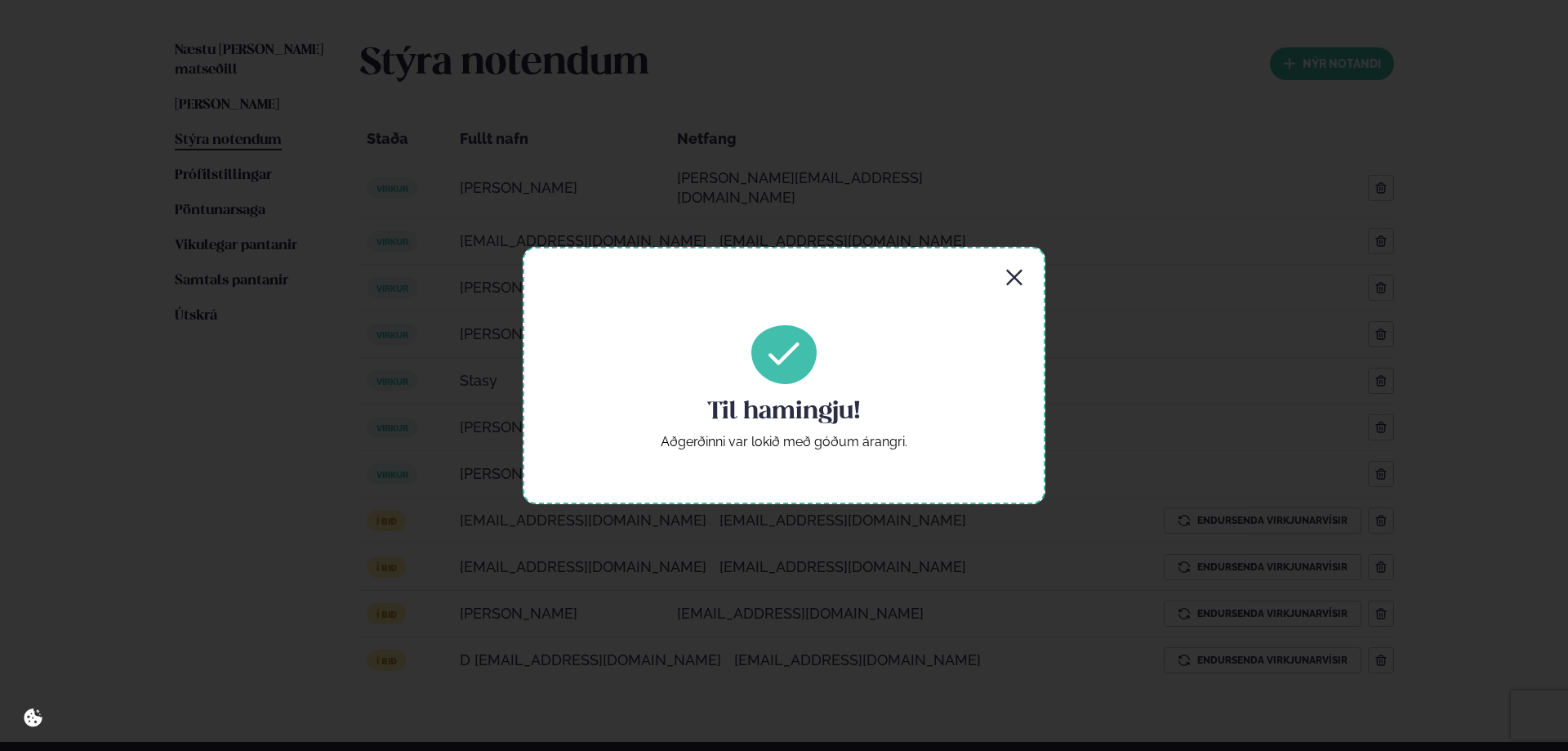
click at [946, 560] on div "Til hamingju! Aðgerðinni var lokið með góðum árangri." at bounding box center [784, 376] width 1568 height 751
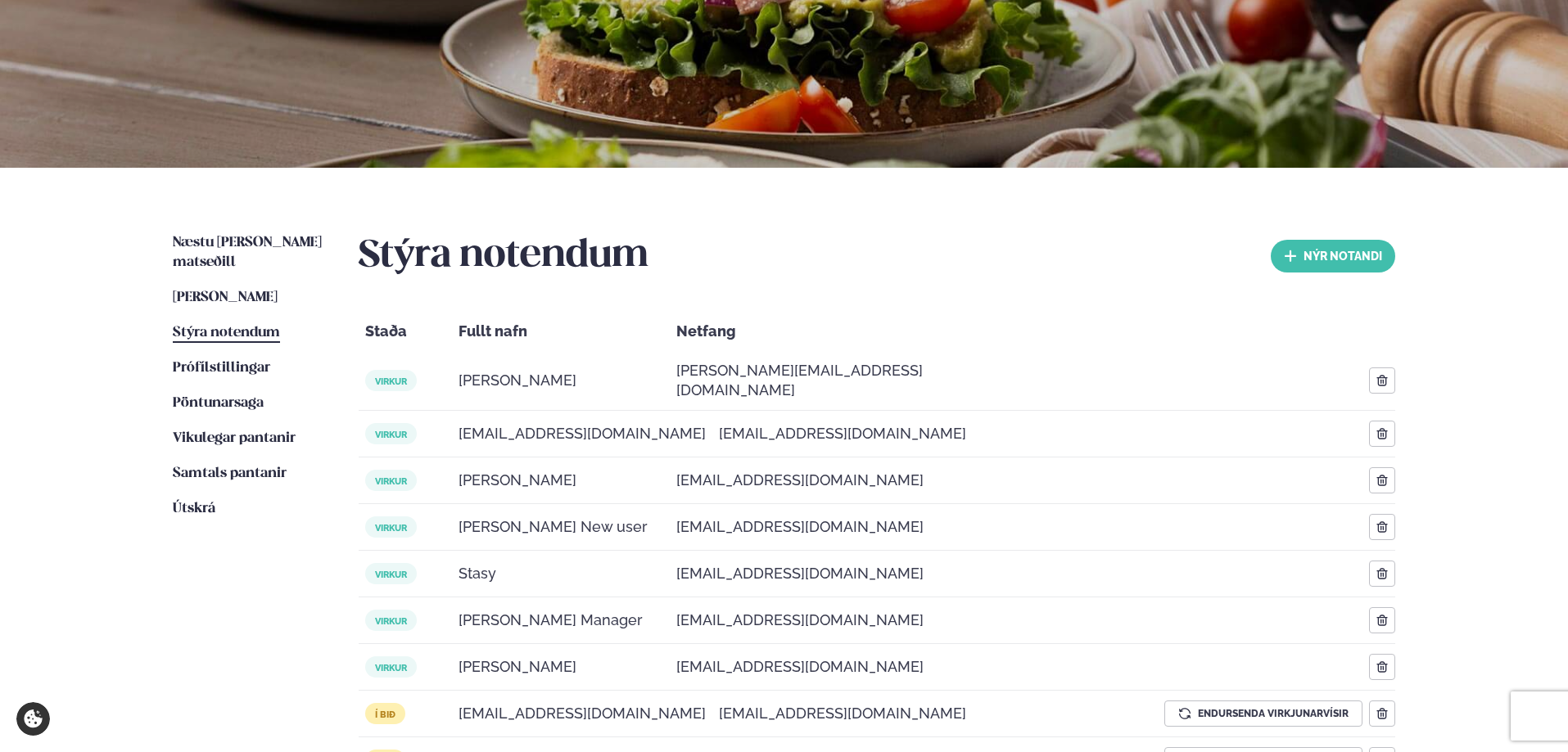
scroll to position [185, 0]
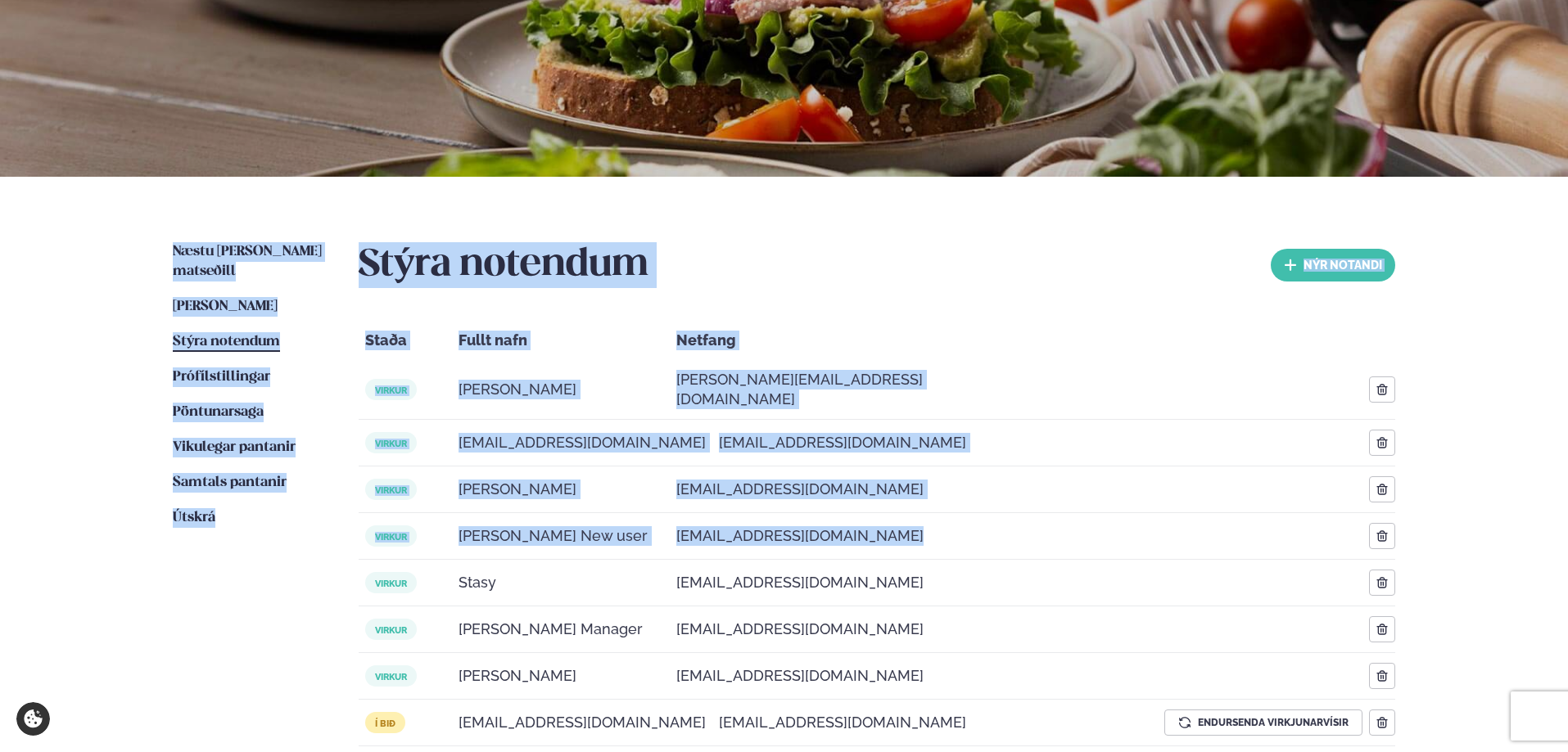
drag, startPoint x: 140, startPoint y: 215, endPoint x: 1137, endPoint y: 534, distance: 1046.8
click at [1137, 534] on div "Næstu viku matseðill Næsta vika Þessa viku matseðill Þessa viku Stýra notendum …" at bounding box center [784, 561] width 1321 height 768
click at [1137, 534] on div "virkur Dimitri New user dimitri+16@mango.is" at bounding box center [877, 536] width 1037 height 46
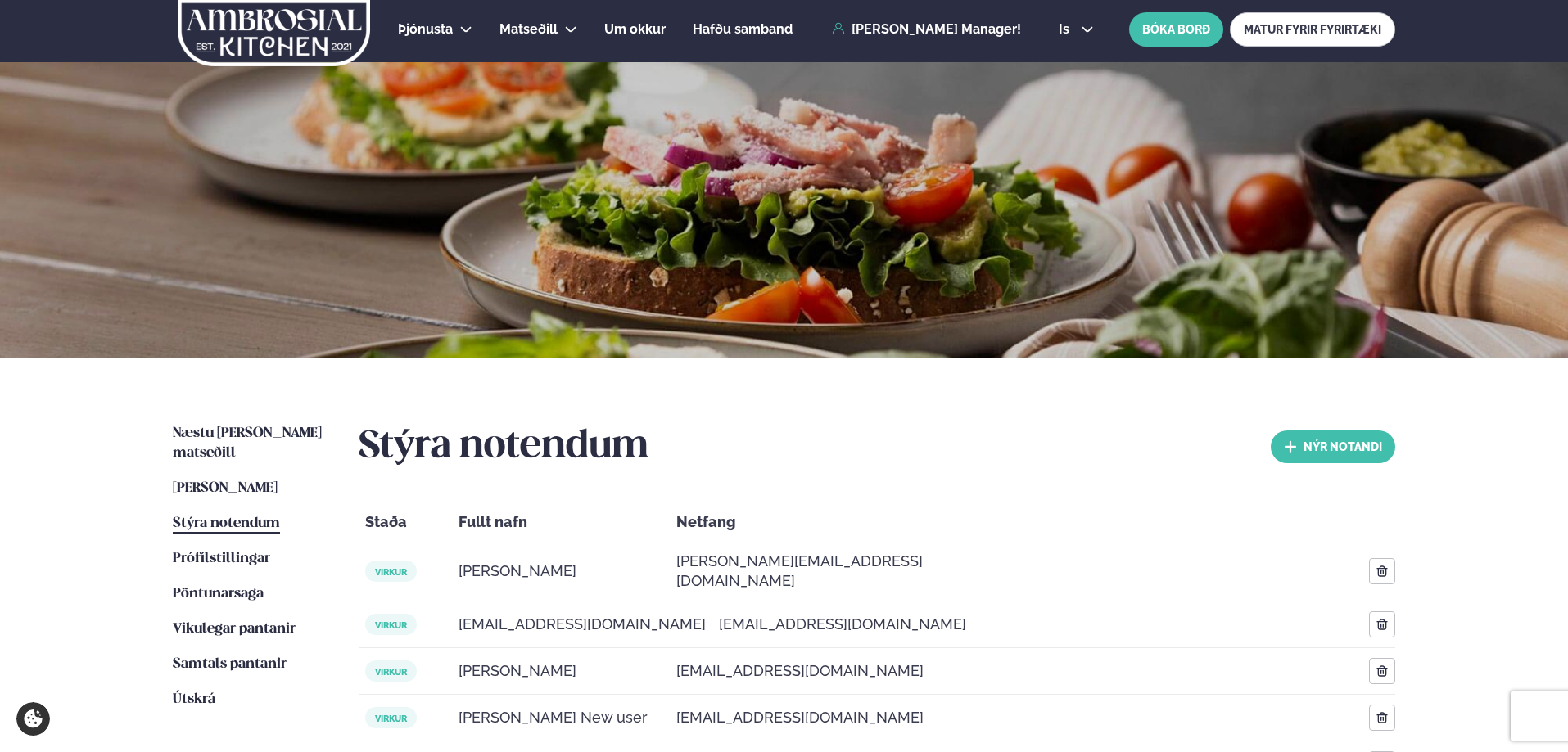
scroll to position [4, 0]
click at [252, 480] on span "Þessa viku matseðill" at bounding box center [225, 487] width 104 height 14
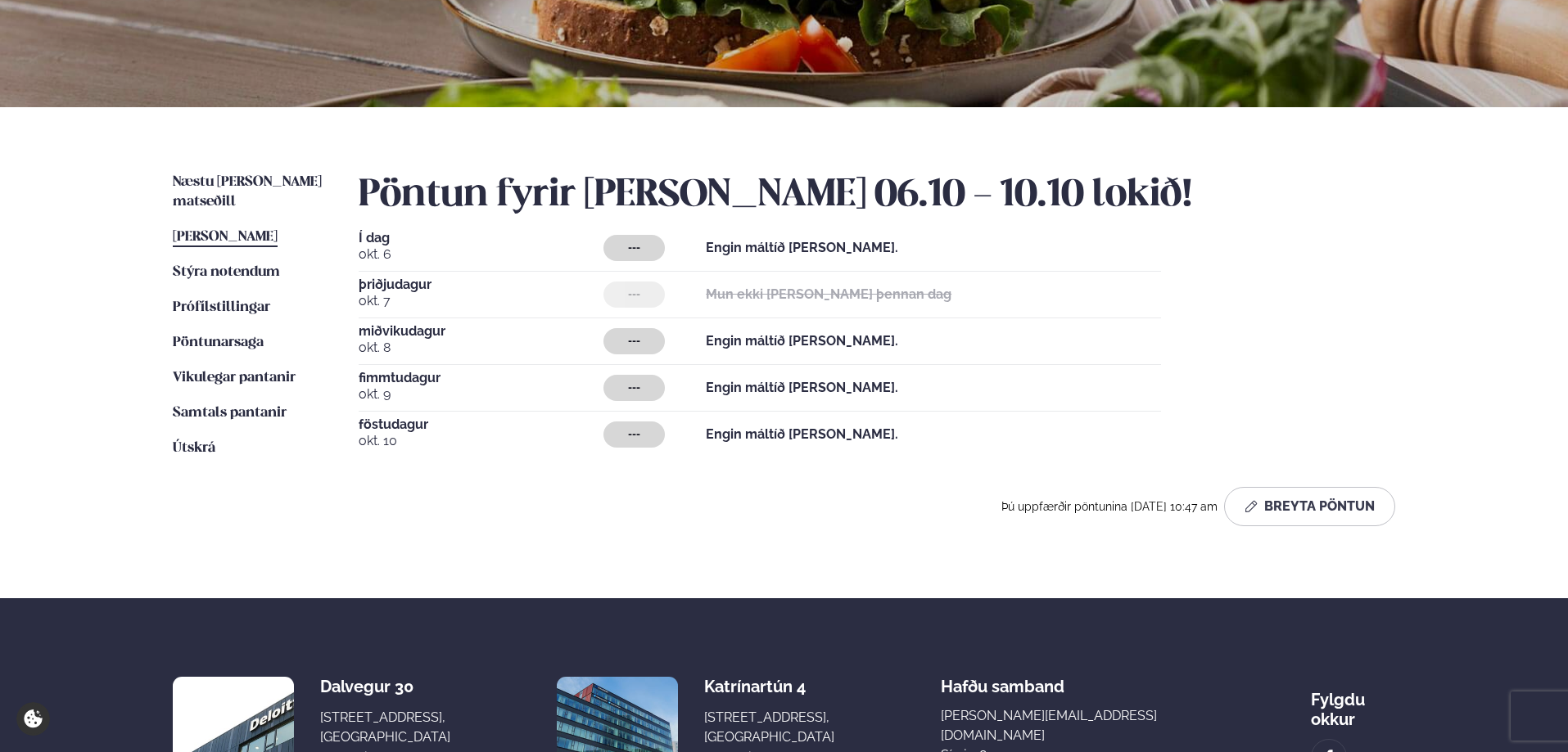
scroll to position [178, 0]
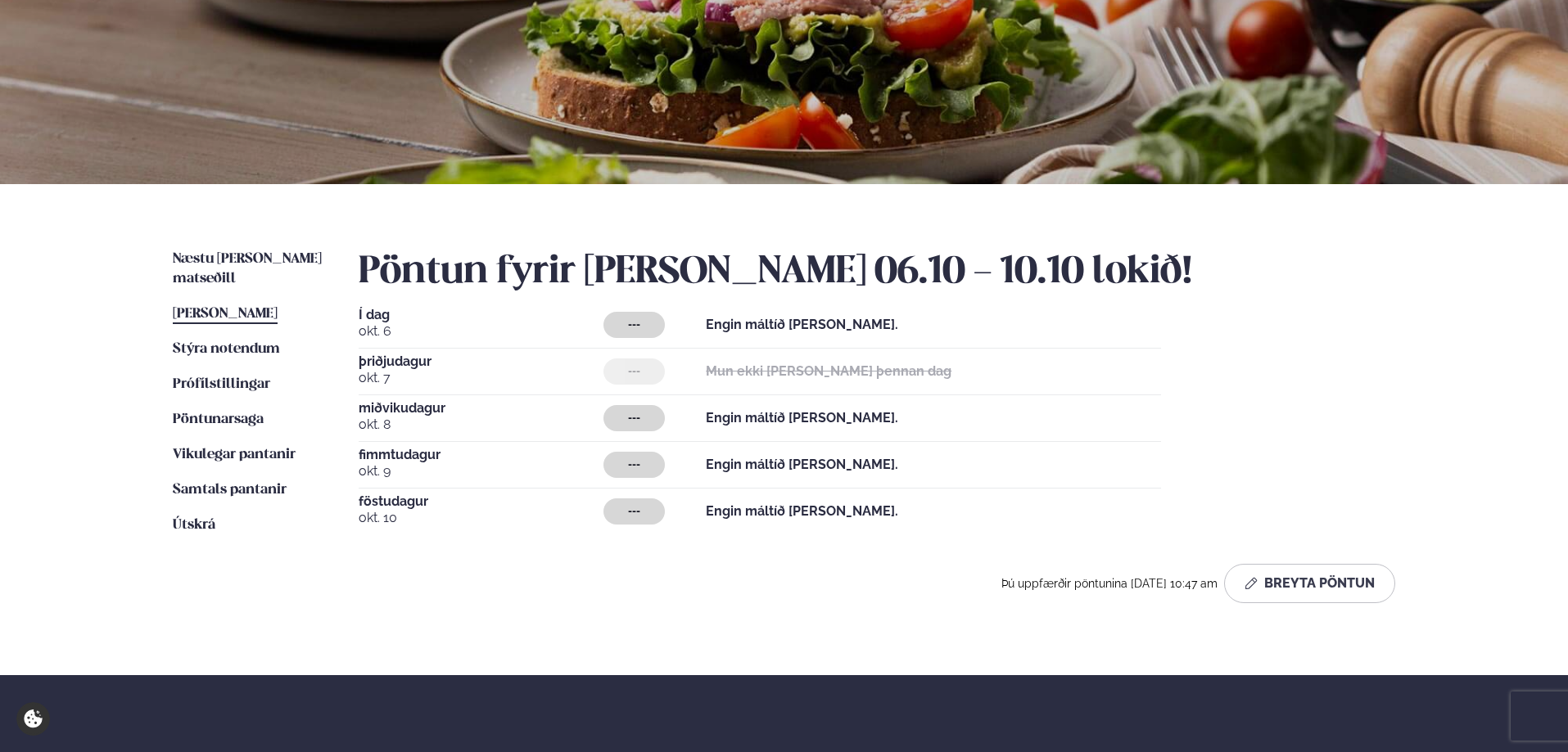
click at [1311, 541] on div "Pöntun fyrir þessa viku 06.10 - 10.10 lokið! Í dag okt. 6 --- Engin máltíð vali…" at bounding box center [877, 426] width 1037 height 353
click at [1309, 569] on button "Breyta Pöntun" at bounding box center [1308, 583] width 171 height 39
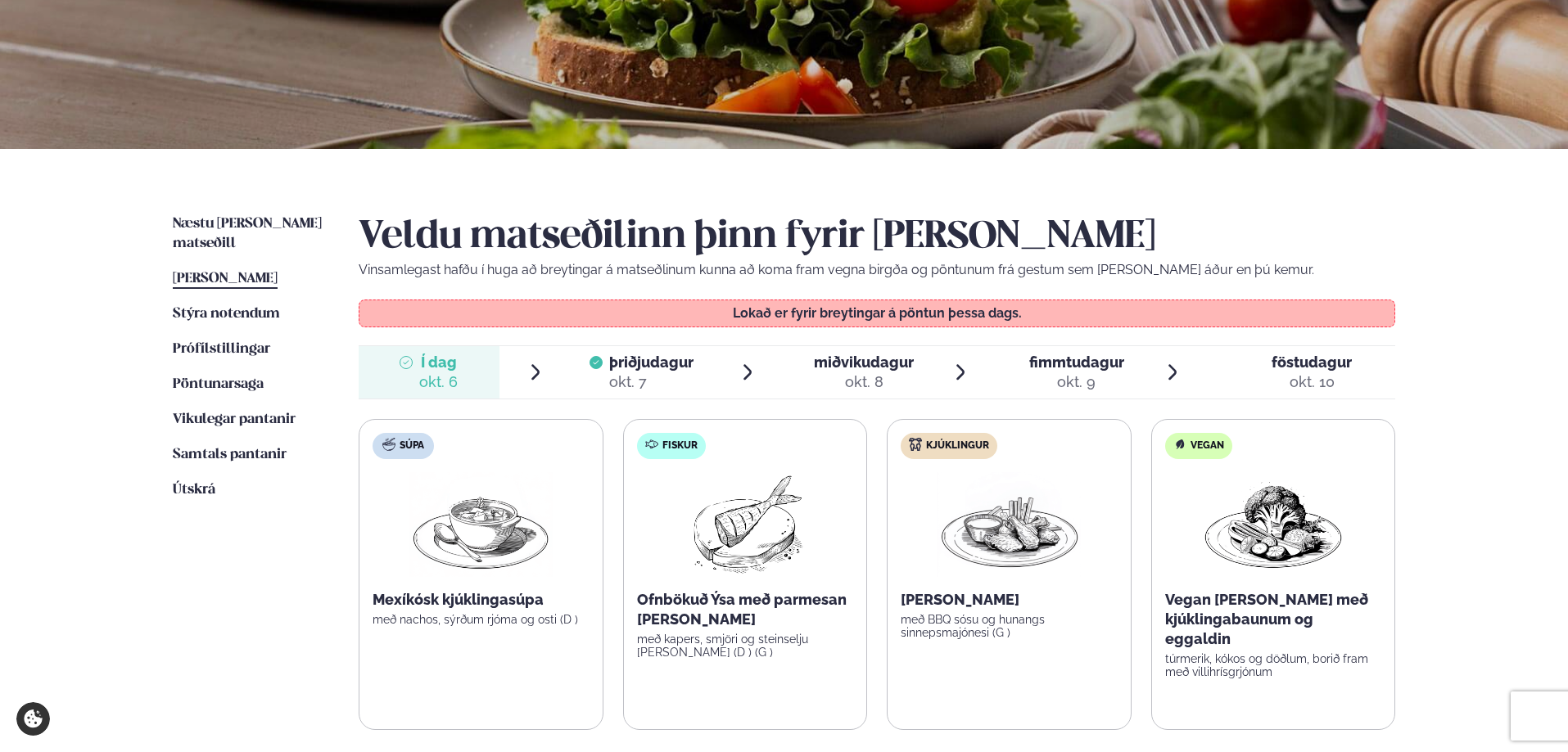
scroll to position [280, 0]
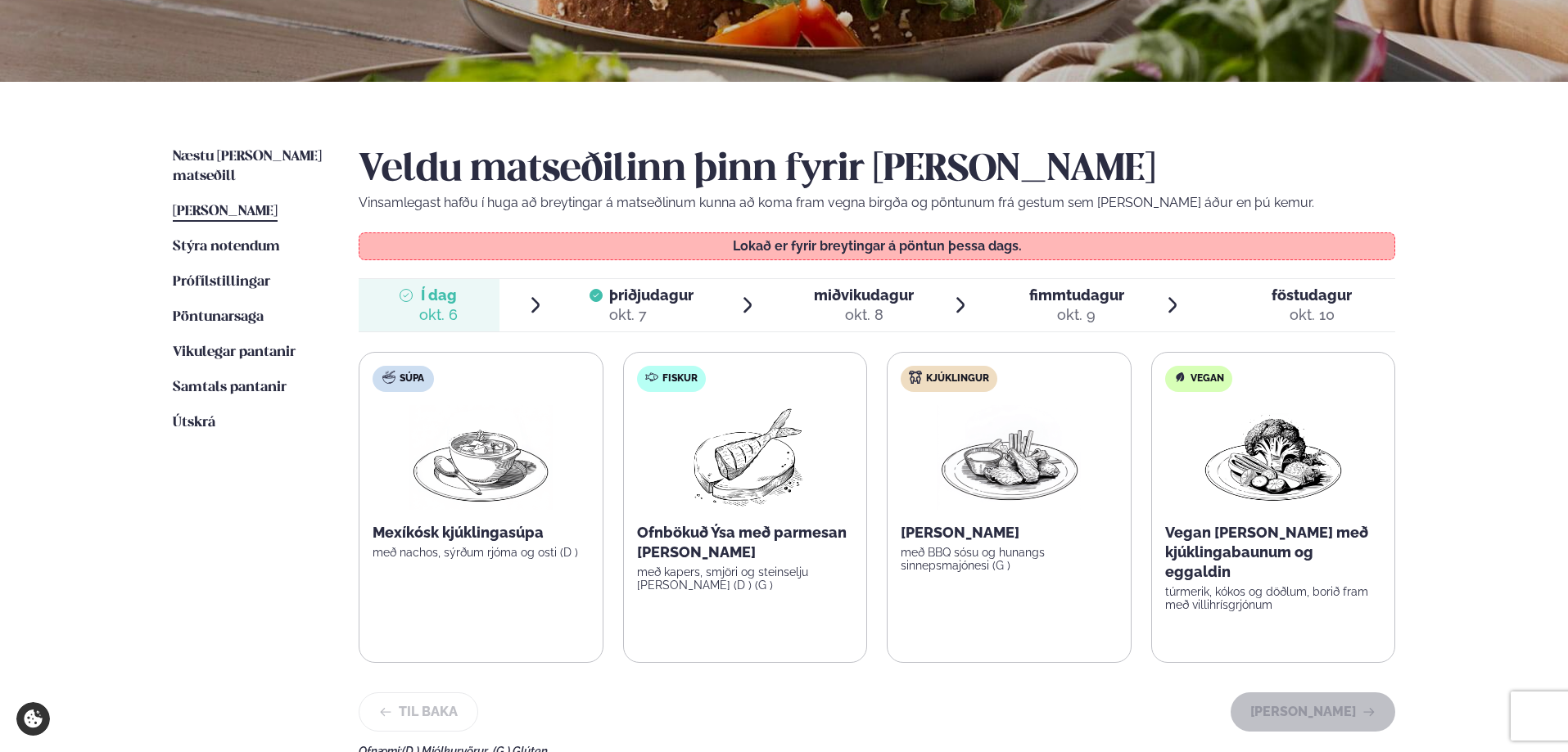
click at [1180, 511] on label "Vegan Vegan karrí með kjúklingabaunum og eggaldin túrmerik, kókos og döðlum, bo…" at bounding box center [1272, 507] width 245 height 311
click at [1229, 472] on img at bounding box center [1272, 457] width 144 height 104
click at [617, 308] on div "okt. 7" at bounding box center [651, 315] width 84 height 19
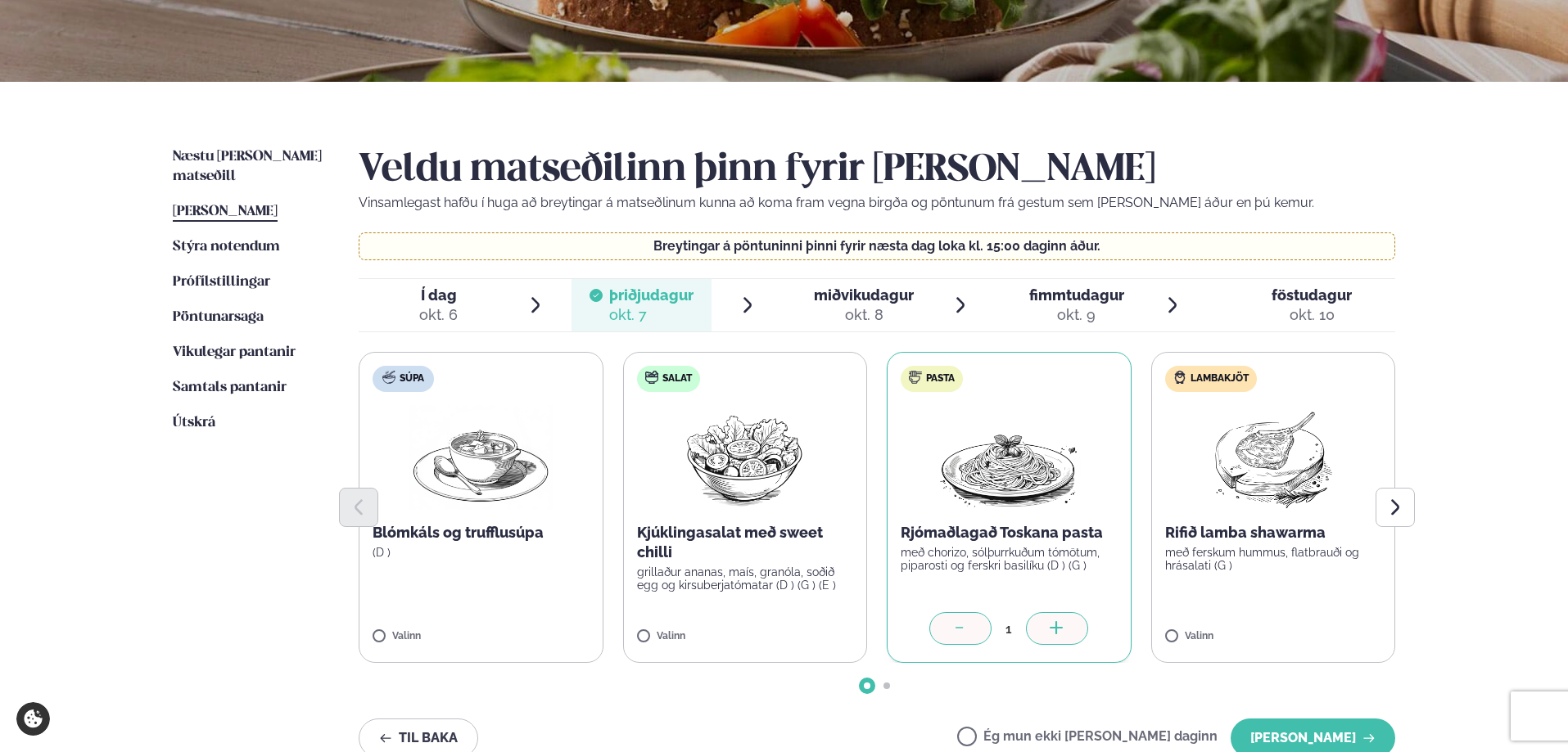
click at [1056, 615] on div at bounding box center [1057, 628] width 62 height 32
click at [963, 632] on icon at bounding box center [960, 628] width 17 height 17
click at [955, 621] on icon at bounding box center [960, 628] width 17 height 17
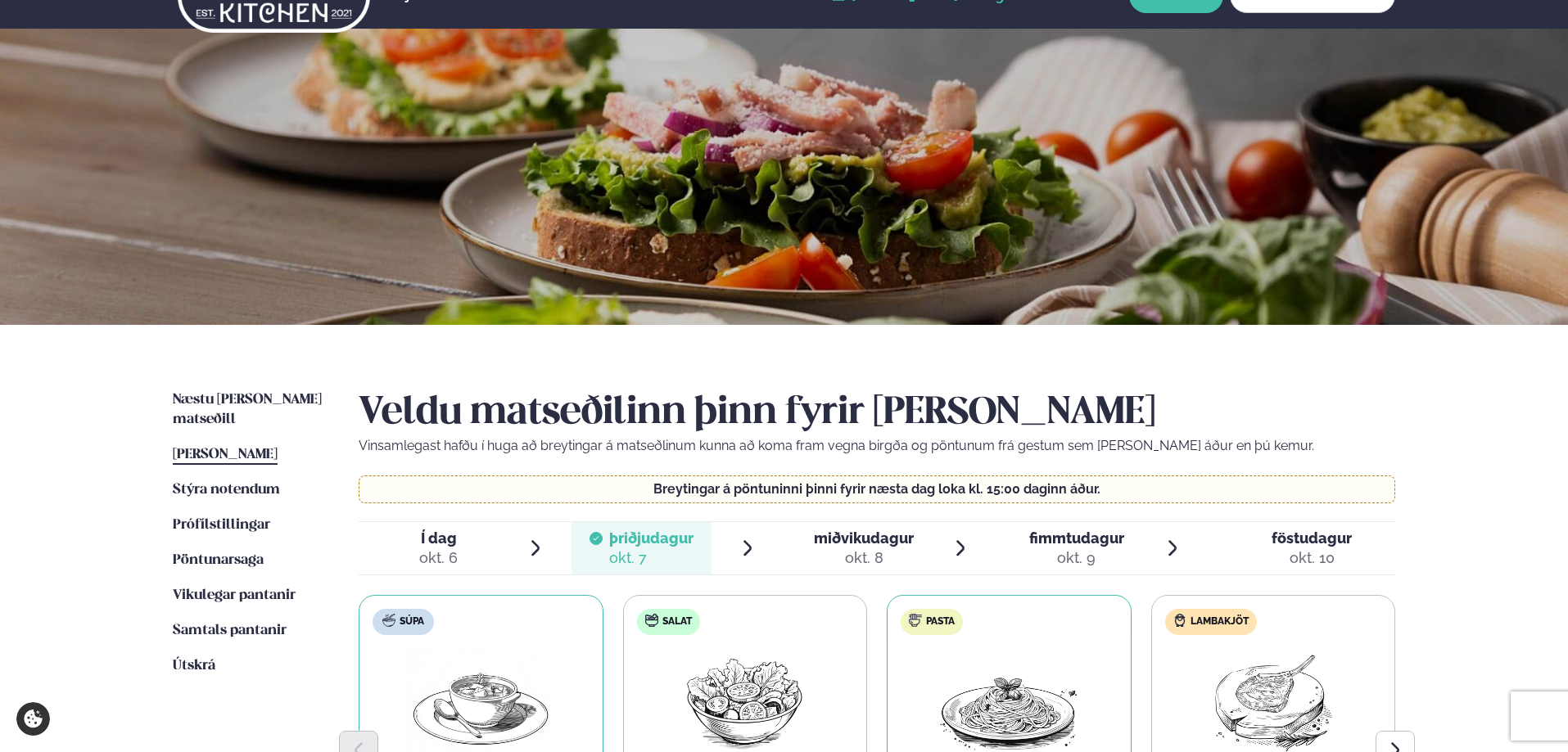
scroll to position [0, 0]
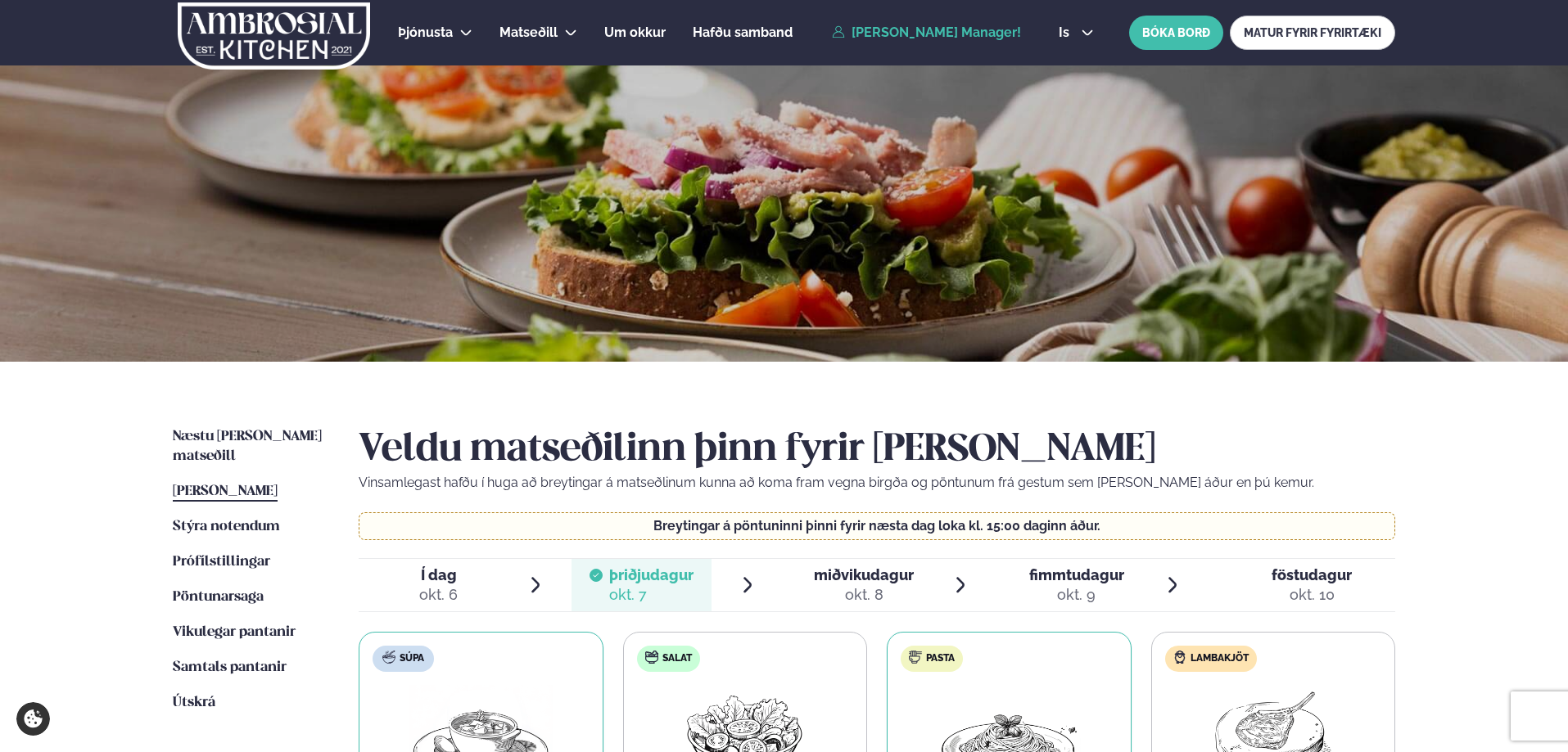
click at [253, 47] on img at bounding box center [274, 36] width 196 height 67
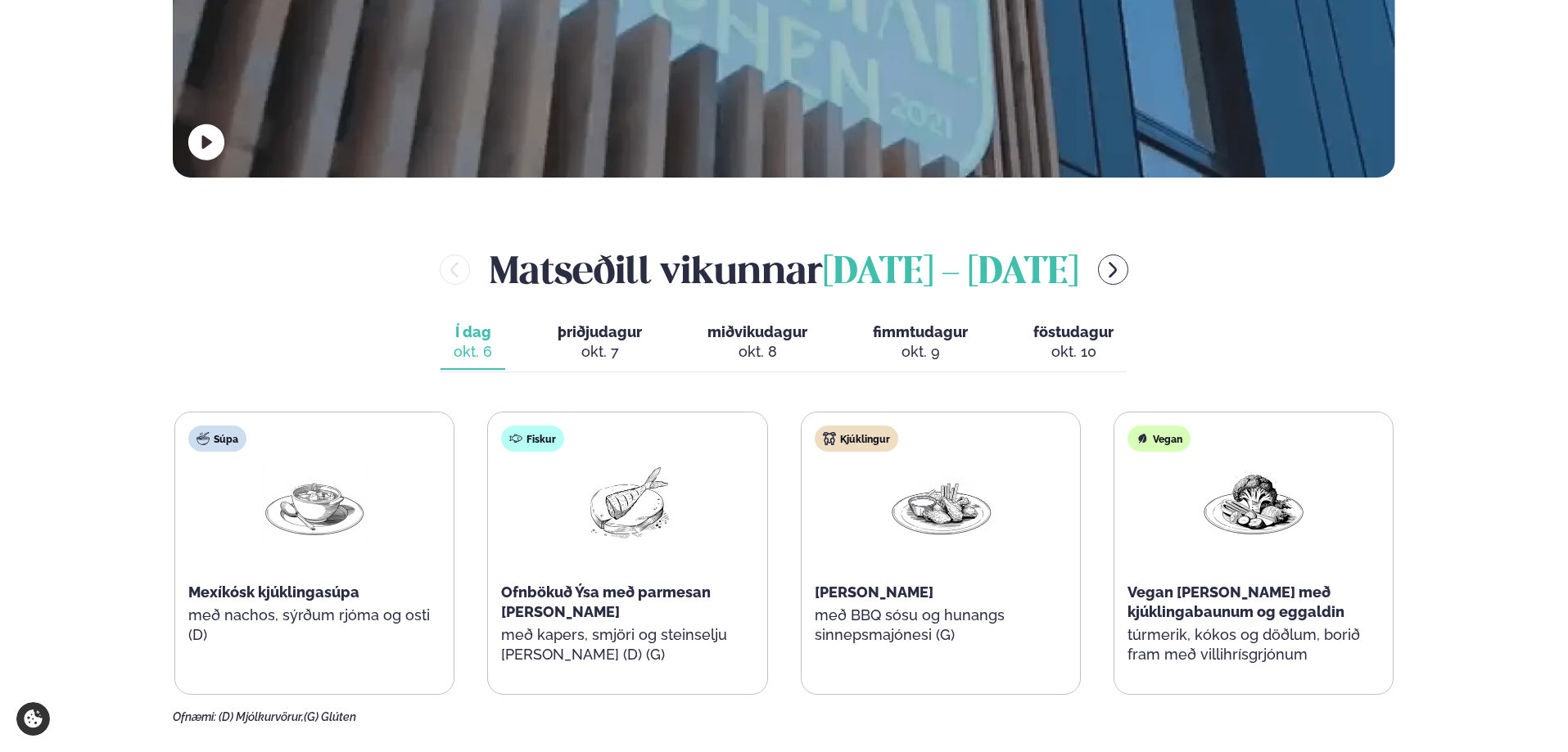
scroll to position [676, 0]
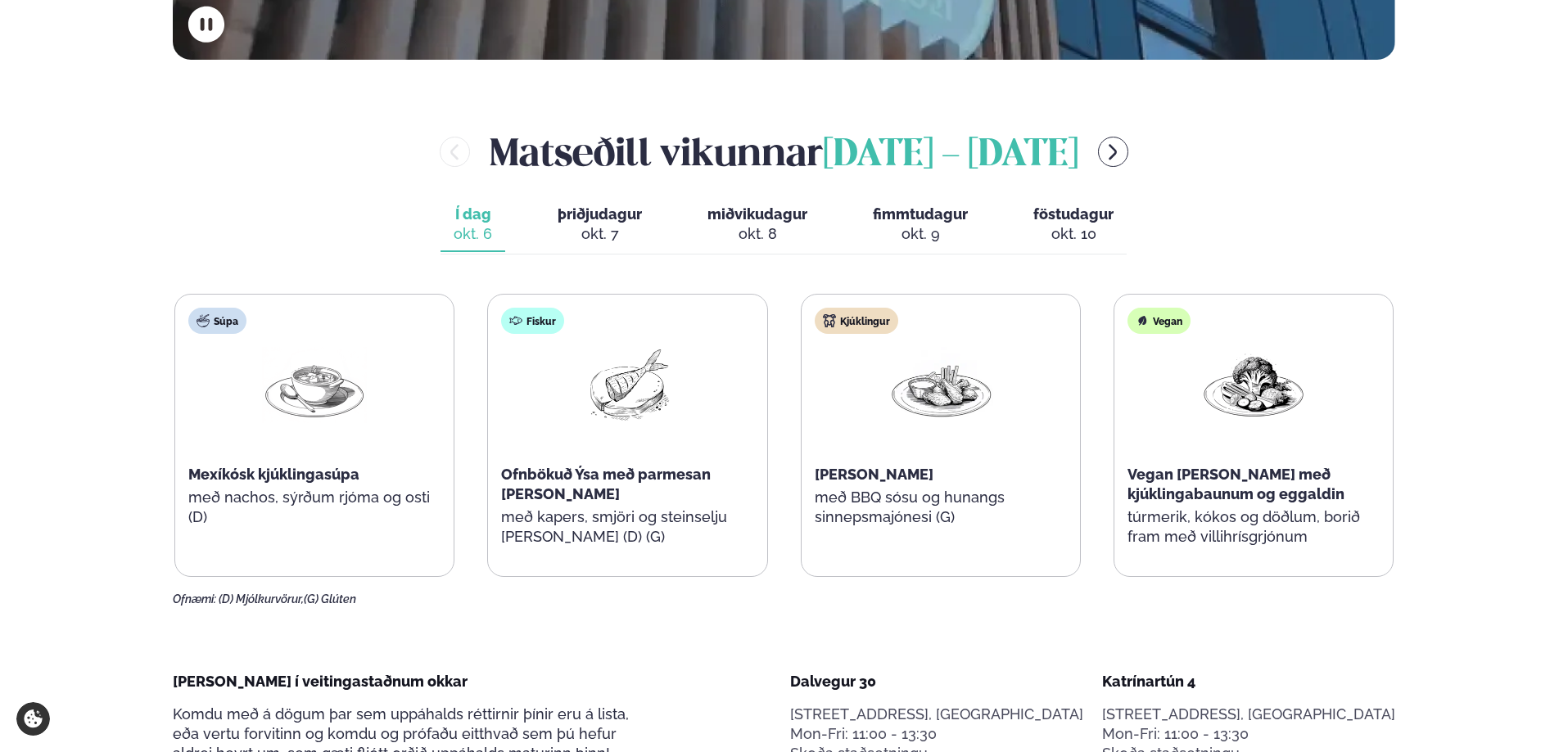
click at [624, 225] on div "okt. 7" at bounding box center [600, 234] width 84 height 19
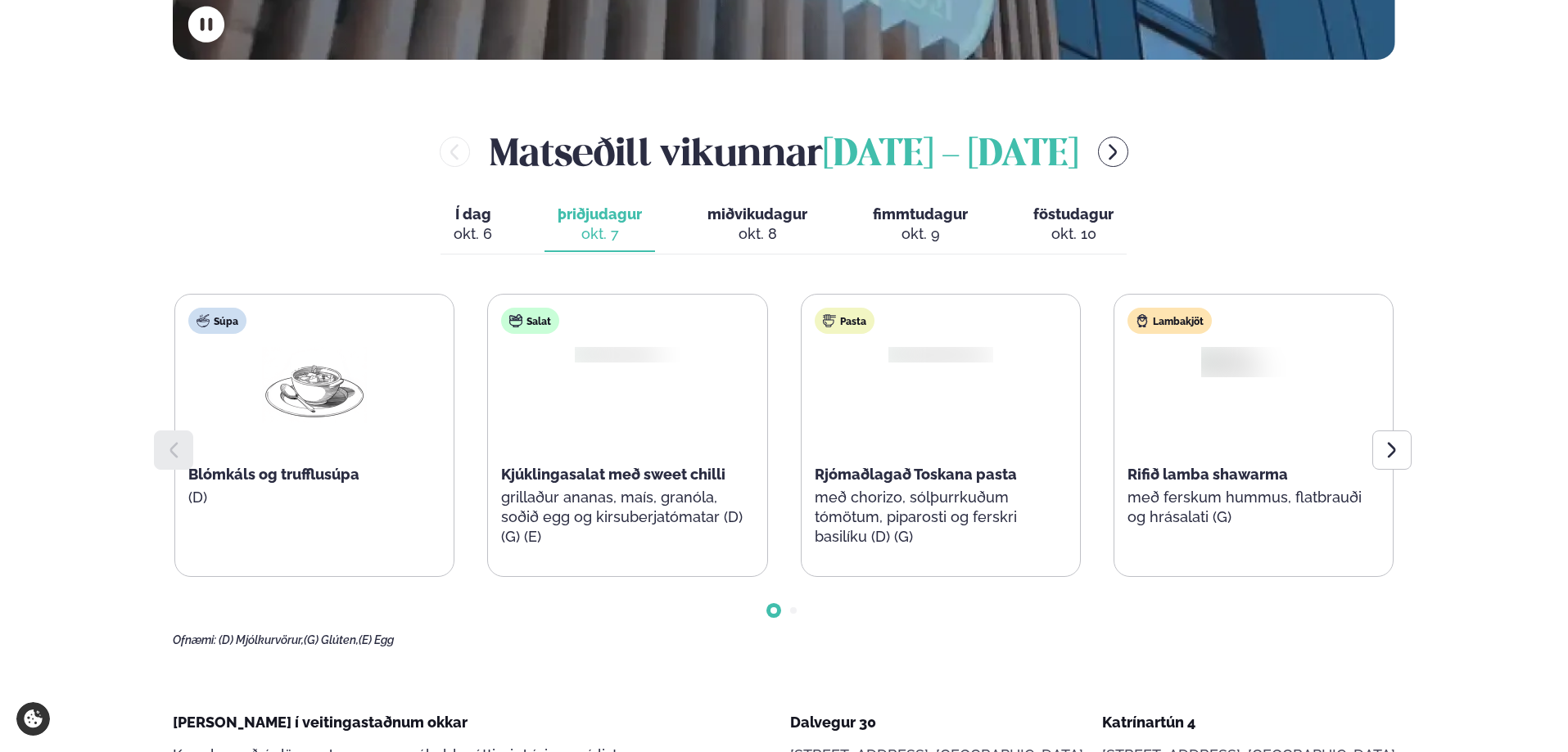
click at [755, 224] on div "okt. 8" at bounding box center [757, 234] width 100 height 19
